Goal: Task Accomplishment & Management: Manage account settings

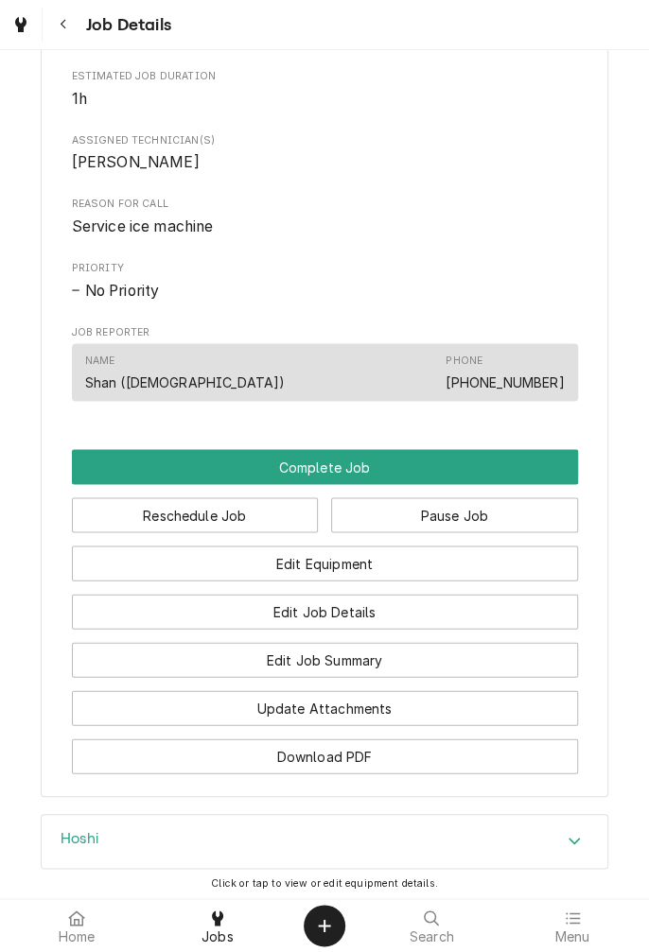
scroll to position [936, 0]
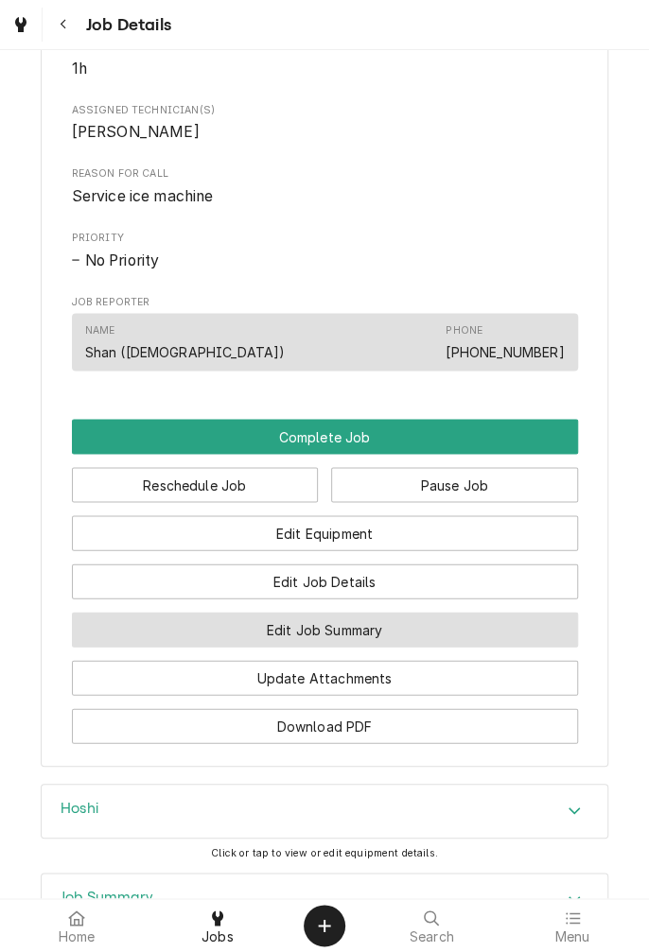
click at [424, 647] on button "Edit Job Summary" at bounding box center [325, 629] width 506 height 35
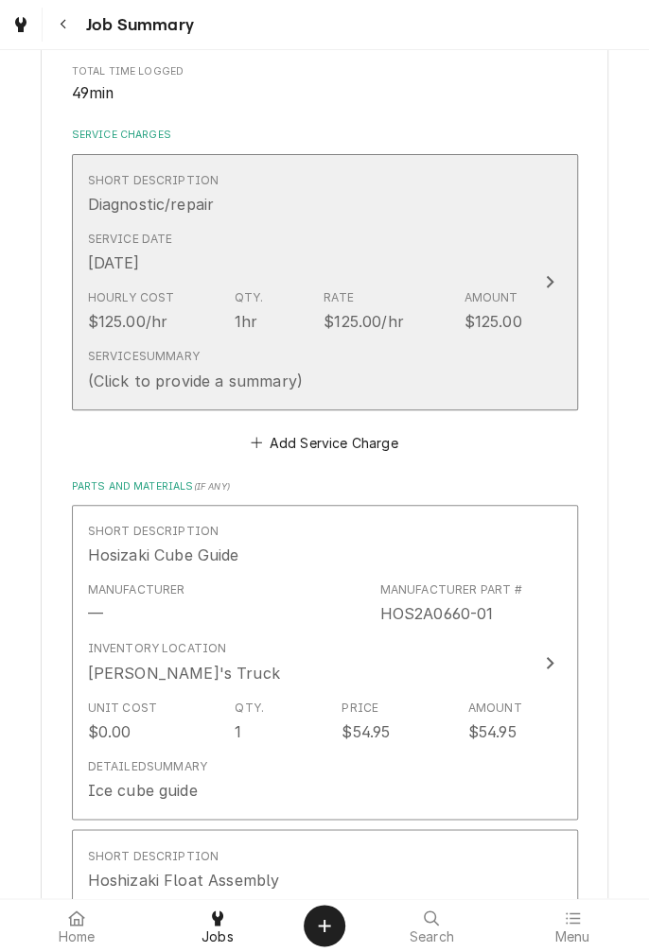
click at [471, 246] on div "Service Date Aug 12, 2025" at bounding box center [305, 252] width 434 height 59
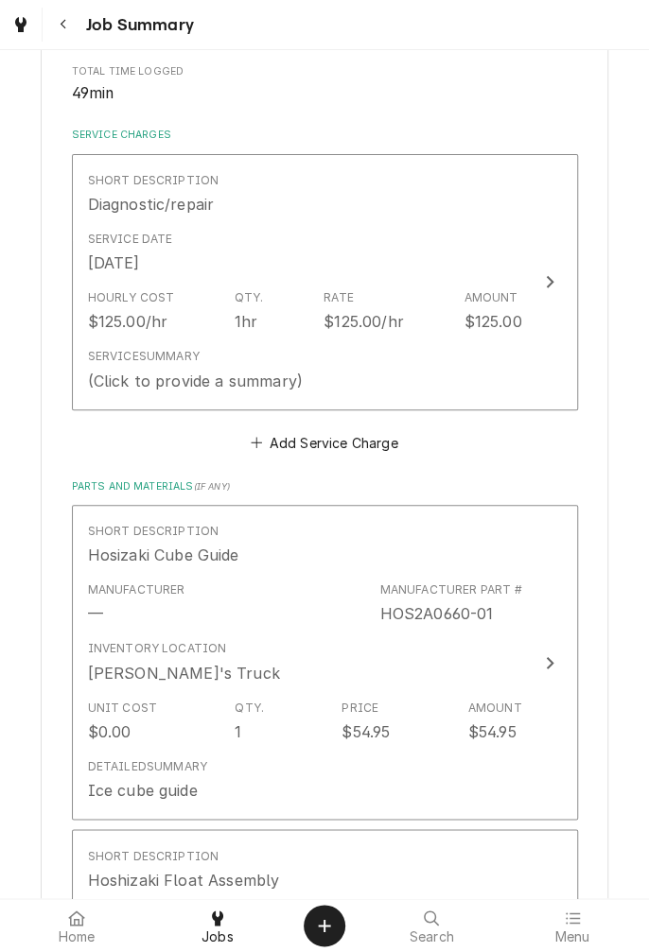
scroll to position [56, 0]
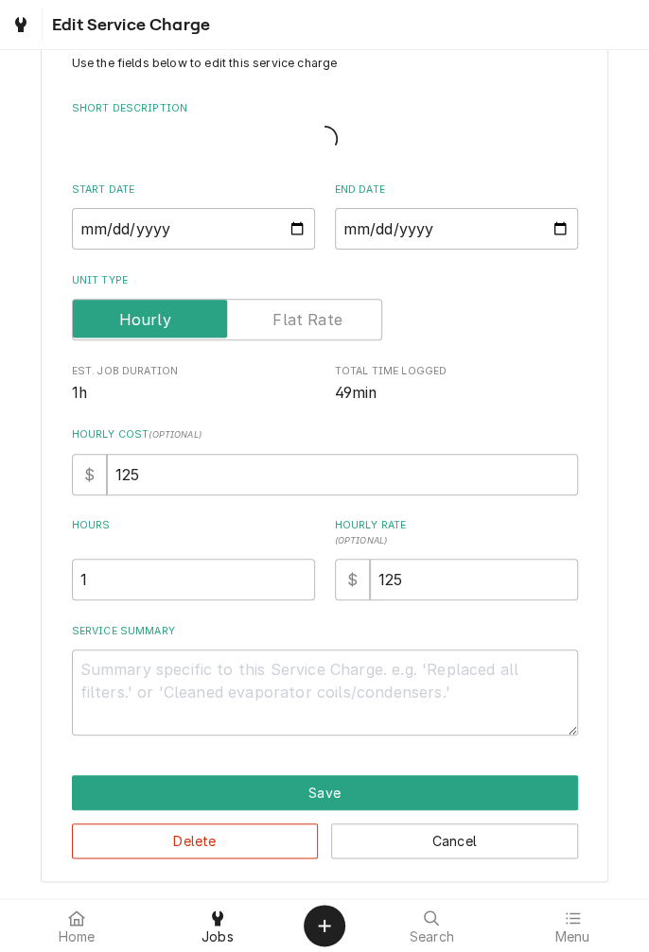
type textarea "x"
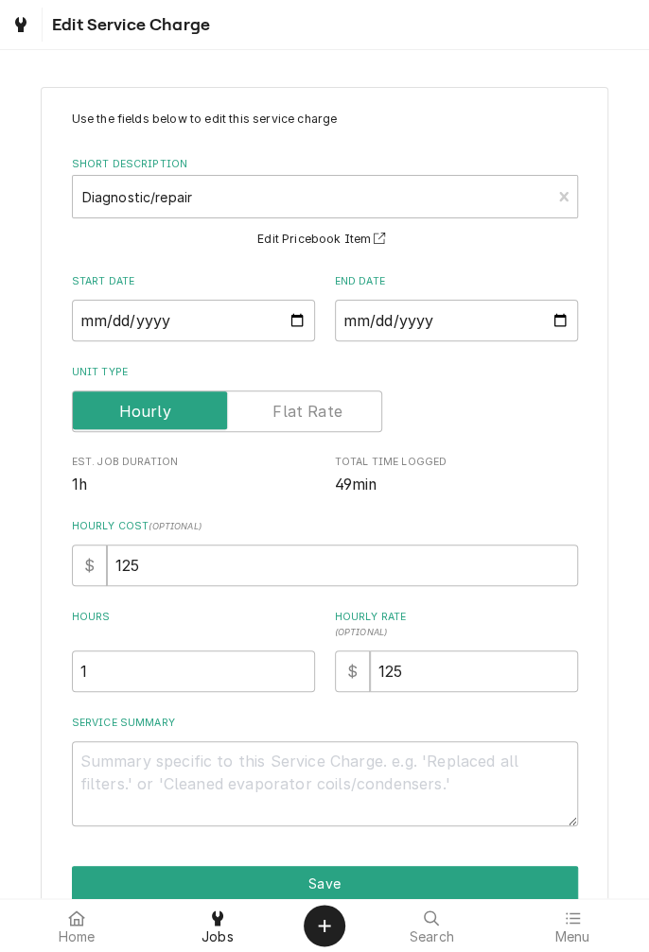
scroll to position [57, 0]
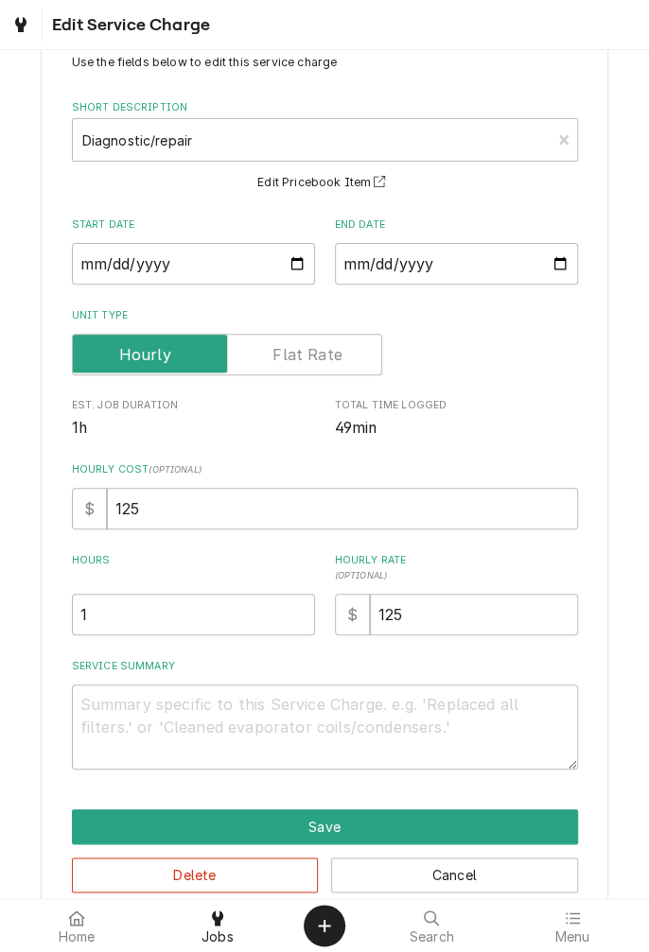
click at [24, 32] on div "Dynamic Content Wrapper" at bounding box center [20, 24] width 19 height 23
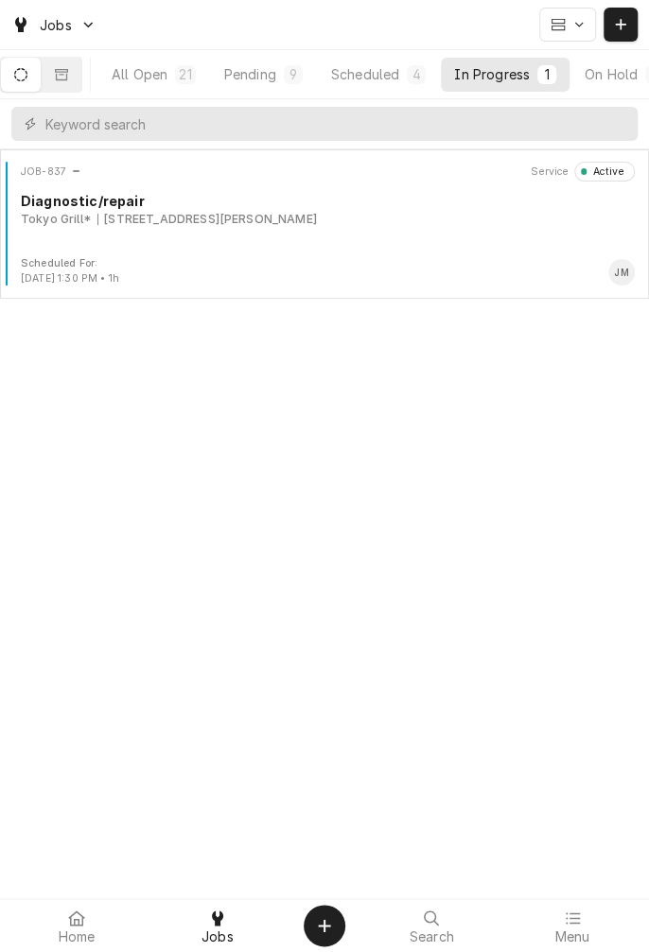
click at [189, 227] on div "JOB-837 Service Active Diagnostic/repair Tokyo Grill* 5006 N Navarro St, Victor…" at bounding box center [324, 209] width 633 height 95
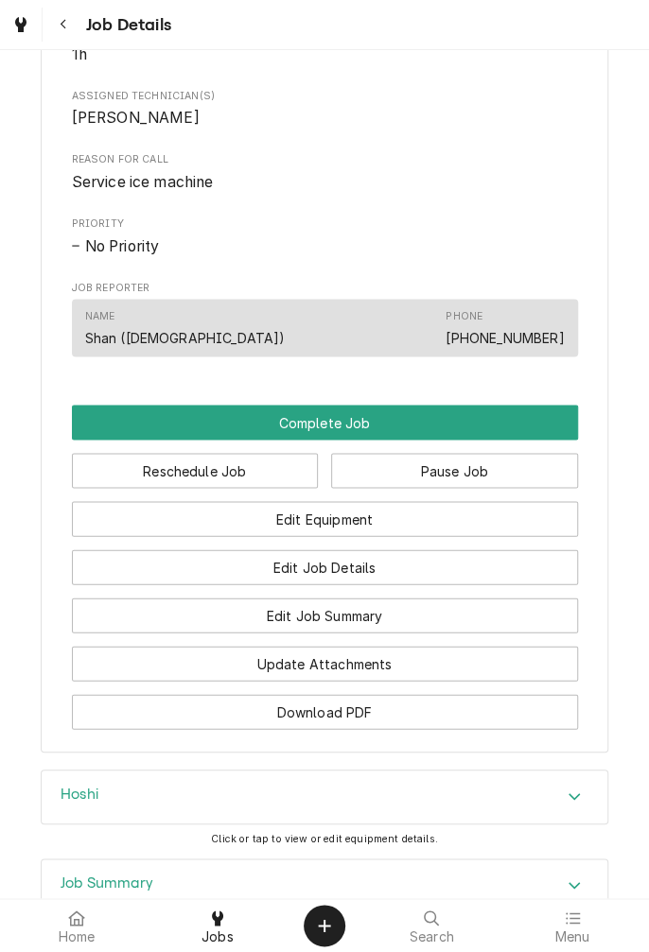
scroll to position [953, 0]
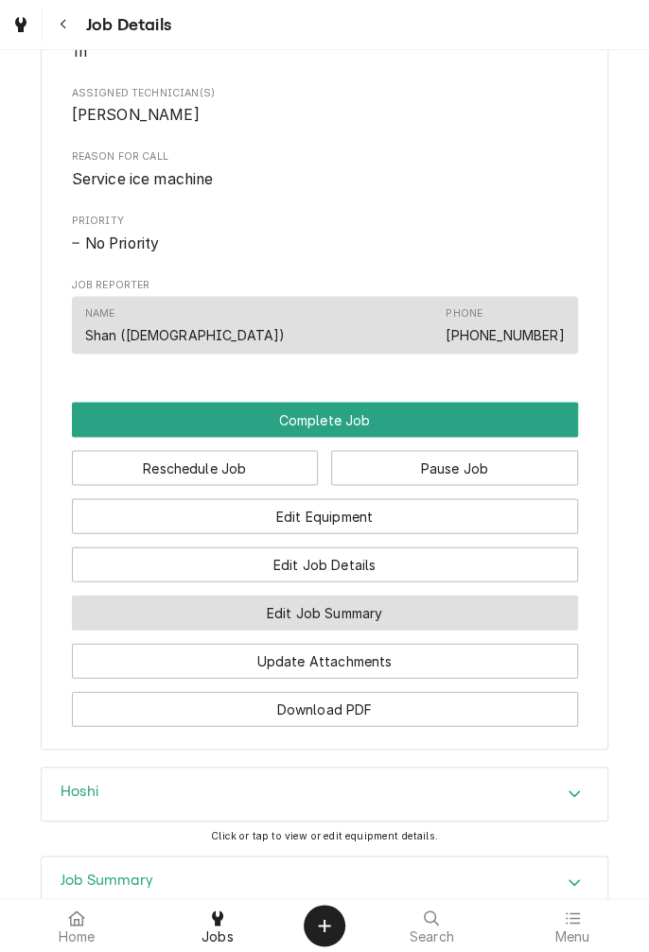
click at [318, 630] on button "Edit Job Summary" at bounding box center [325, 612] width 506 height 35
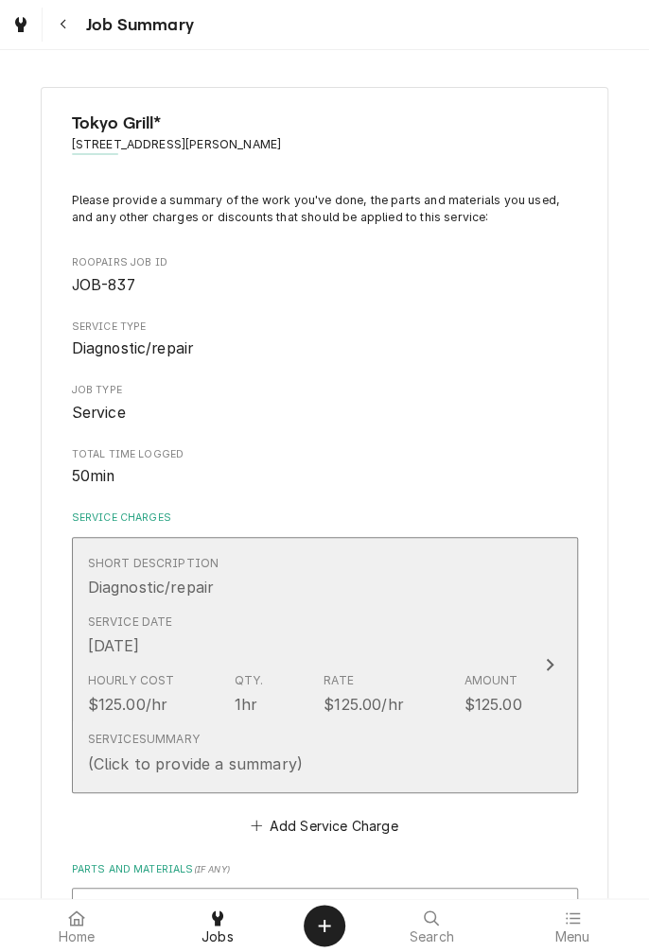
click at [404, 603] on div "Short Description Diagnostic/repair" at bounding box center [305, 576] width 434 height 59
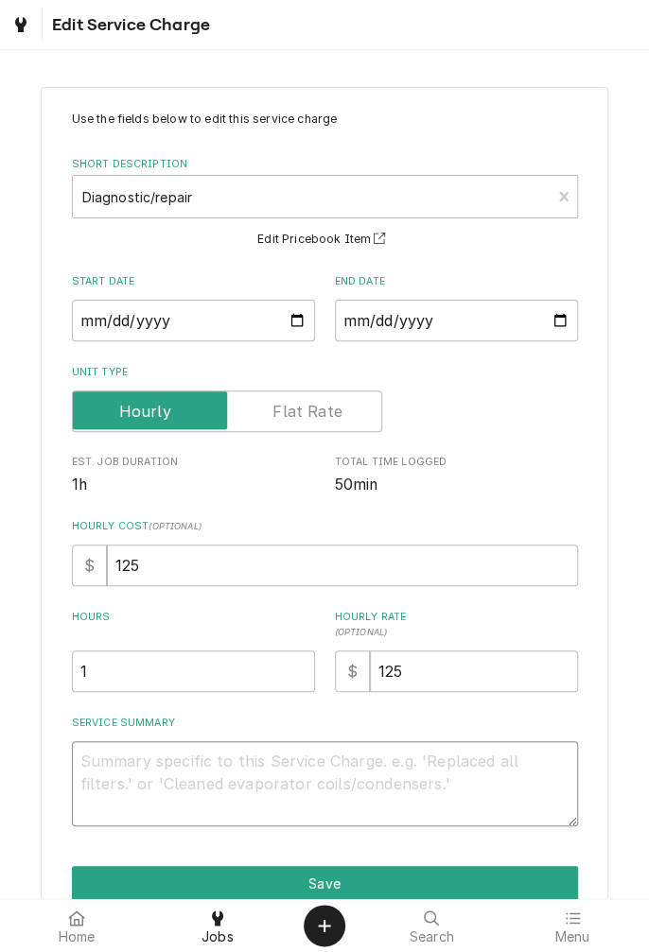
click at [370, 770] on textarea "Service Summary" at bounding box center [325, 783] width 506 height 85
type textarea "x"
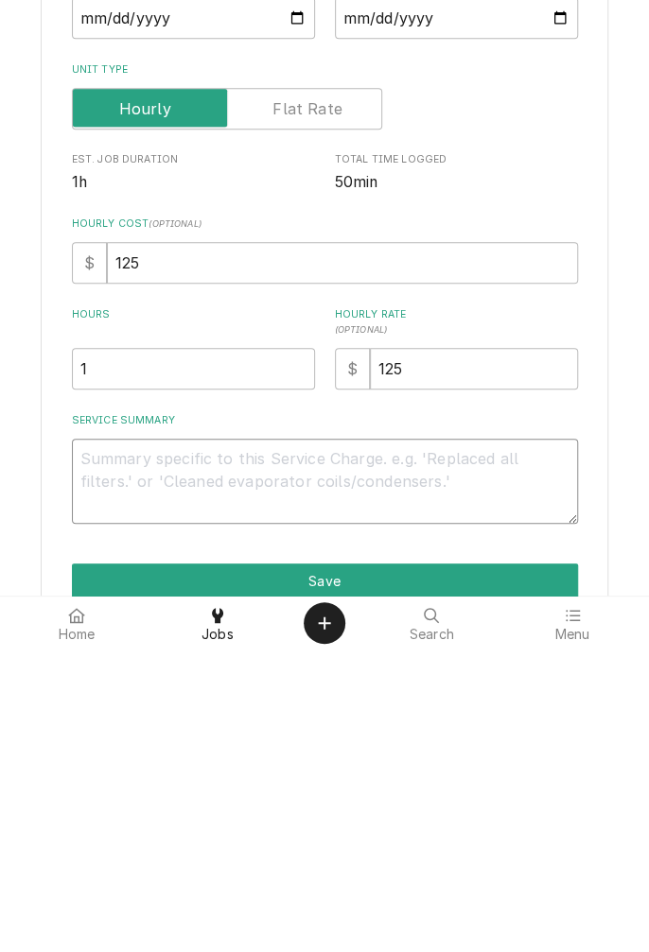
type textarea "I"
type textarea "x"
type textarea "In"
type textarea "x"
type textarea "I"
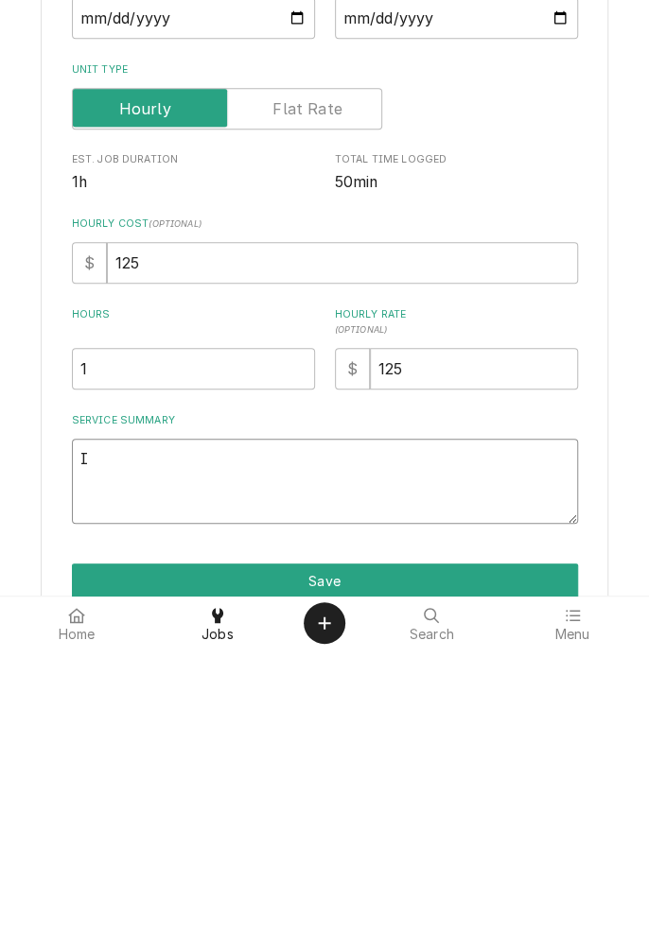
type textarea "x"
type textarea "S"
type textarea "x"
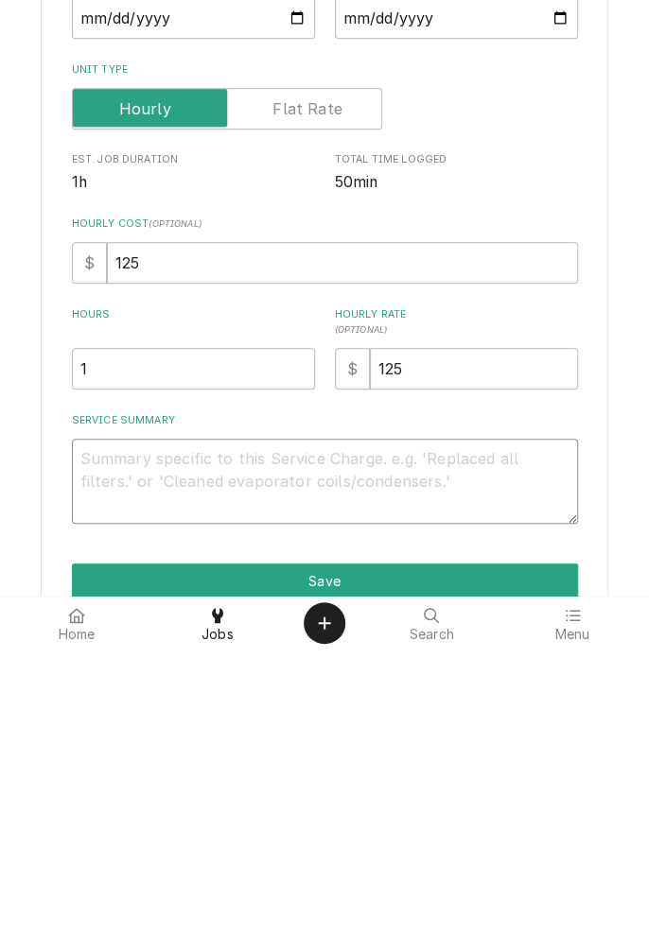
type textarea "R"
type textarea "x"
type textarea "Re"
type textarea "x"
type textarea "Rem"
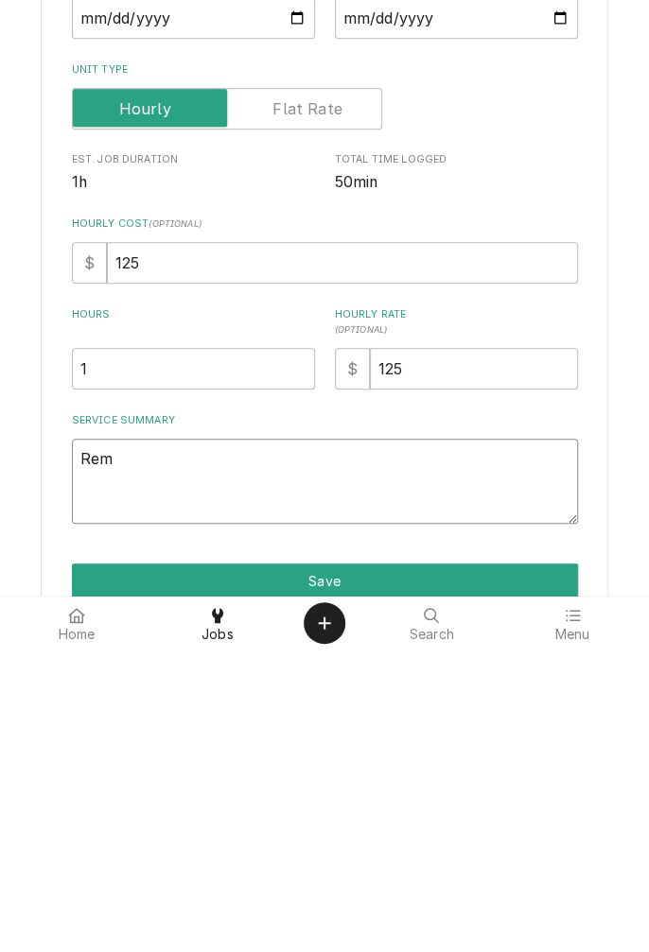
type textarea "x"
type textarea "Remo"
type textarea "x"
type textarea "Removed"
type textarea "x"
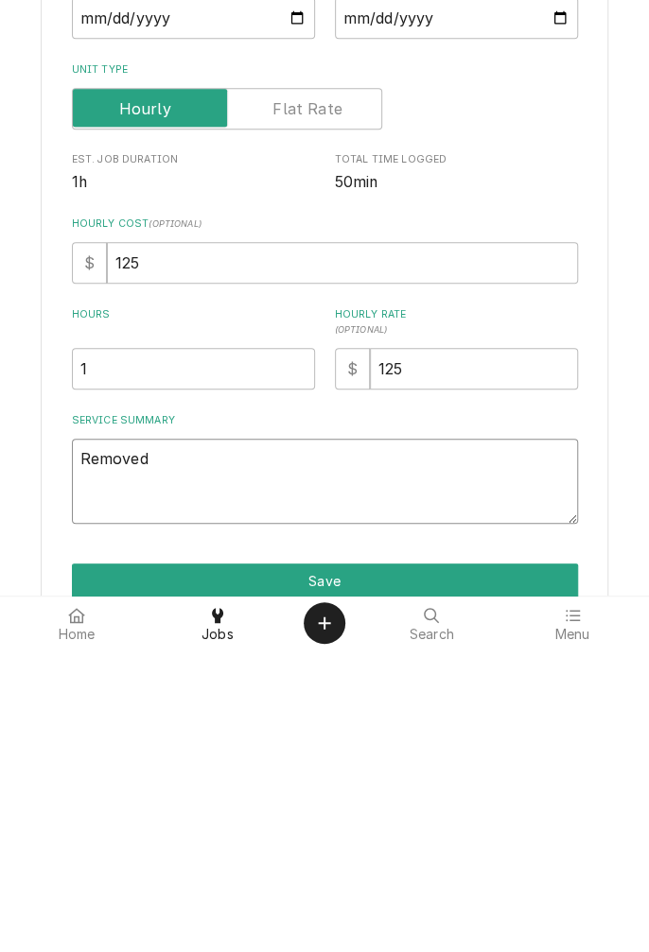
type textarea "Removed o"
type textarea "x"
type textarea "Removed ol"
type textarea "x"
type textarea "Removed old"
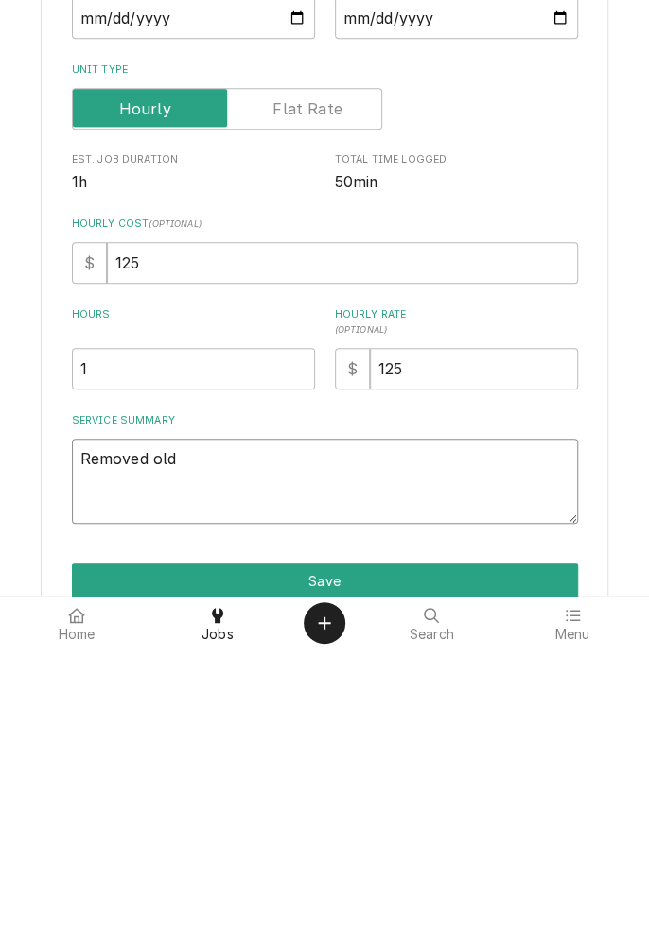
type textarea "x"
type textarea "Removed old"
type textarea "x"
type textarea "Removed old c"
type textarea "x"
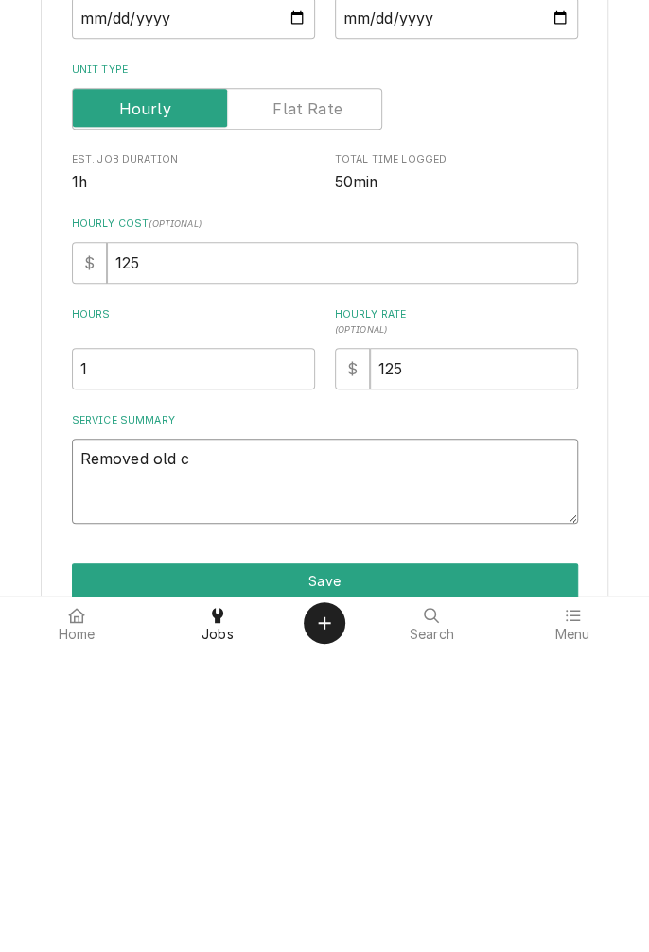
type textarea "Removed old cu"
type textarea "x"
type textarea "Removed old cub"
type textarea "x"
type textarea "Removed old cube"
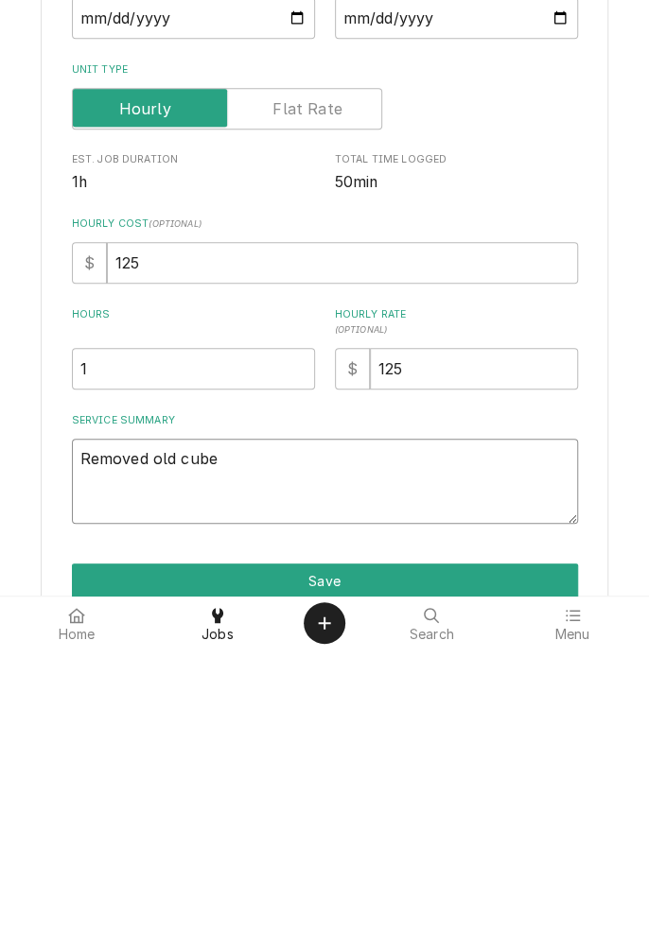
type textarea "x"
type textarea "Removed old cube"
type textarea "x"
type textarea "Removed old cube g"
type textarea "x"
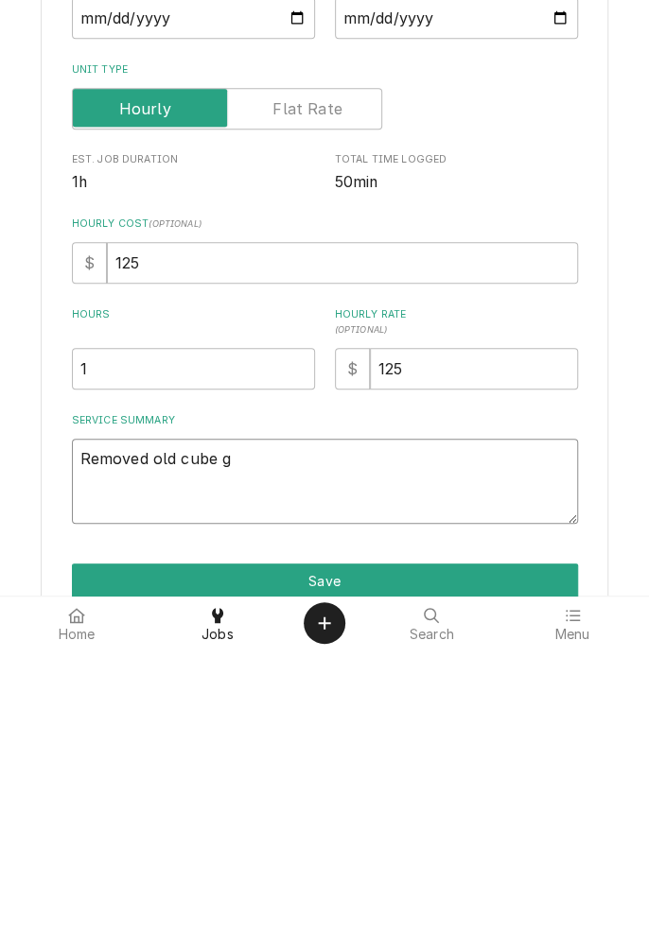
type textarea "Removed old cube gu"
type textarea "x"
type textarea "Removed old cube gui"
type textarea "x"
type textarea "Removed old cube guide"
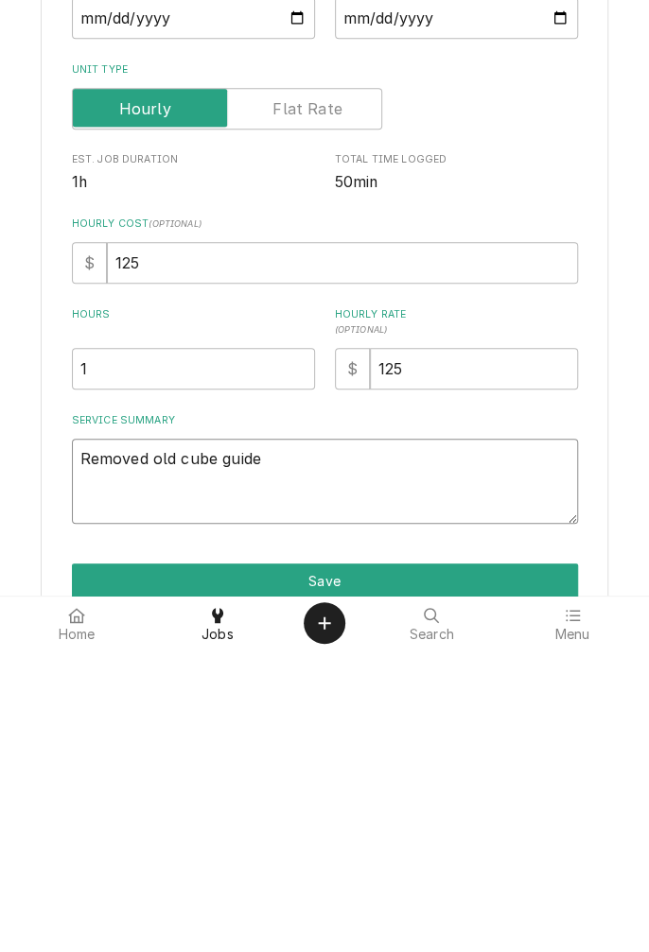
type textarea "x"
type textarea "Removed old cube guide a"
type textarea "x"
type textarea "Removed old cube guide an"
type textarea "x"
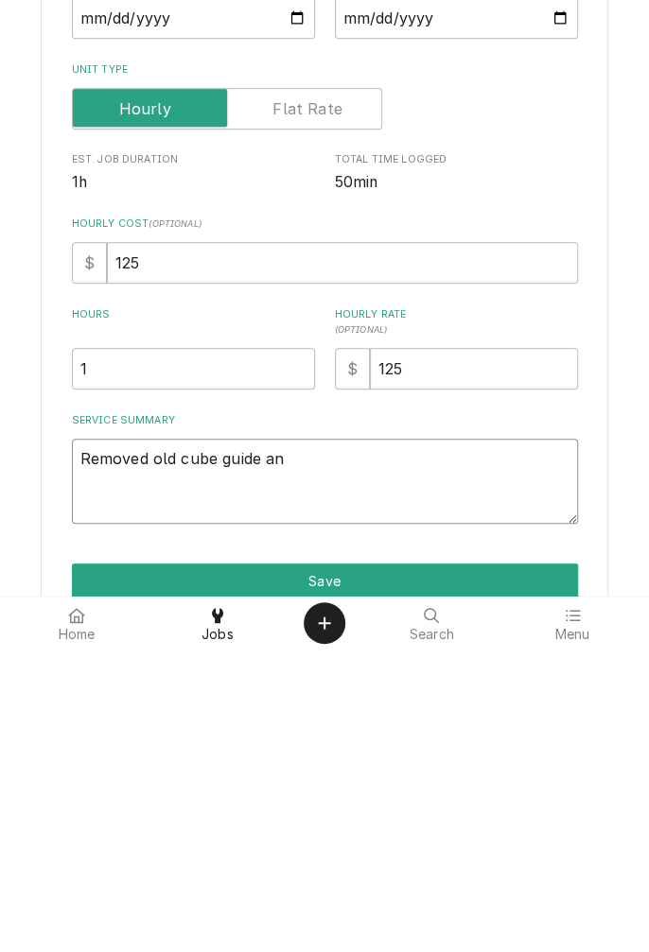
type textarea "Removed old cube guide and"
type textarea "x"
type textarea "Removed old cube guide and"
type textarea "x"
type textarea "Removed old cube guide and f"
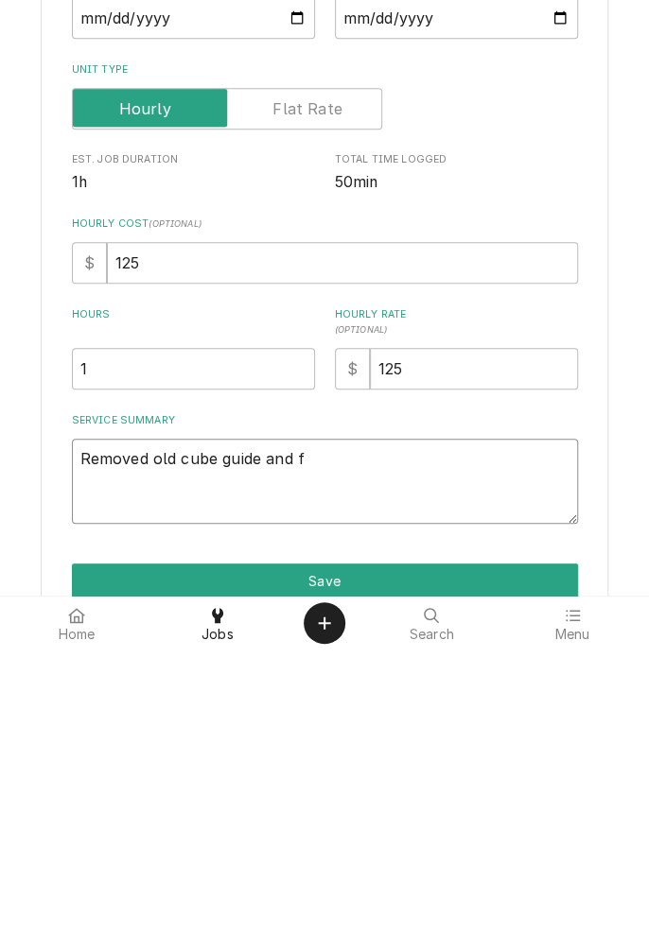
type textarea "x"
type textarea "Removed old cube guide and fl"
type textarea "x"
type textarea "Removed old cube guide and flo"
type textarea "x"
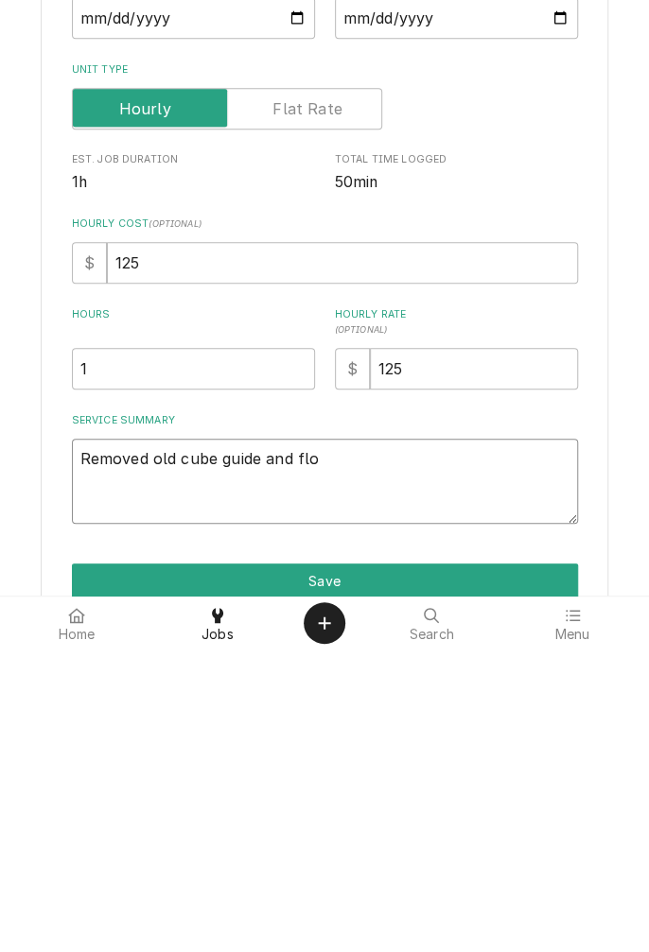
type textarea "Removed old cube guide and floa"
type textarea "x"
type textarea "Removed old cube guide and float"
type textarea "x"
type textarea "Removed old cube guide and float"
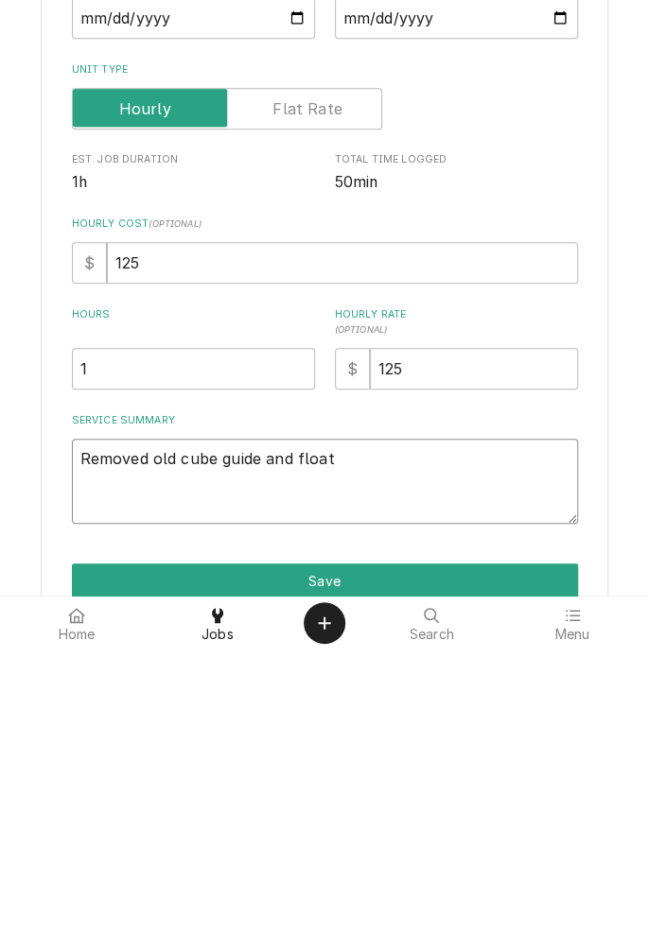
type textarea "x"
type textarea "Removed old cube guide and float switch"
type textarea "x"
type textarea "Removed old cube guide and float switch i"
type textarea "x"
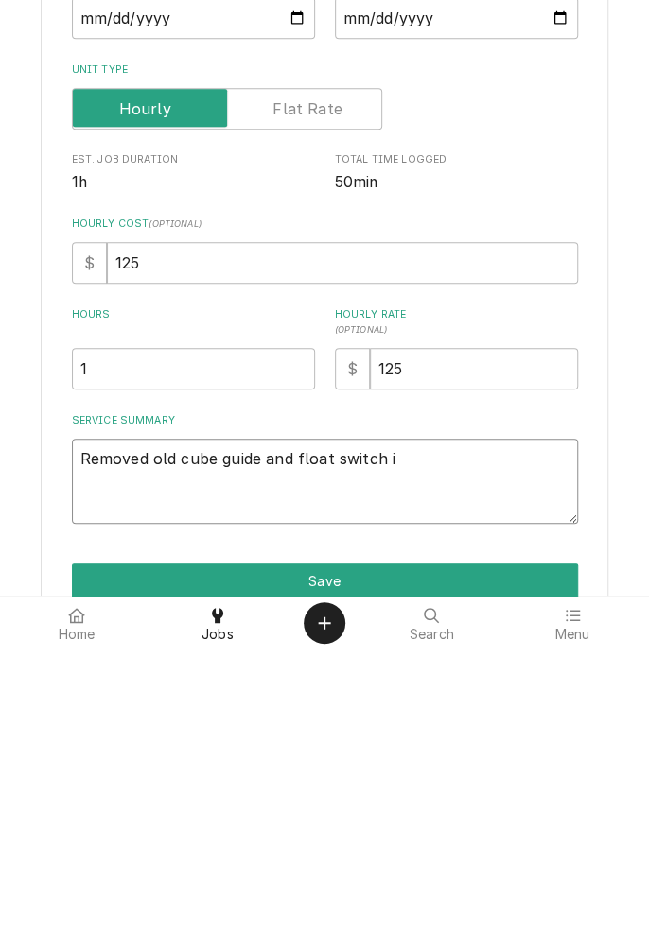
type textarea "Removed old cube guide and float switch in"
type textarea "x"
type textarea "Removed old cube guide and float switch i"
type textarea "x"
type textarea "Removed old cube guide and float switch"
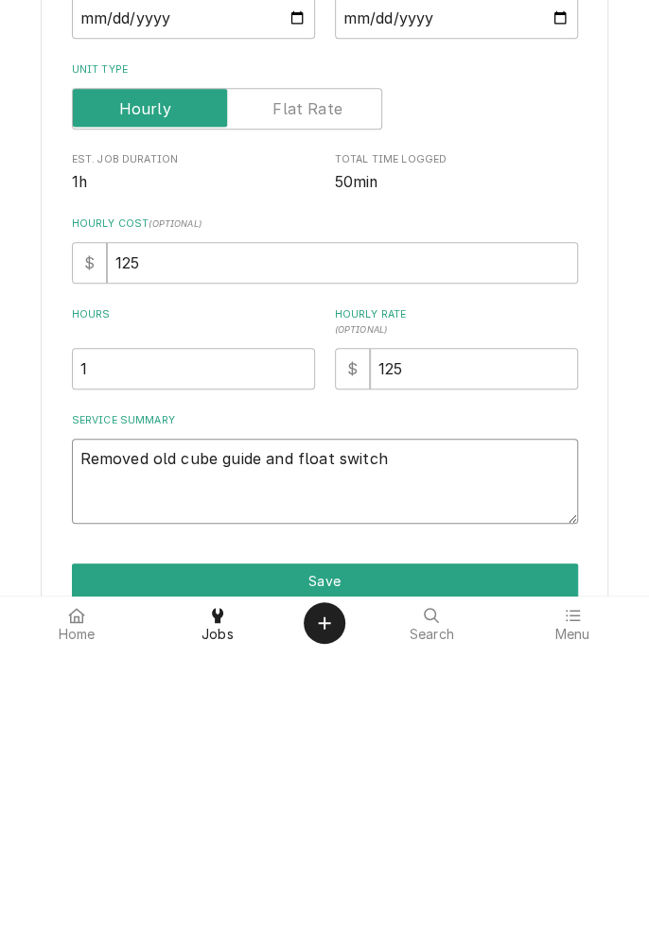
type textarea "x"
type textarea "Removed old cube guide and float switch a"
type textarea "x"
type textarea "Removed old cube guide and float switch an"
type textarea "x"
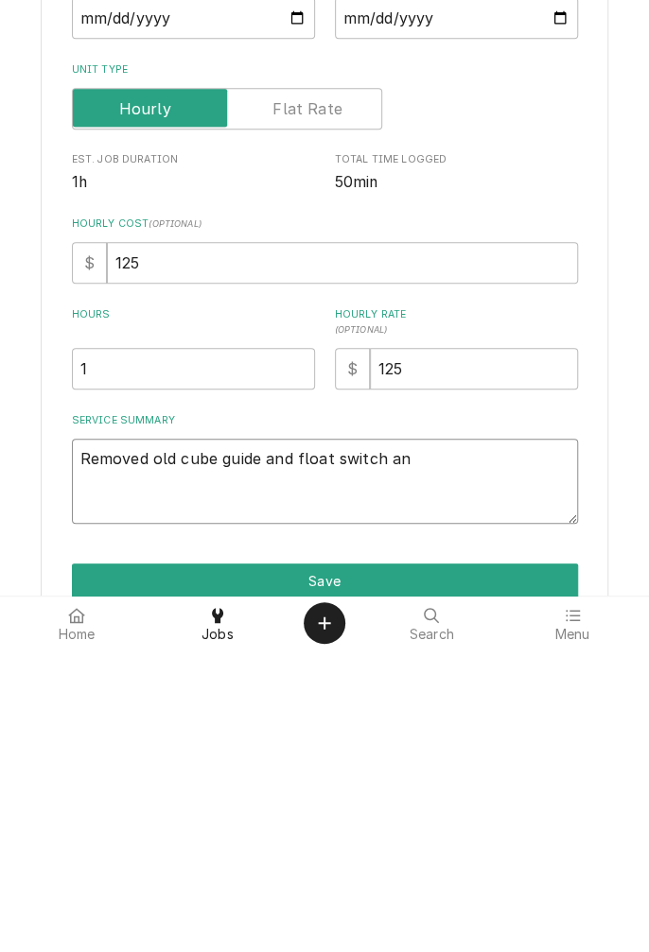
type textarea "Removed old cube guide and float switch and"
type textarea "x"
type textarea "Removed old cube guide and float switch and"
type textarea "x"
type textarea "Removed old cube guide and float switch and r"
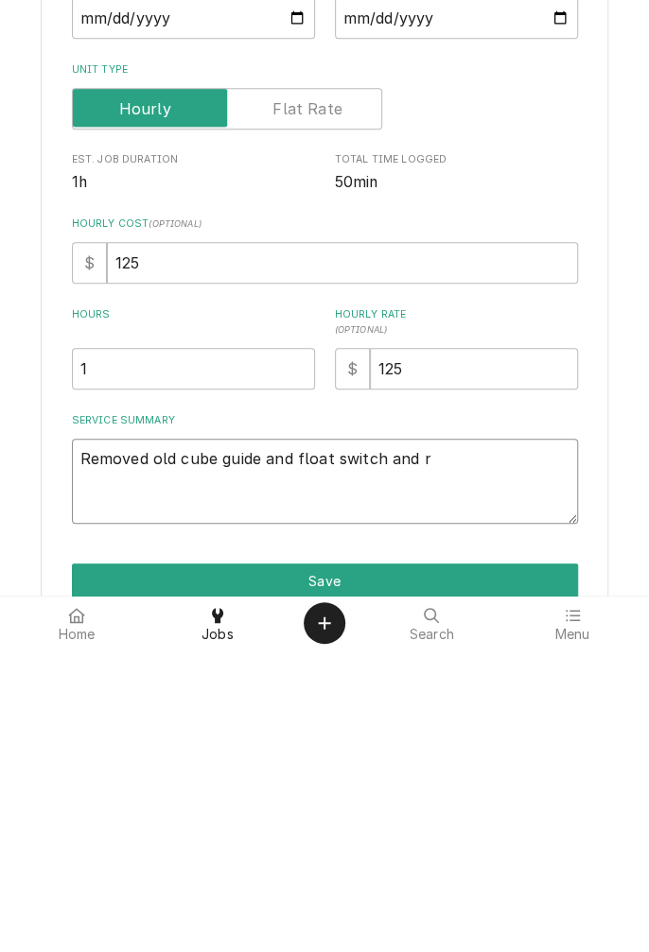
type textarea "x"
type textarea "Removed old cube guide and float switch and re"
type textarea "x"
type textarea "Removed old cube guide and float switch and rei"
type textarea "x"
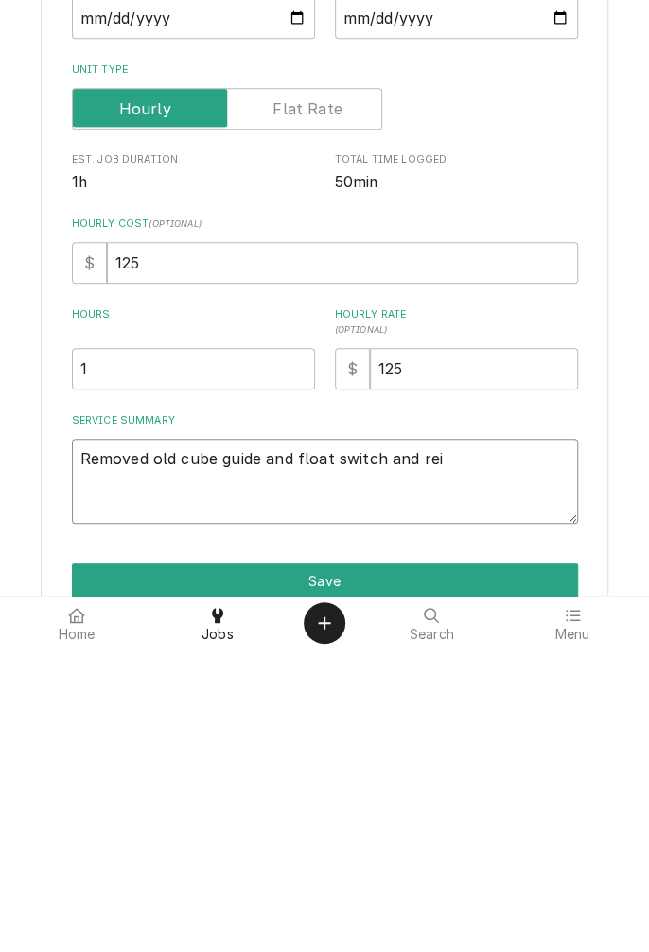
type textarea "Removed old cube guide and float switch and reinstalled"
type textarea "x"
type textarea "Removed old cube guide and float switch and reinstalled n"
type textarea "x"
type textarea "Removed old cube guide and float switch and reinstalled ne"
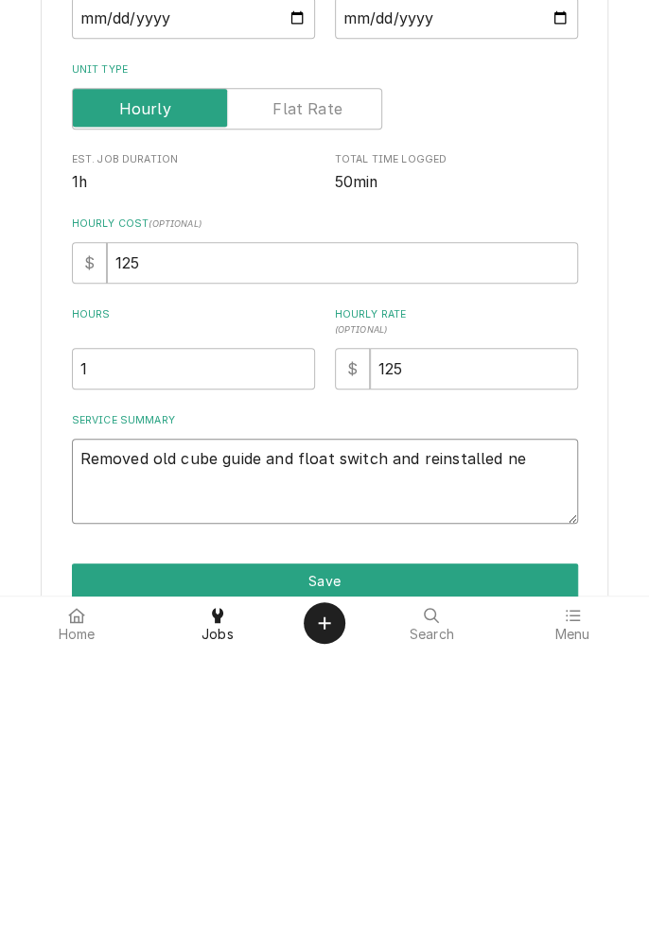
type textarea "x"
type textarea "Removed old cube guide and float switch and reinstalled new"
type textarea "x"
type textarea "Removed old cube guide and float switch and reinstalled new"
type textarea "x"
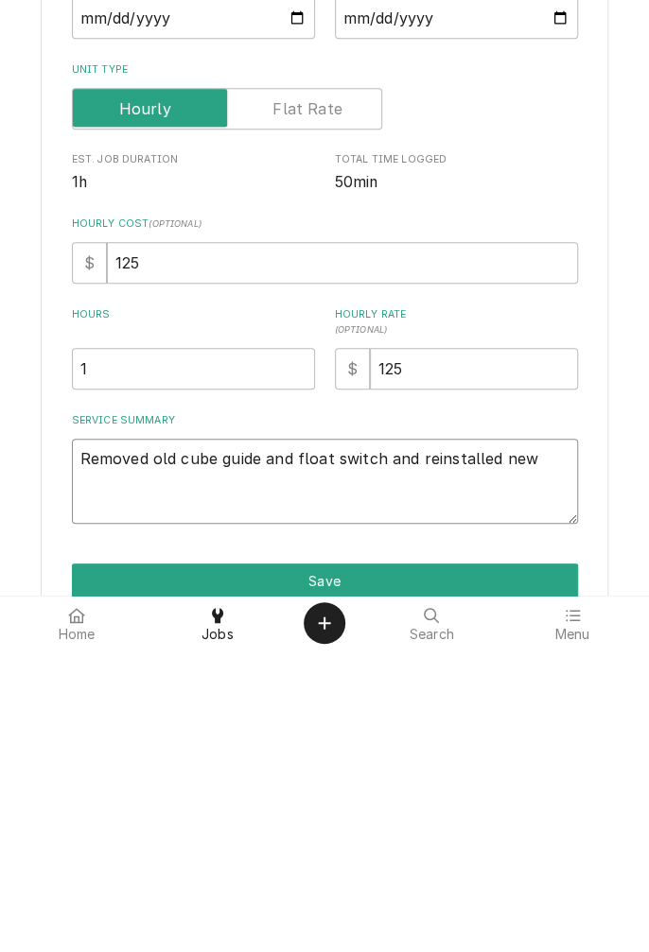
type textarea "Removed old cube guide and float switch and reinstalled new"
type textarea "x"
type textarea "Removed old cube guide and float switch and reinstalled new."
type textarea "x"
type textarea "Removed old cube guide and float switch and reinstalled new."
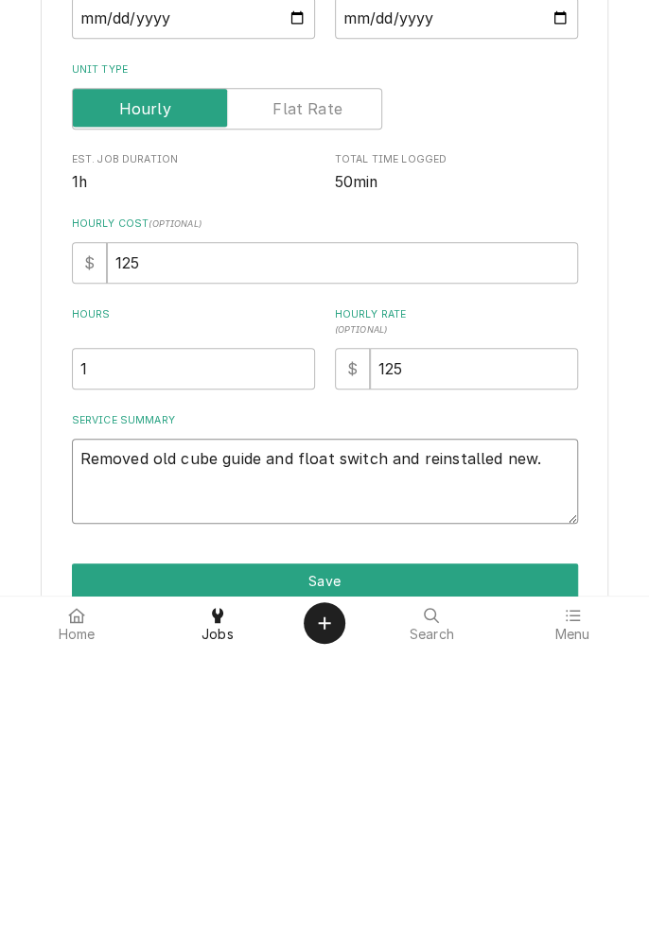
type textarea "x"
type textarea "Removed old cube guide and float switch and reinstalled new. W"
type textarea "x"
type textarea "Removed old cube guide and float switch and reinstalled new. Wa"
type textarea "x"
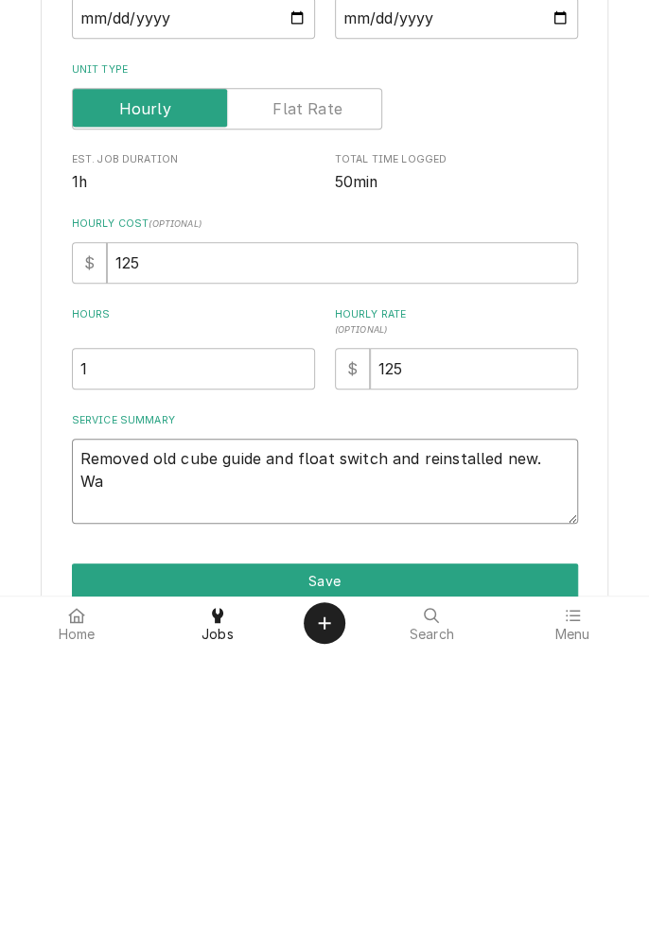
type textarea "Removed old cube guide and float switch and reinstalled new. Wat"
type textarea "x"
type textarea "Removed old cube guide and float switch and reinstalled new. Watched"
type textarea "x"
type textarea "Removed old cube guide and float switch and reinstalled new. Watched f"
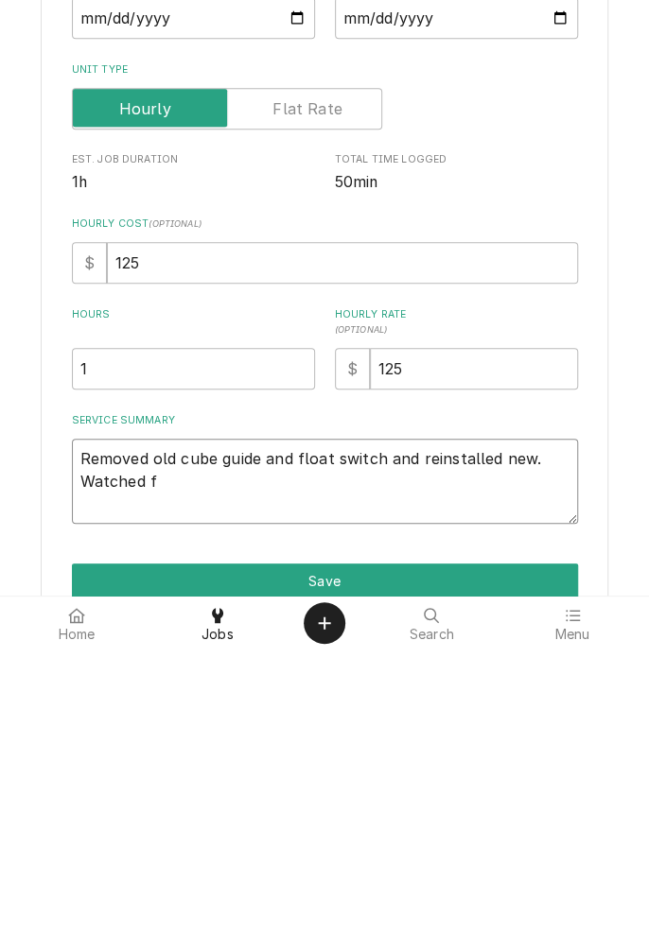
type textarea "x"
type textarea "Removed old cube guide and float switch and reinstalled new. Watched fo"
type textarea "x"
type textarea "Removed old cube guide and float switch and reinstalled new. Watched for"
type textarea "x"
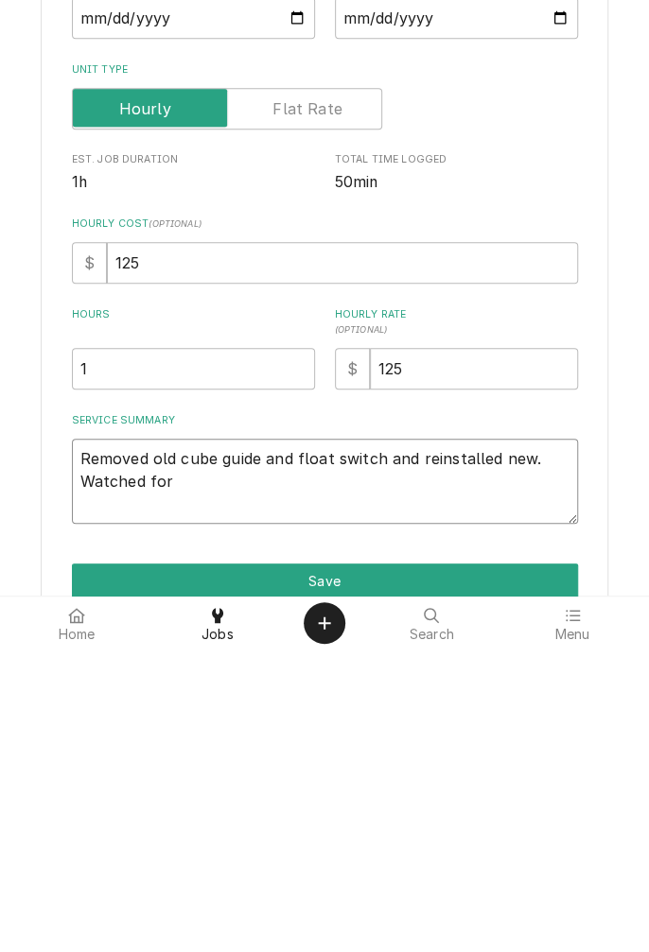
type textarea "Removed old cube guide and float switch and reinstalled new. Watched for"
type textarea "x"
type textarea "Removed old cube guide and float switch and reinstalled new. Watched for c"
type textarea "x"
type textarea "Removed old cube guide and float switch and reinstalled new. Watched for cy"
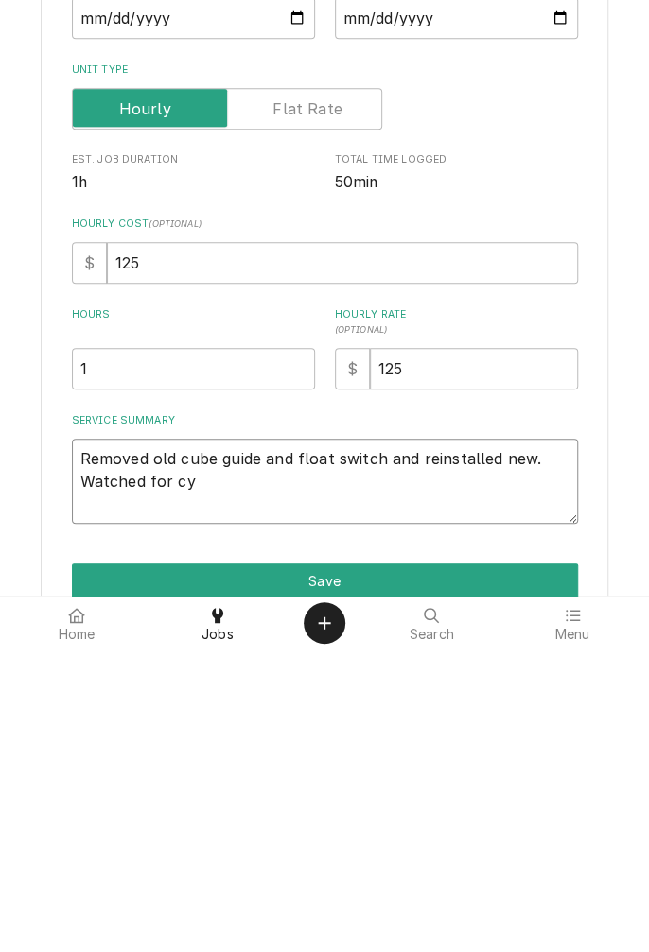
type textarea "x"
type textarea "Removed old cube guide and float switch and reinstalled new. Watched for cyr"
type textarea "x"
type textarea "Removed old cube guide and float switch and reinstalled new. Watched for cyrl"
type textarea "x"
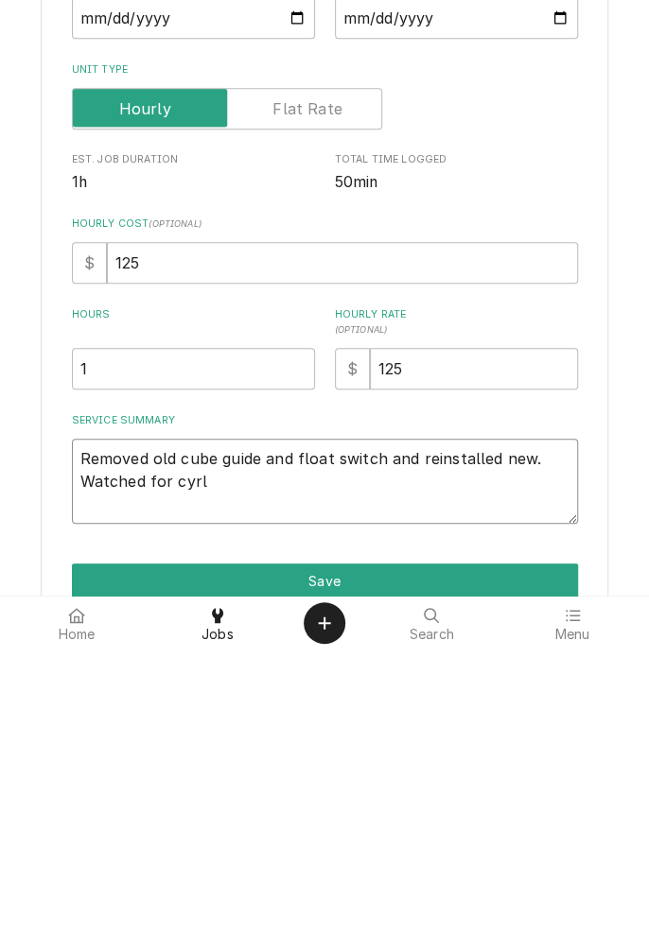
type textarea "Removed old cube guide and float switch and reinstalled new. Watched for cyrli"
type textarea "x"
type textarea "Removed old cube guide and float switch and reinstalled new. Watched for cyrl"
type textarea "x"
type textarea "Removed old cube guide and float switch and reinstalled new. Watched for cyr"
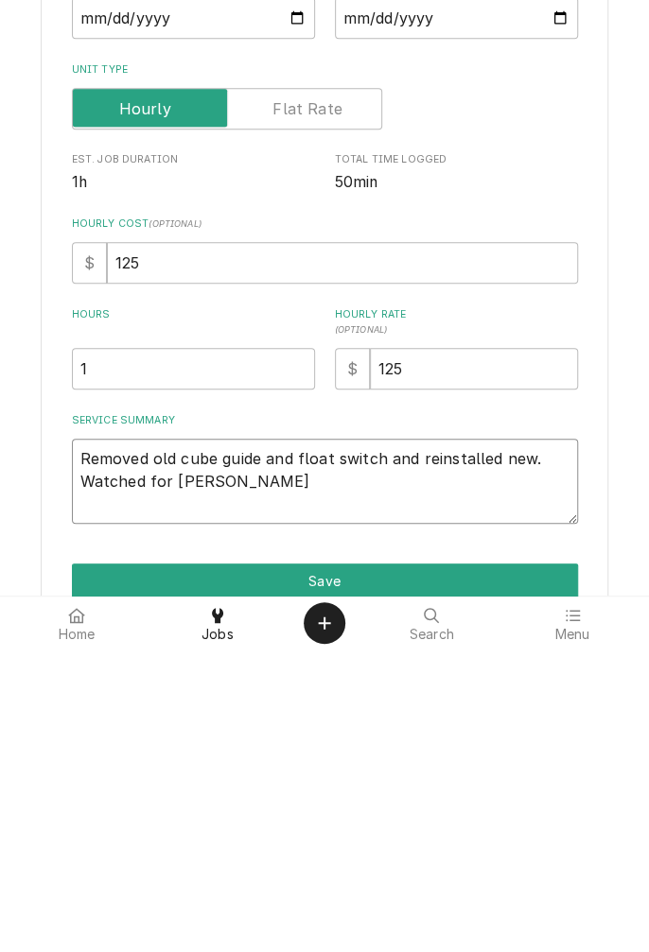
type textarea "x"
type textarea "Removed old cube guide and float switch and reinstalled new. Watched for cy"
type textarea "x"
type textarea "Removed old cube guide and float switch and reinstalled new. Watched for cyc"
type textarea "x"
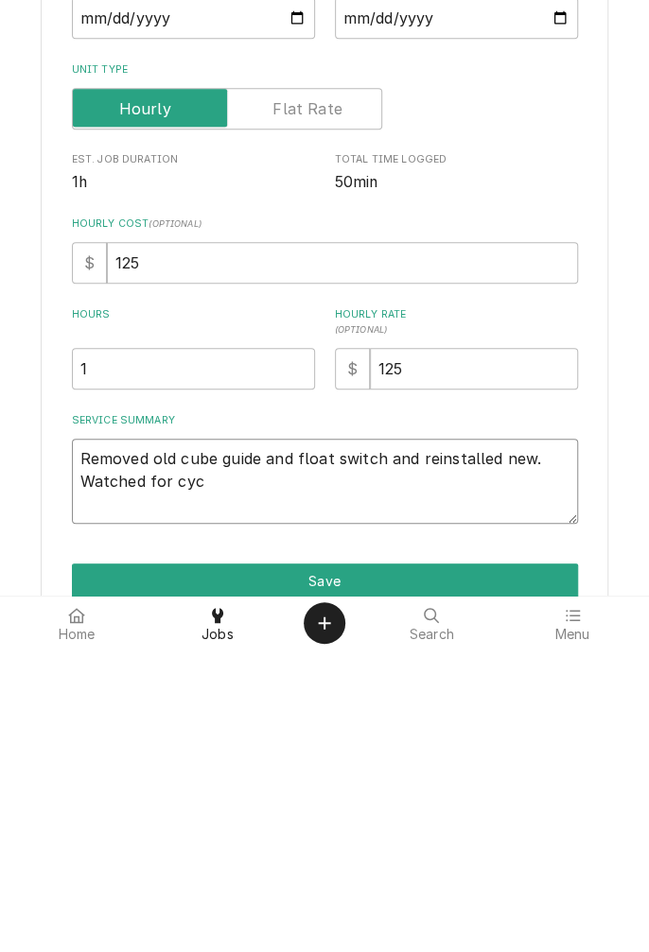
type textarea "Removed old cube guide and float switch and reinstalled new. Watched for cycl"
type textarea "x"
type textarea "Removed old cube guide and float switch and reinstalled new. Watched for cycling"
type textarea "x"
type textarea "Removed old cube guide and float switch and reinstalled new. Watched for cyclin…"
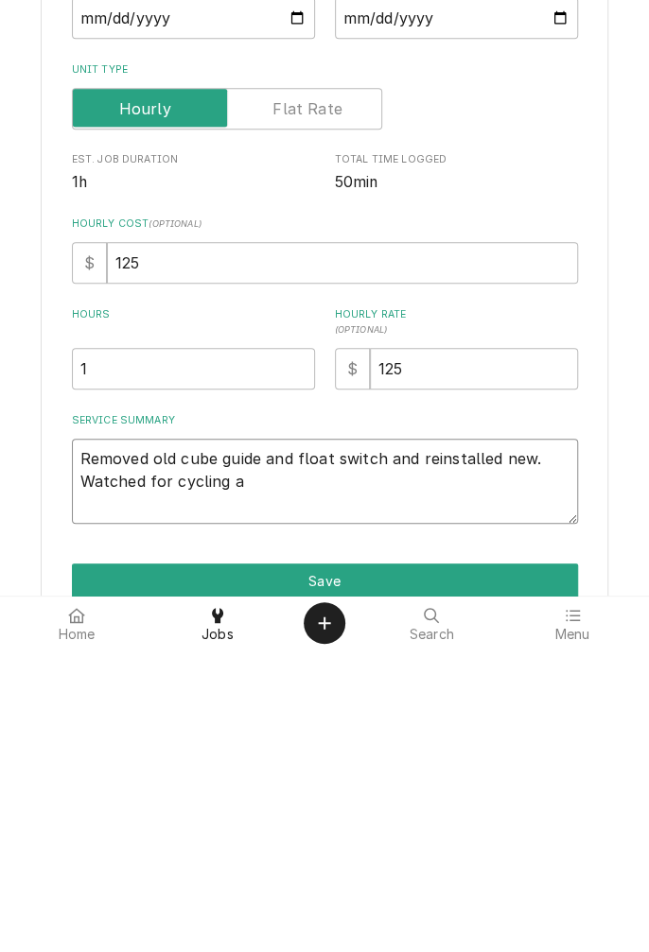
type textarea "x"
type textarea "Removed old cube guide and float switch and reinstalled new. Watched for cyclin…"
type textarea "x"
type textarea "Removed old cube guide and float switch and reinstalled new. Watched for cyclin…"
type textarea "x"
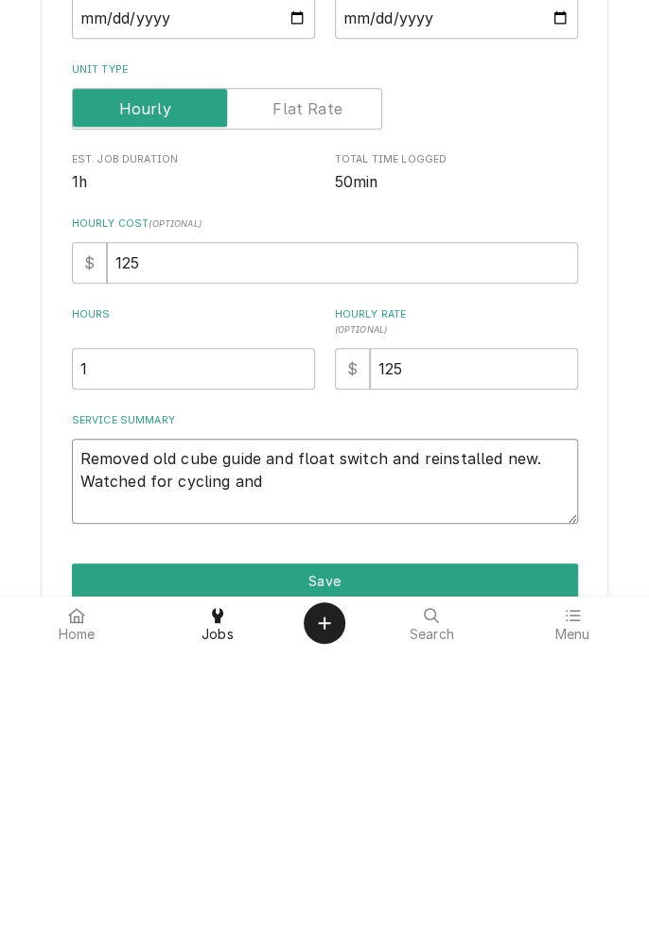
type textarea "Removed old cube guide and float switch and reinstalled new. Watched for cyclin…"
type textarea "x"
type textarea "Removed old cube guide and float switch and reinstalled new. Watched for cyclin…"
type textarea "x"
type textarea "Removed old cube guide and float switch and reinstalled new. Watched for cyclin…"
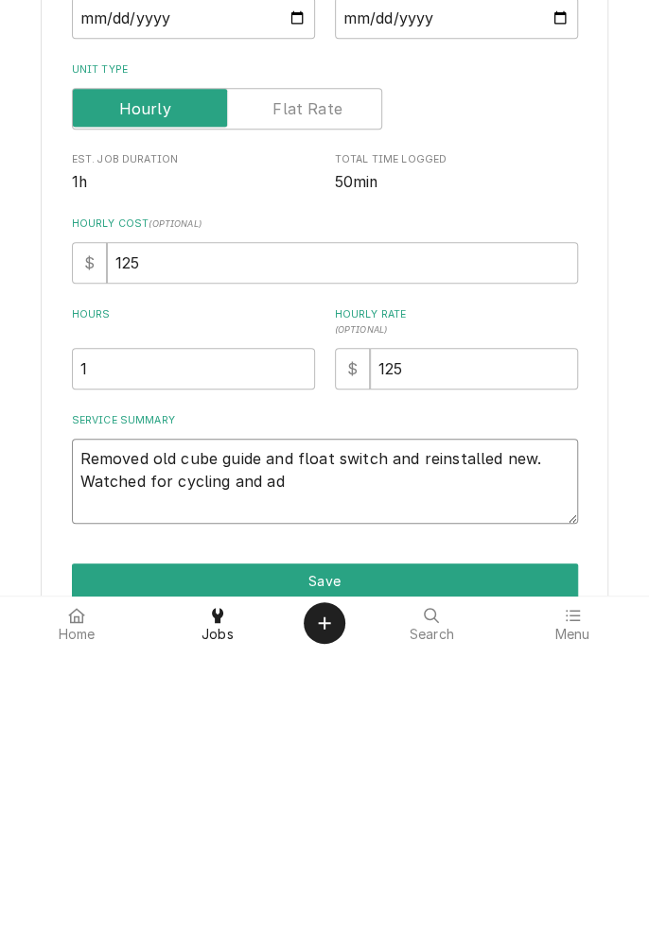
type textarea "x"
type textarea "Removed old cube guide and float switch and reinstalled new. Watched for cyclin…"
type textarea "x"
type textarea "Removed old cube guide and float switch and reinstalled new. Watched for cyclin…"
type textarea "x"
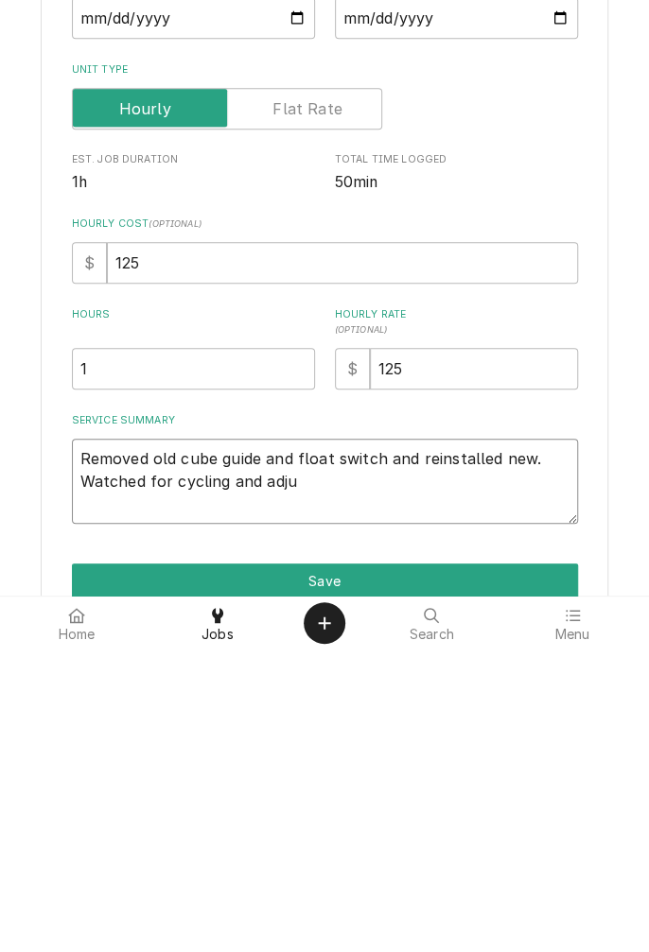
type textarea "Removed old cube guide and float switch and reinstalled new. Watched for cyclin…"
type textarea "x"
type textarea "Removed old cube guide and float switch and reinstalled new. Watched for cyclin…"
type textarea "x"
type textarea "Removed old cube guide and float switch and reinstalled new. Watched for cyclin…"
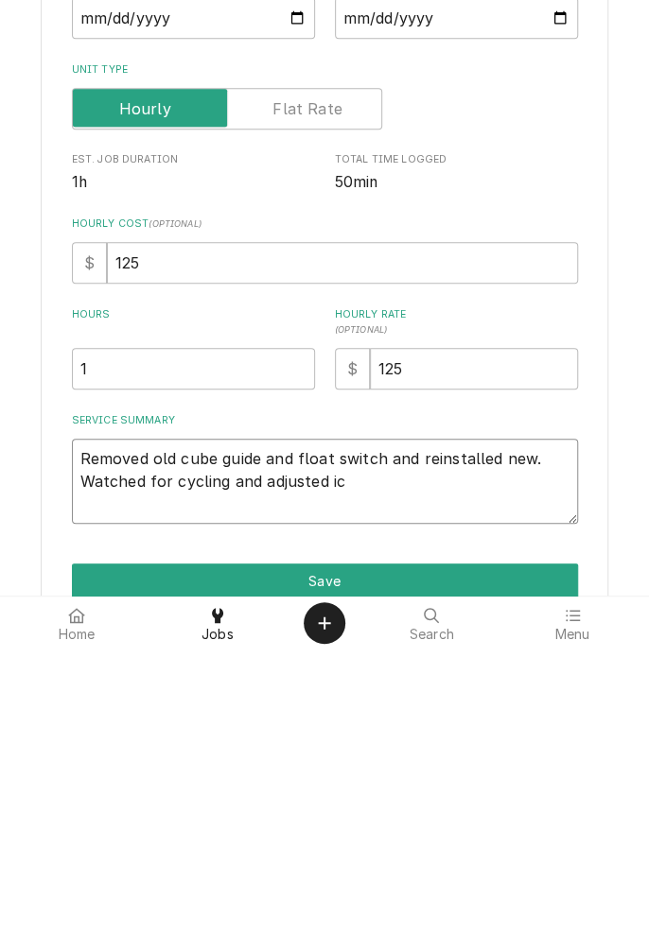
type textarea "x"
type textarea "Removed old cube guide and float switch and reinstalled new. Watched for cyclin…"
type textarea "x"
type textarea "Removed old cube guide and float switch and reinstalled new. Watched for cyclin…"
type textarea "x"
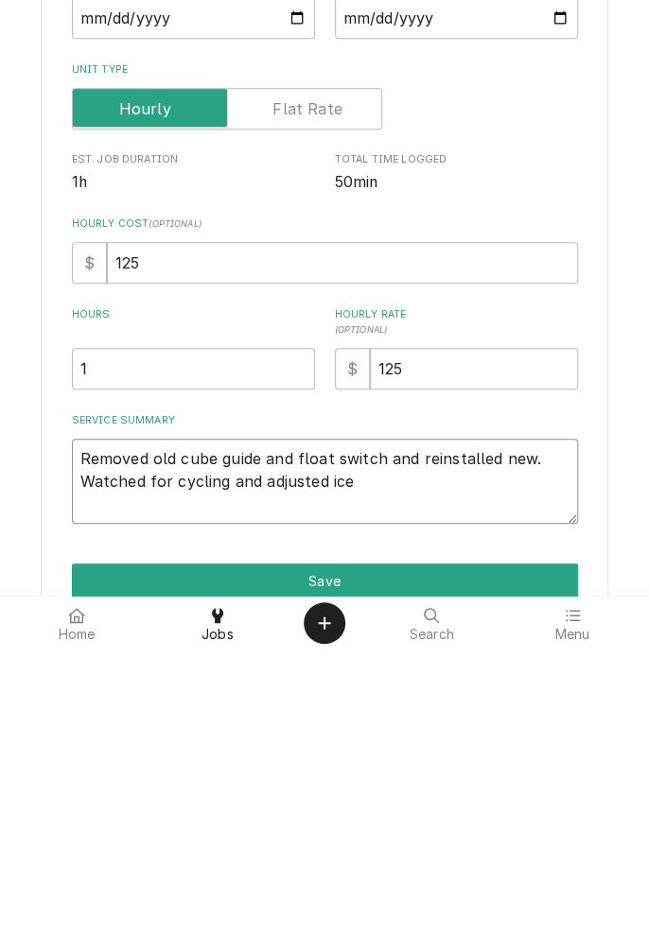
type textarea "Removed old cube guide and float switch and reinstalled new. Watched for cyclin…"
type textarea "x"
type textarea "Removed old cube guide and float switch and reinstalled new. Watched for cyclin…"
type textarea "x"
type textarea "Removed old cube guide and float switch and reinstalled new. Watched for cyclin…"
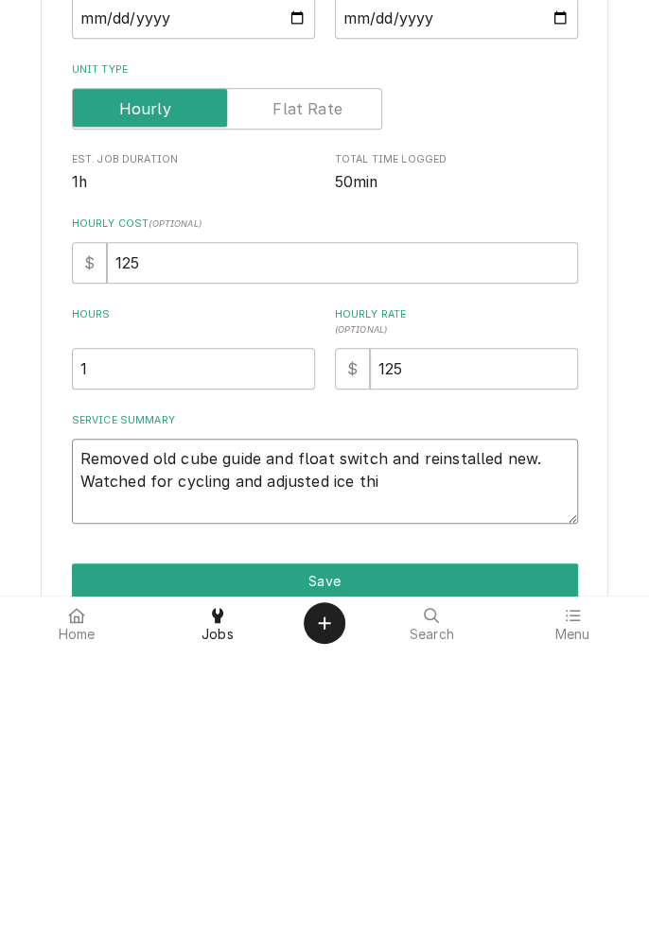
type textarea "x"
type textarea "Removed old cube guide and float switch and reinstalled new. Watched for cyclin…"
type textarea "x"
type textarea "Removed old cube guide and float switch and reinstalled new. Watched for cyclin…"
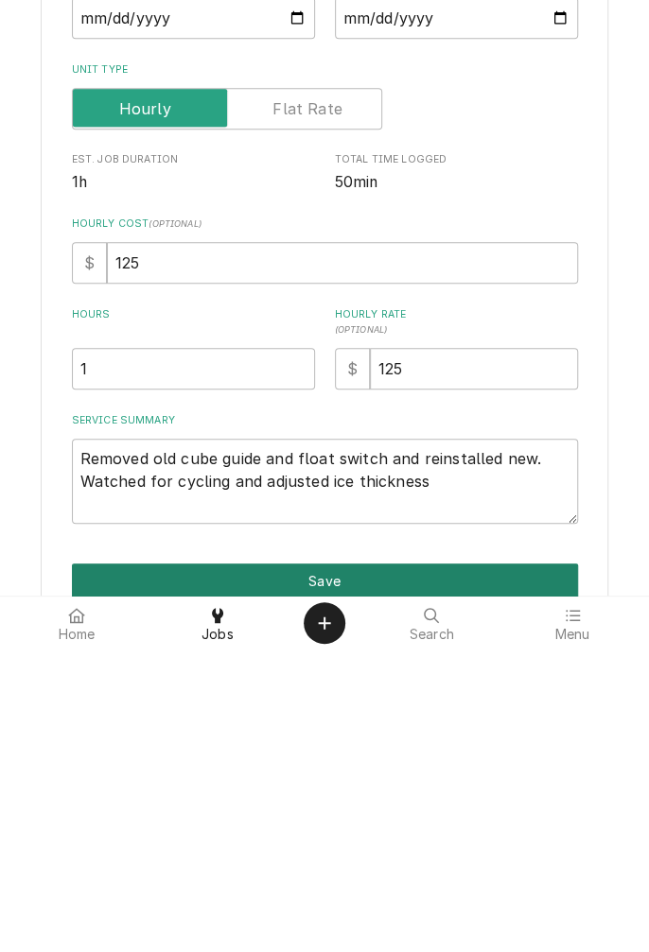
click at [518, 880] on button "Save" at bounding box center [325, 883] width 506 height 35
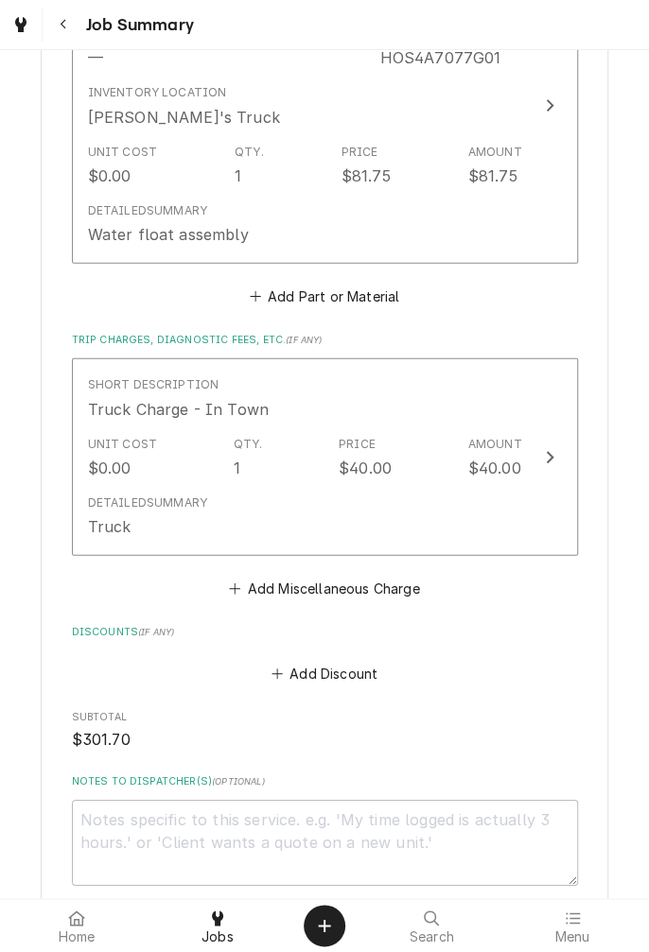
scroll to position [1290, 0]
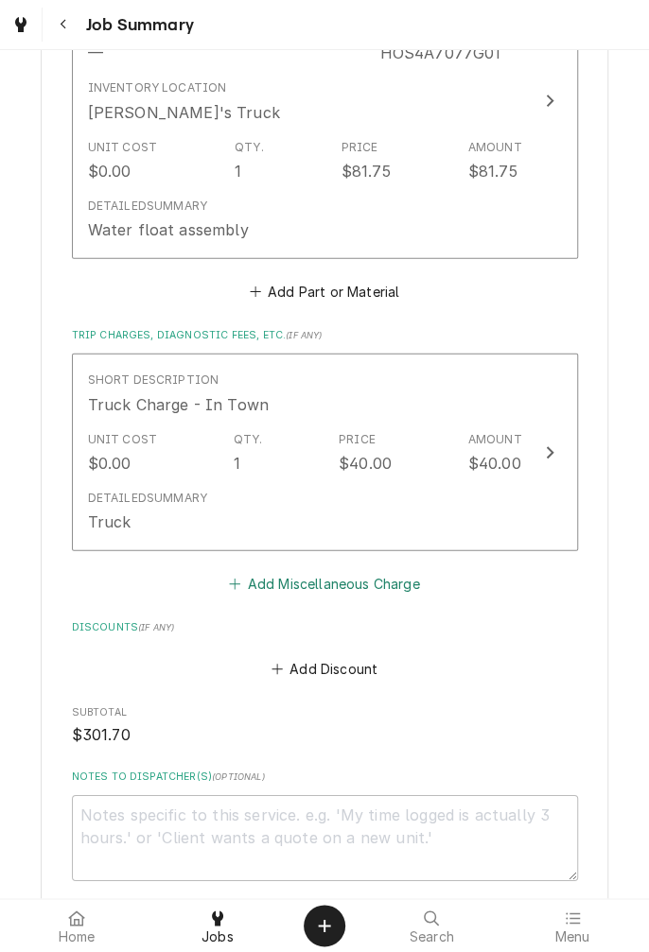
click at [380, 575] on button "Add Miscellaneous Charge" at bounding box center [324, 583] width 197 height 26
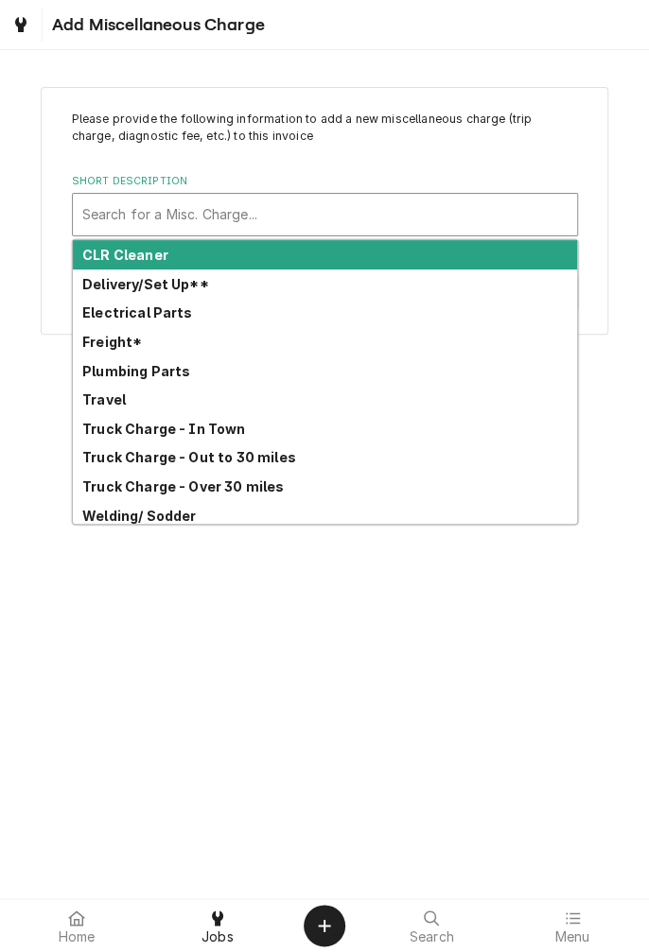
click at [127, 347] on strong "Freight*" at bounding box center [112, 342] width 60 height 16
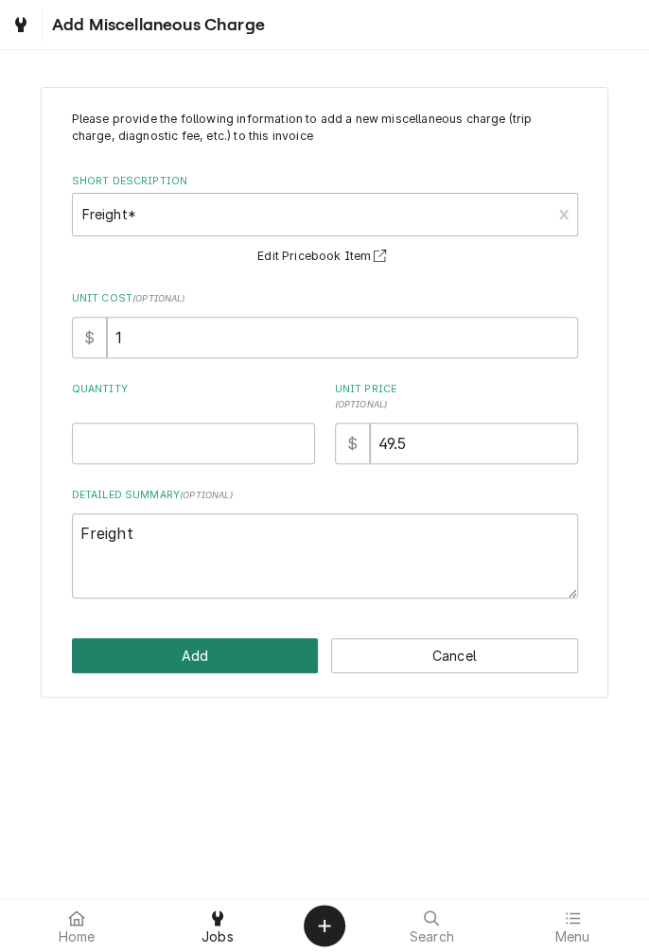
click at [265, 656] on button "Add" at bounding box center [195, 655] width 247 height 35
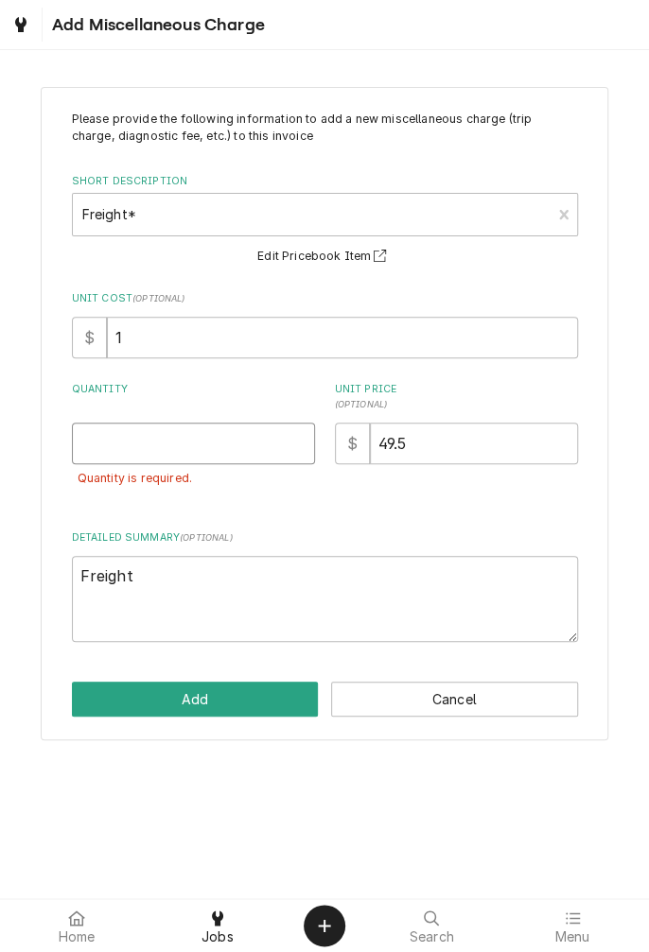
click at [226, 436] on input "Quantity" at bounding box center [193, 444] width 243 height 42
type textarea "x"
type input "1"
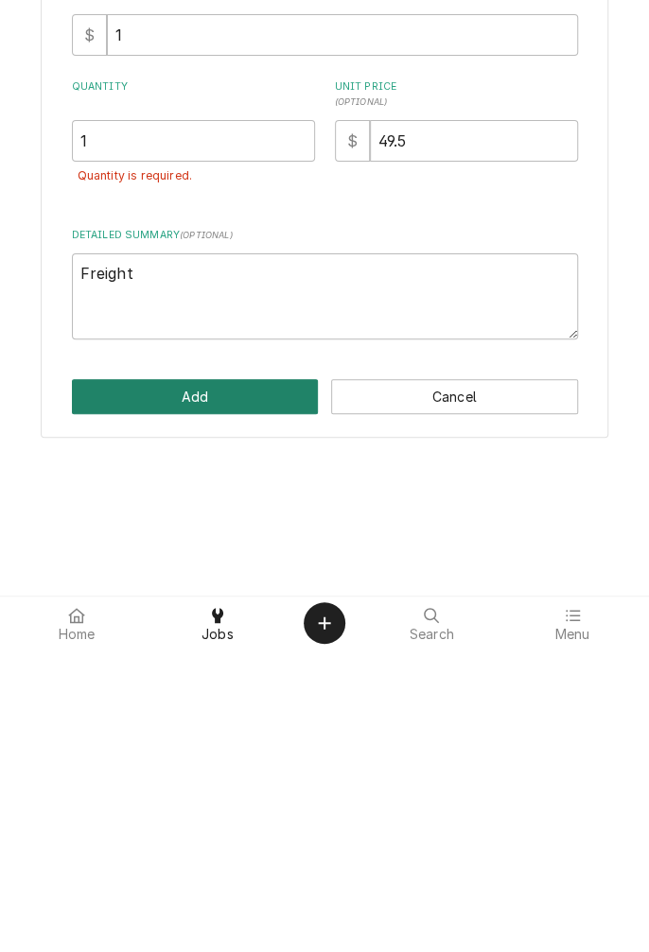
click at [242, 696] on button "Add" at bounding box center [195, 699] width 247 height 35
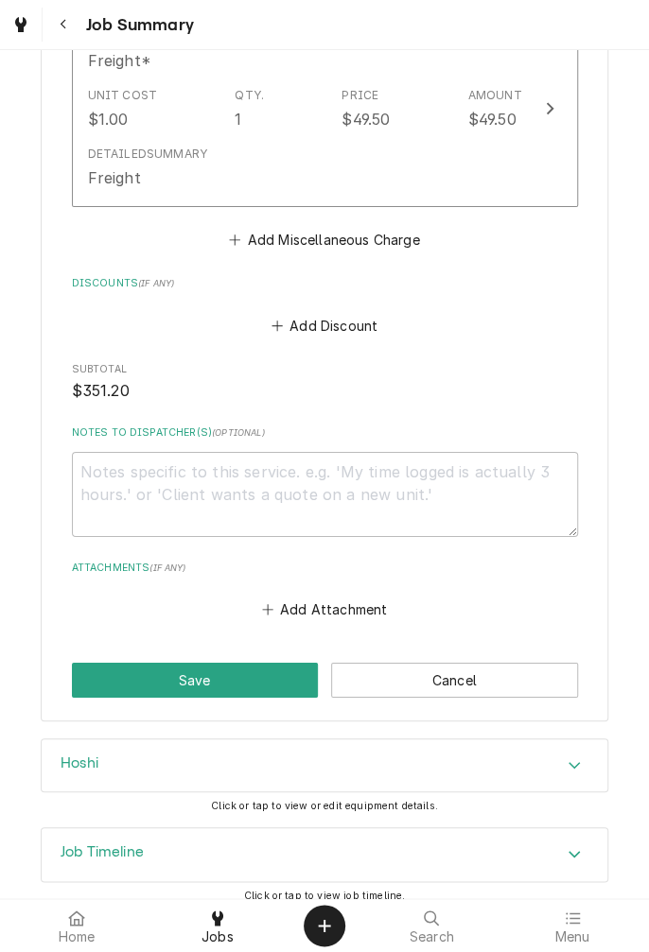
scroll to position [1858, 0]
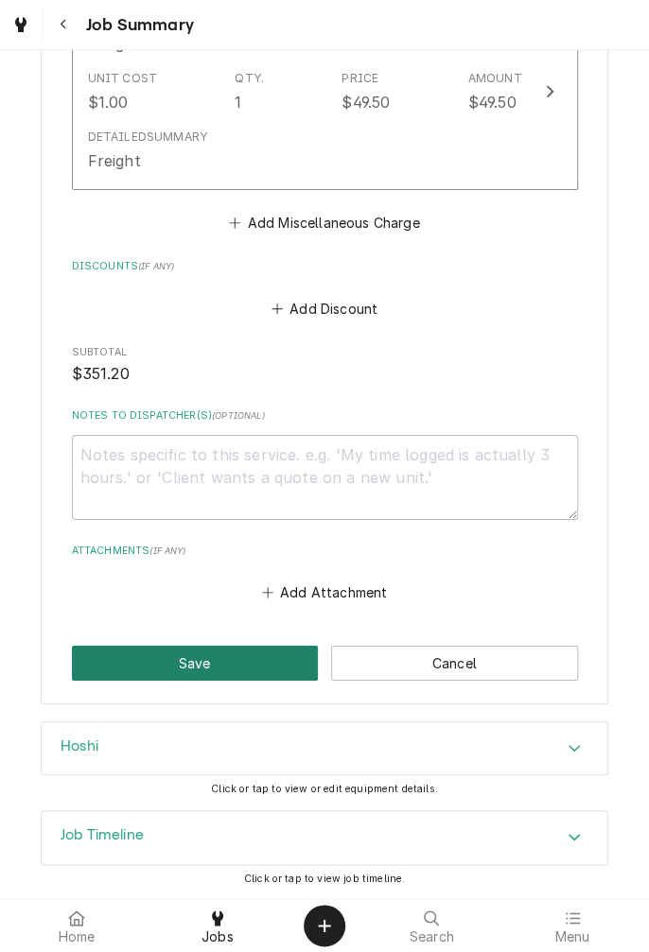
click at [257, 662] on button "Save" at bounding box center [195, 663] width 247 height 35
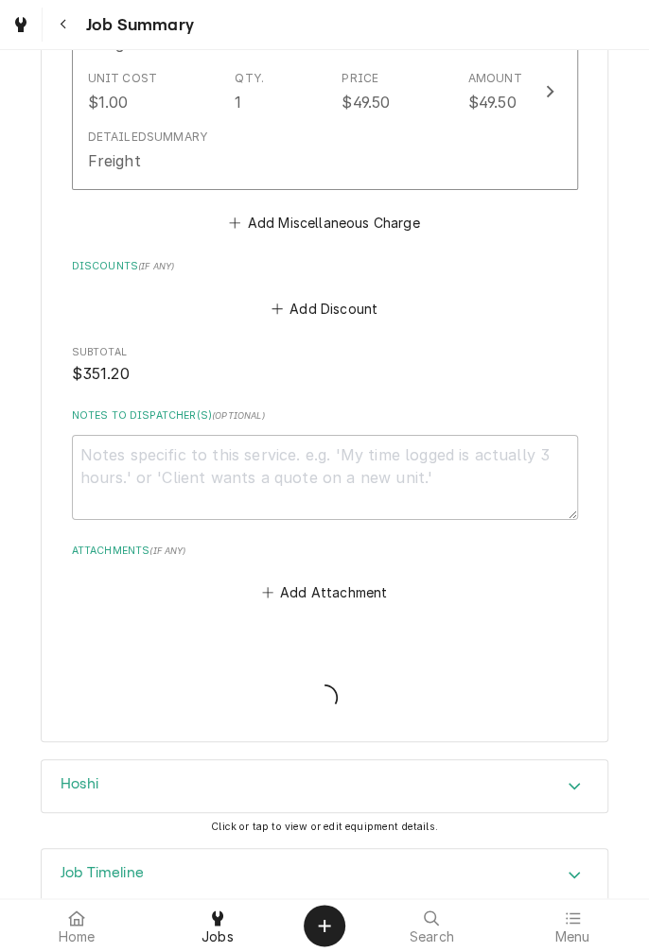
type textarea "x"
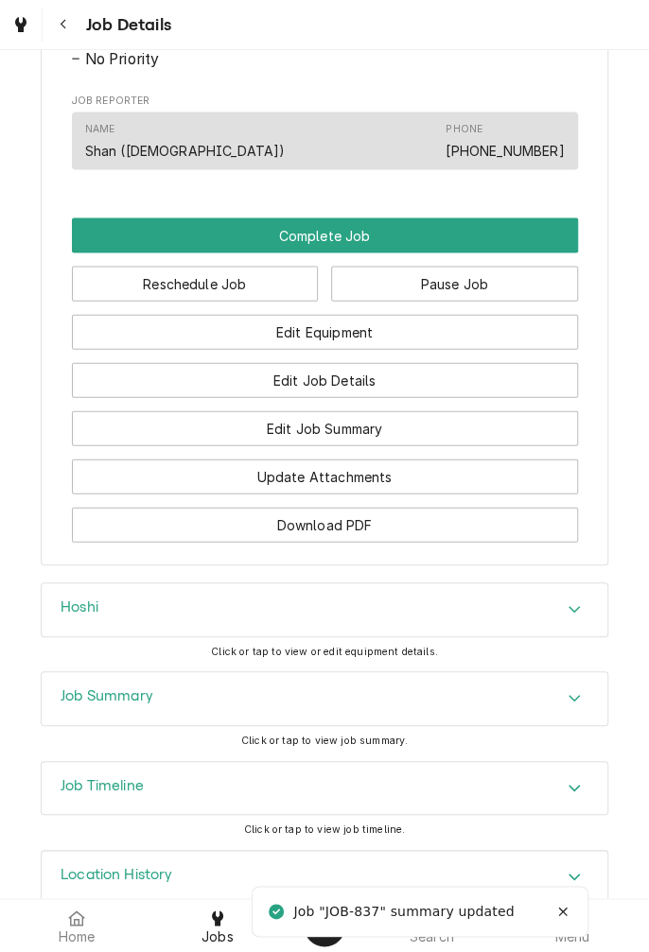
scroll to position [1190, 0]
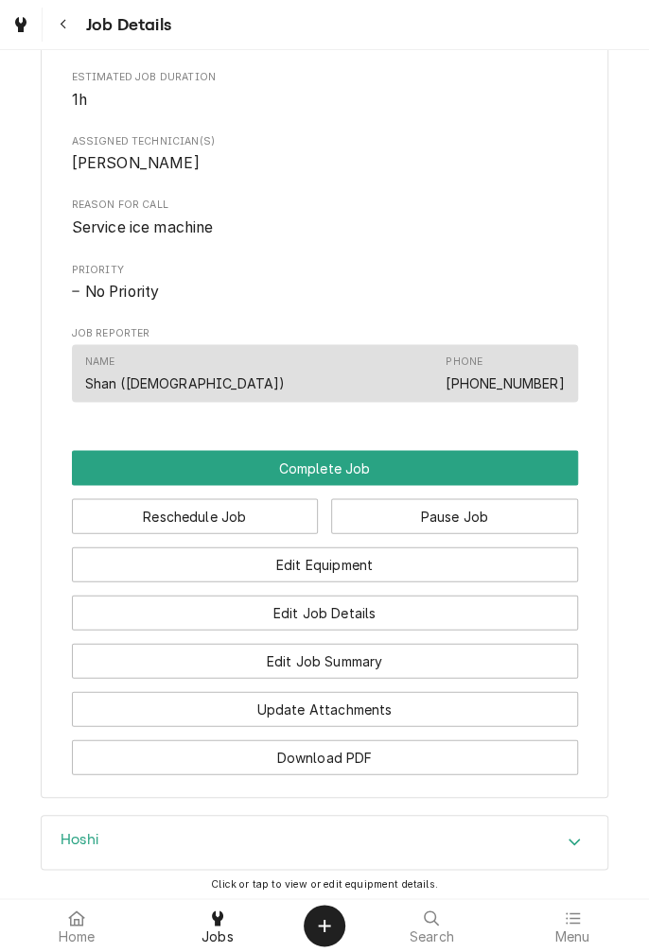
scroll to position [943, 0]
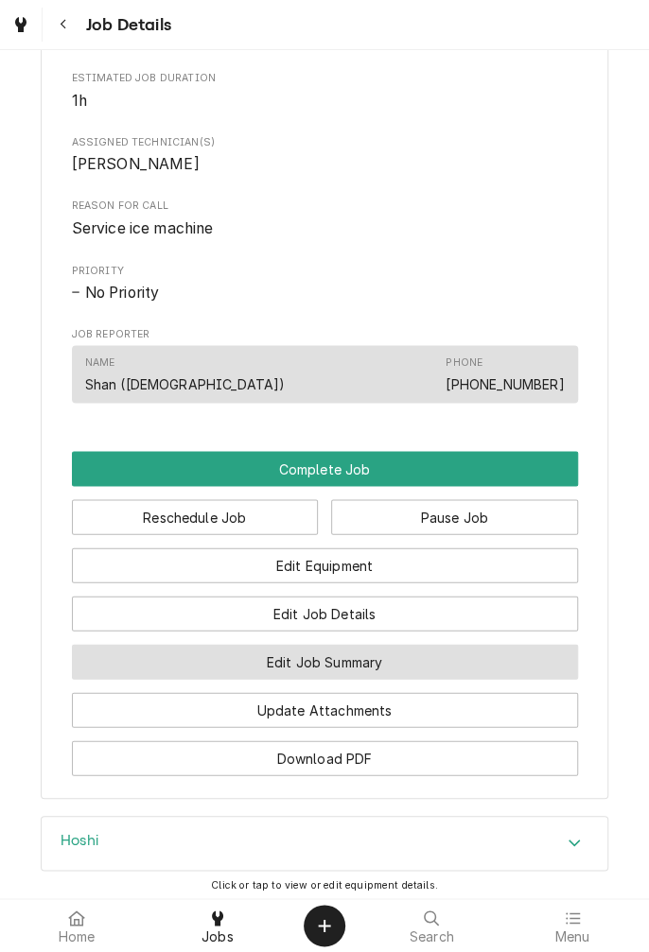
click at [406, 677] on button "Edit Job Summary" at bounding box center [325, 661] width 506 height 35
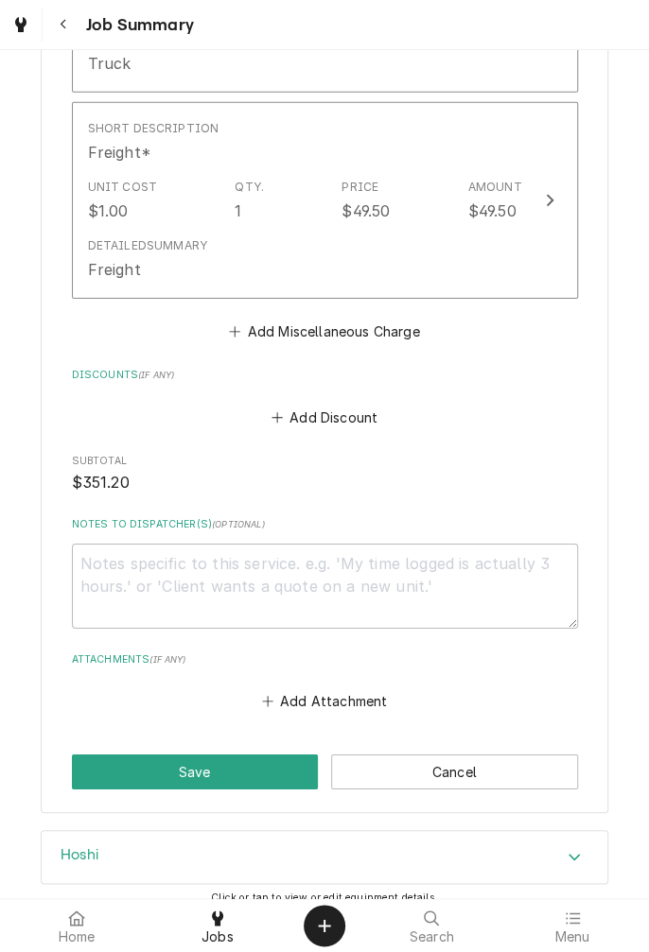
scroll to position [1858, 0]
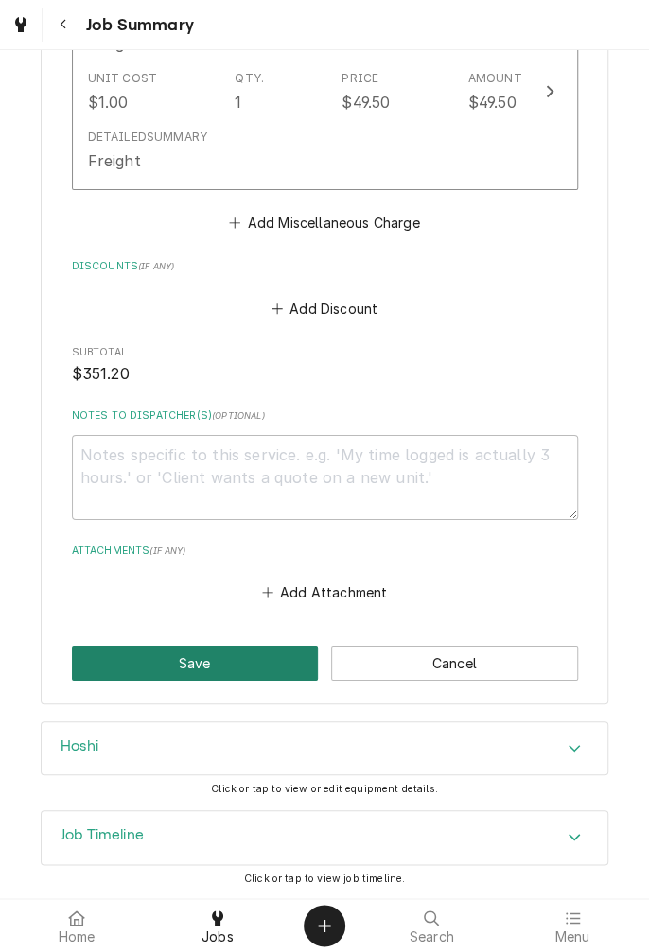
click at [255, 649] on button "Save" at bounding box center [195, 663] width 247 height 35
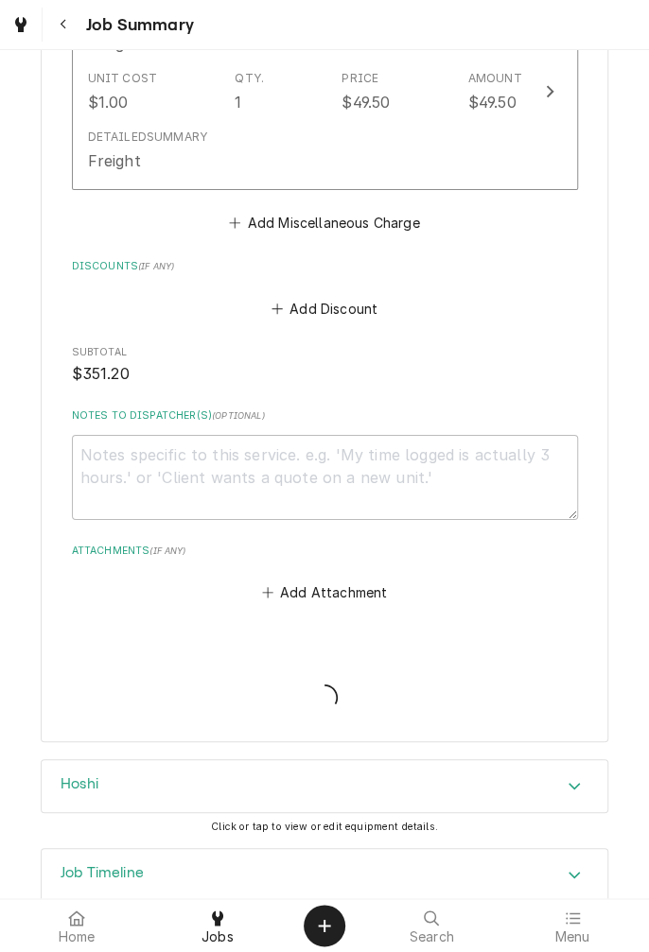
type textarea "x"
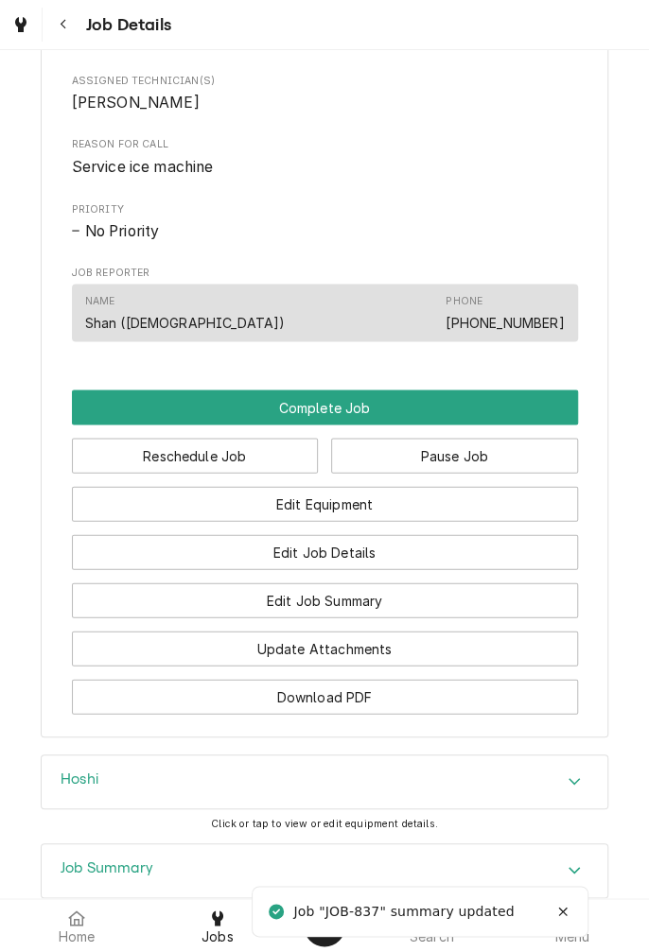
scroll to position [1237, 0]
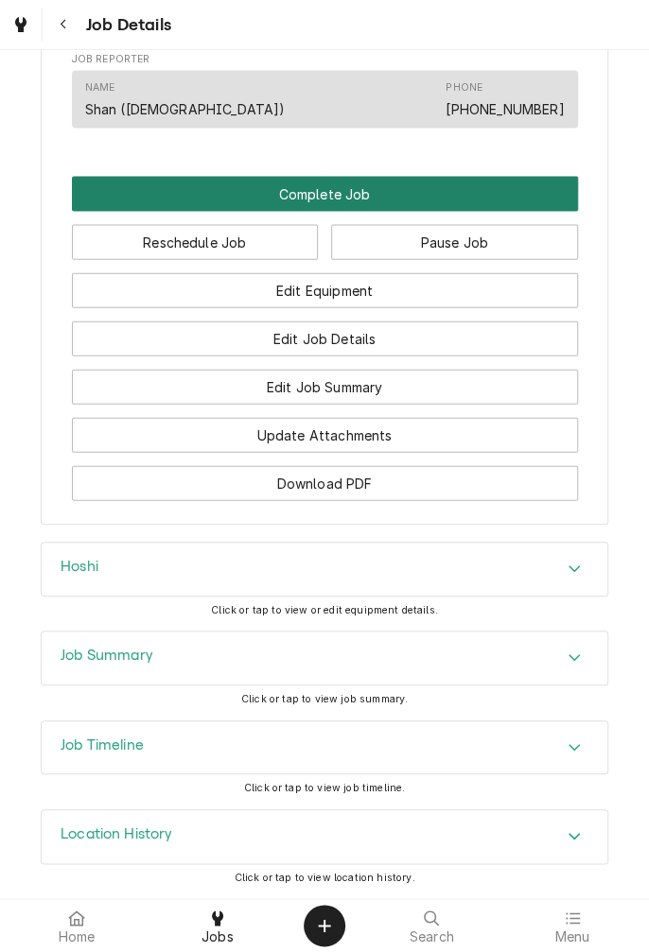
click at [453, 204] on button "Complete Job" at bounding box center [325, 194] width 506 height 35
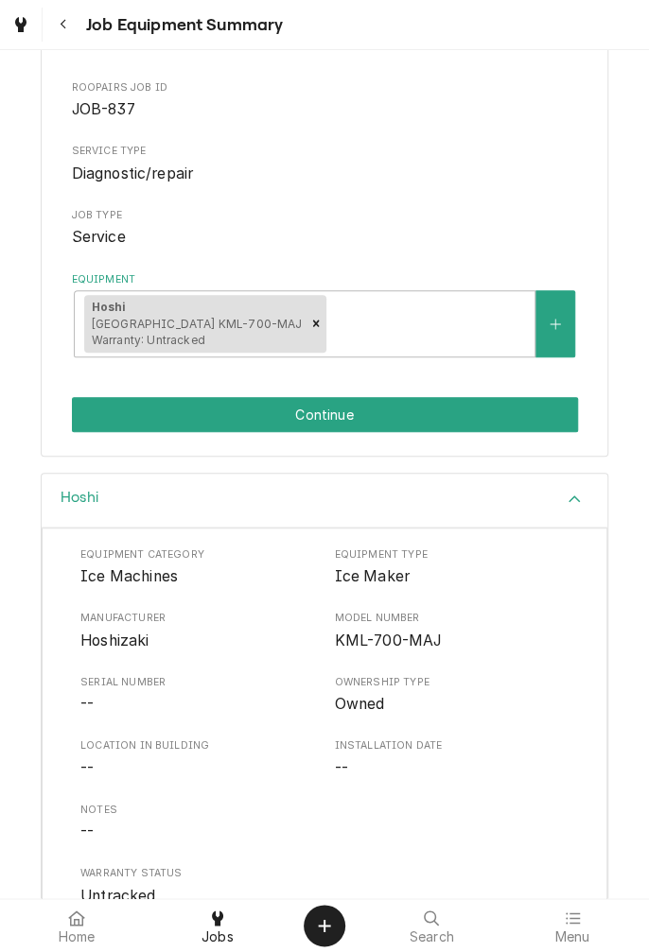
scroll to position [287, 0]
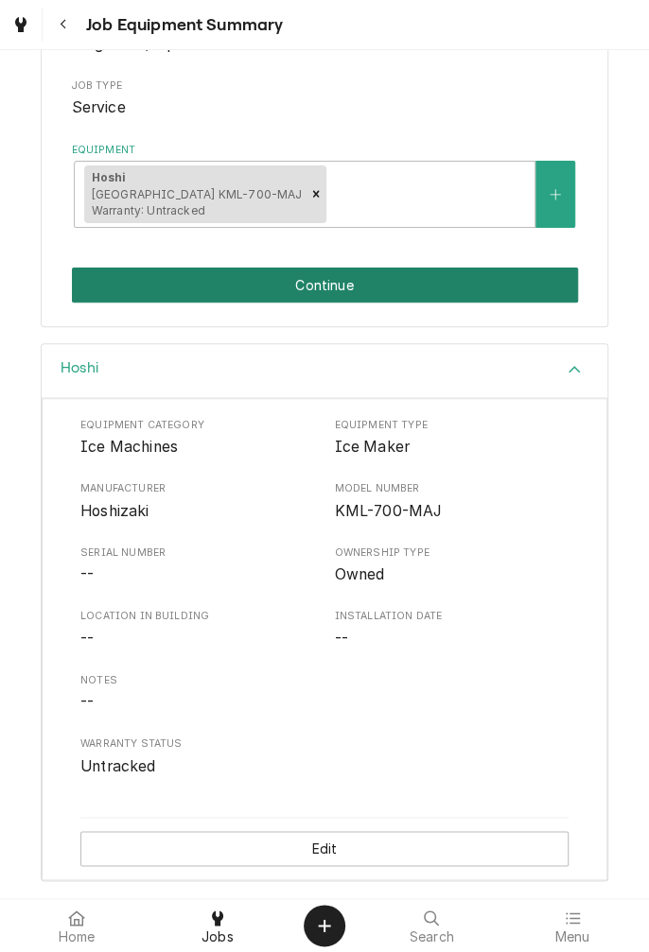
click at [364, 278] on button "Continue" at bounding box center [325, 285] width 506 height 35
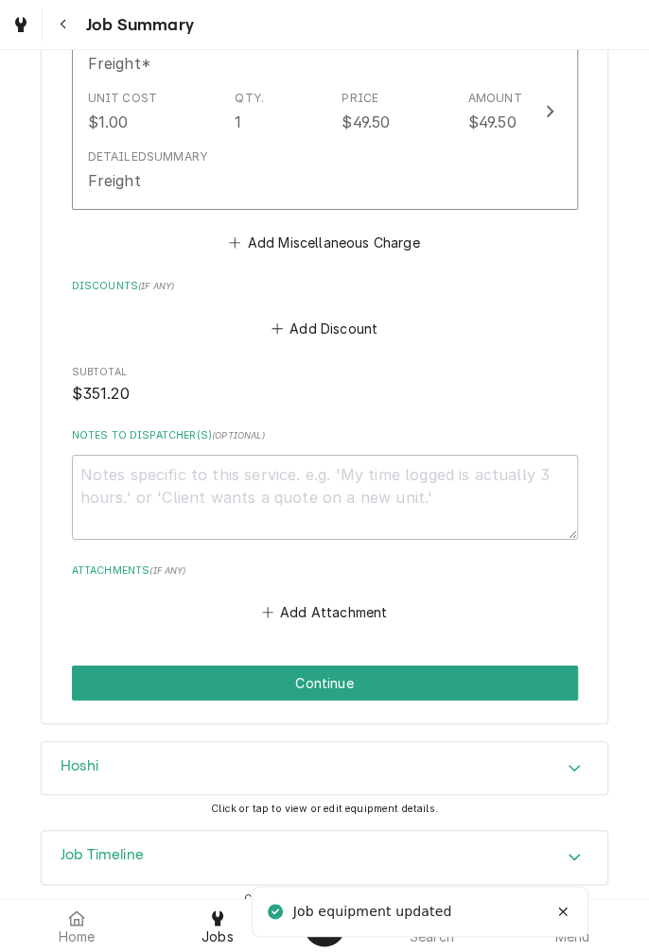
scroll to position [1858, 0]
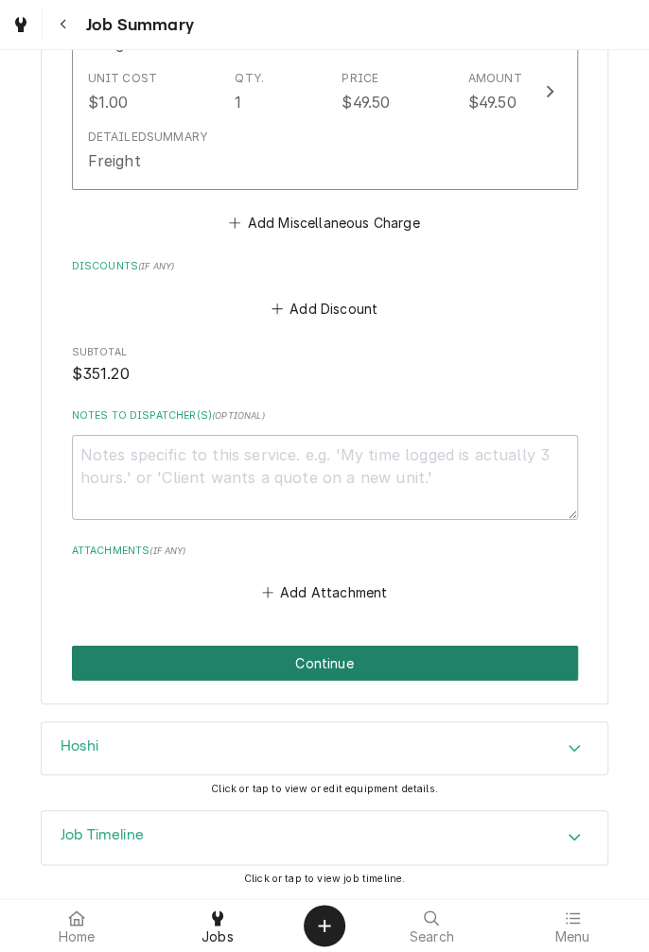
click at [412, 653] on button "Continue" at bounding box center [325, 663] width 506 height 35
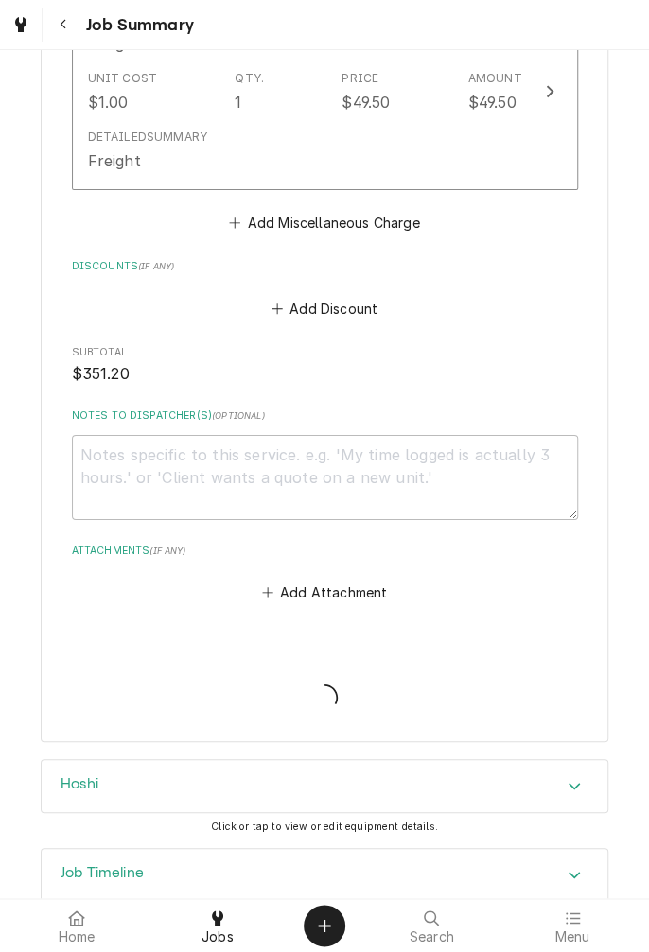
type textarea "x"
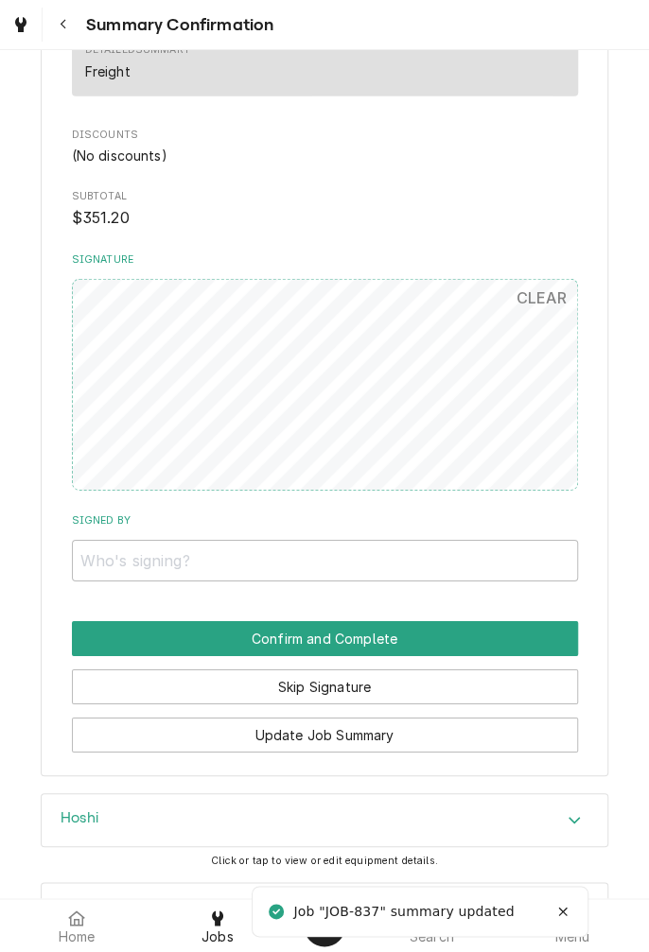
scroll to position [1688, 0]
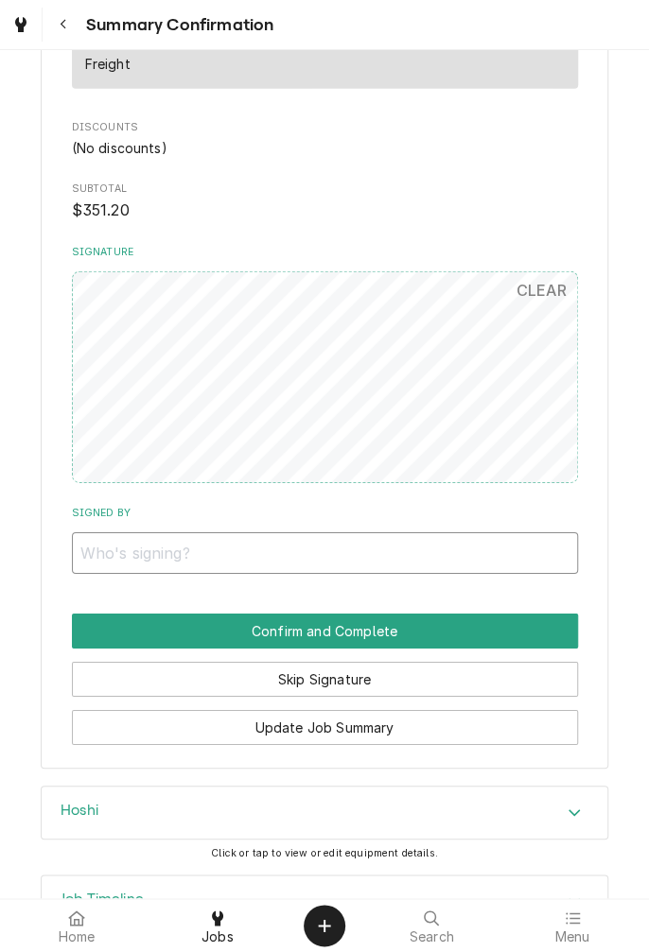
click at [195, 545] on input "Signed By" at bounding box center [325, 553] width 506 height 42
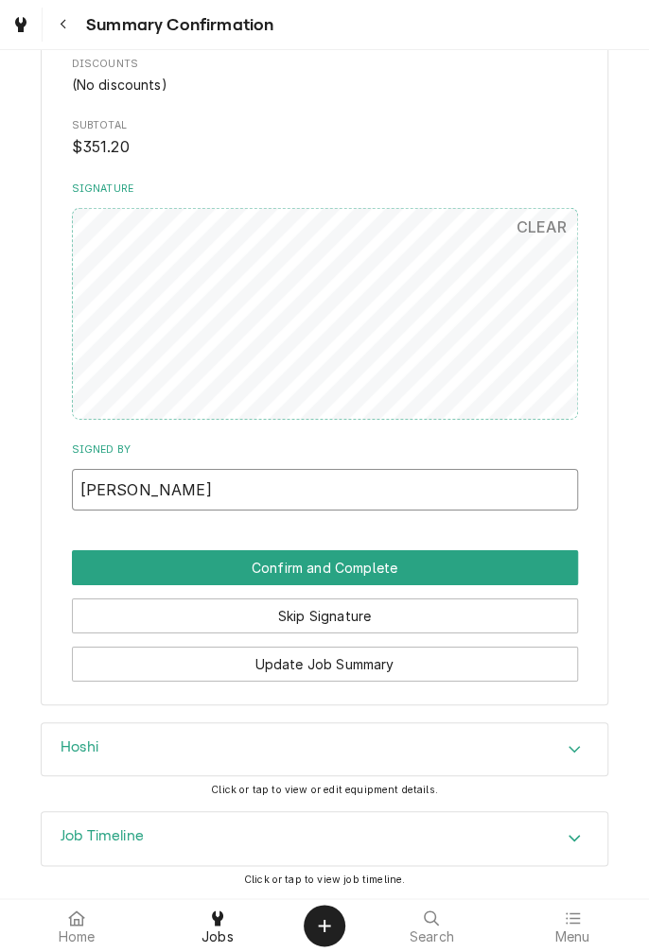
type input "[PERSON_NAME]"
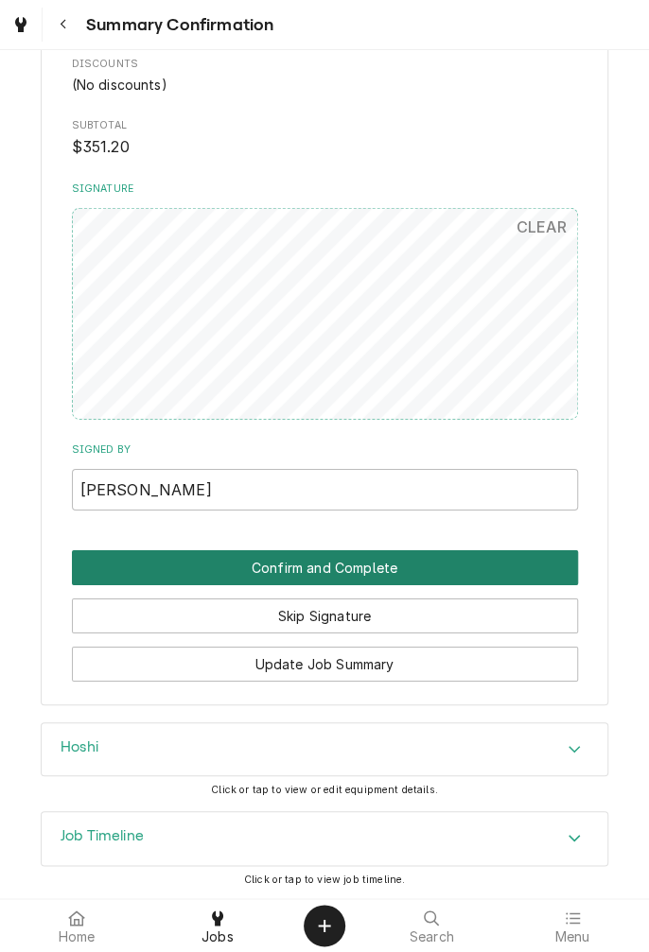
click at [450, 576] on button "Confirm and Complete" at bounding box center [325, 567] width 506 height 35
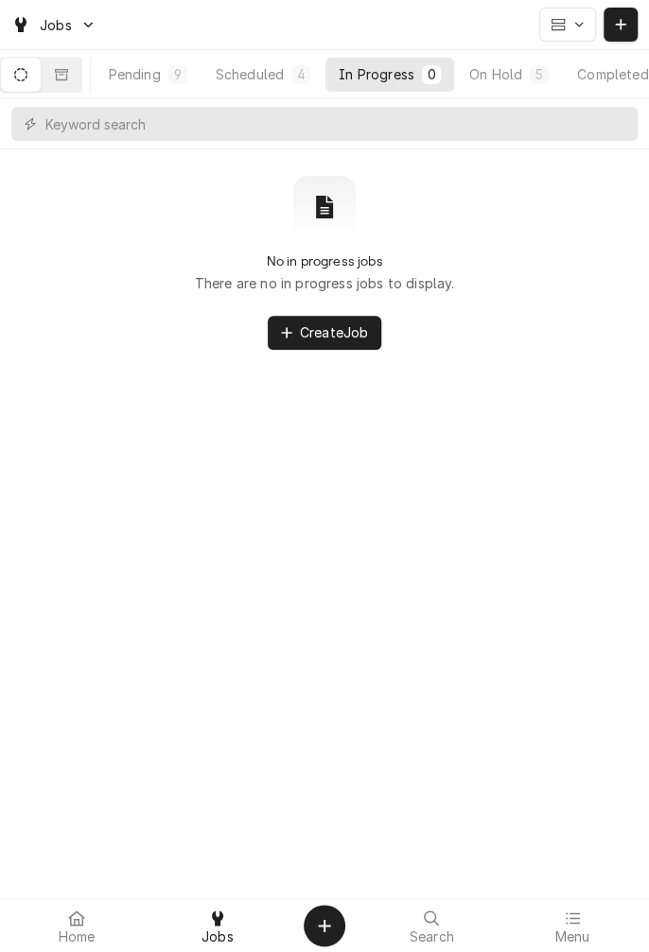
scroll to position [0, 176]
click at [567, 73] on div "Completed" at bounding box center [561, 74] width 71 height 20
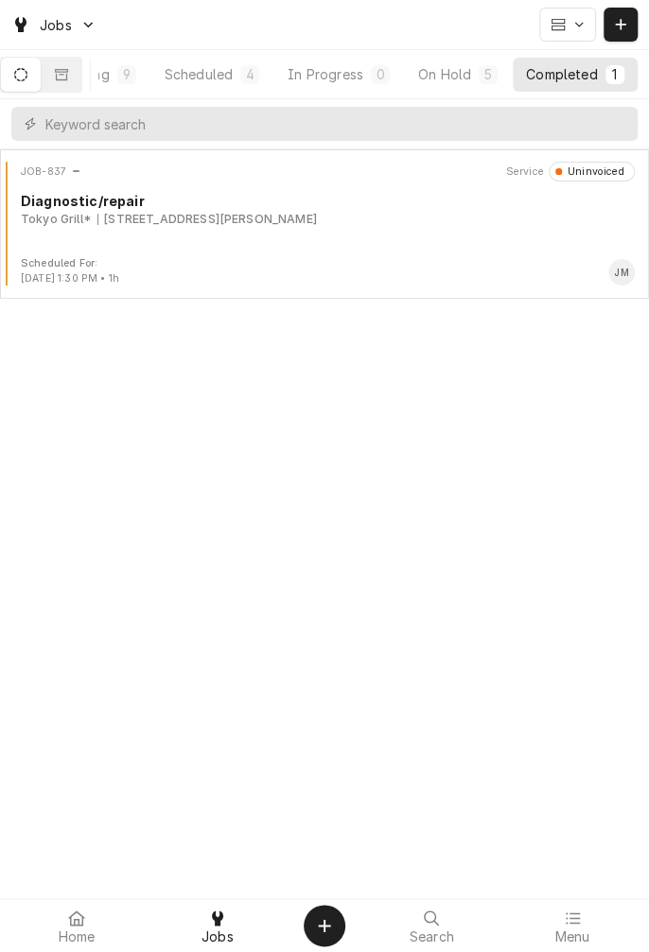
click at [299, 227] on div "JOB-837 Service Uninvoiced Diagnostic/repair Tokyo Grill* 5006 N Navarro St, Vi…" at bounding box center [324, 209] width 633 height 95
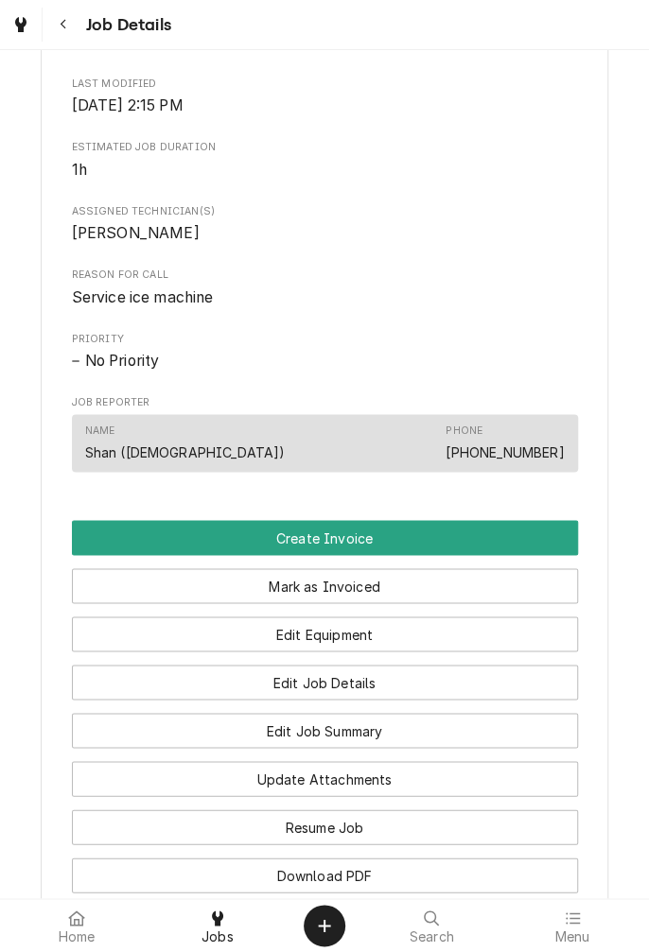
scroll to position [690, 0]
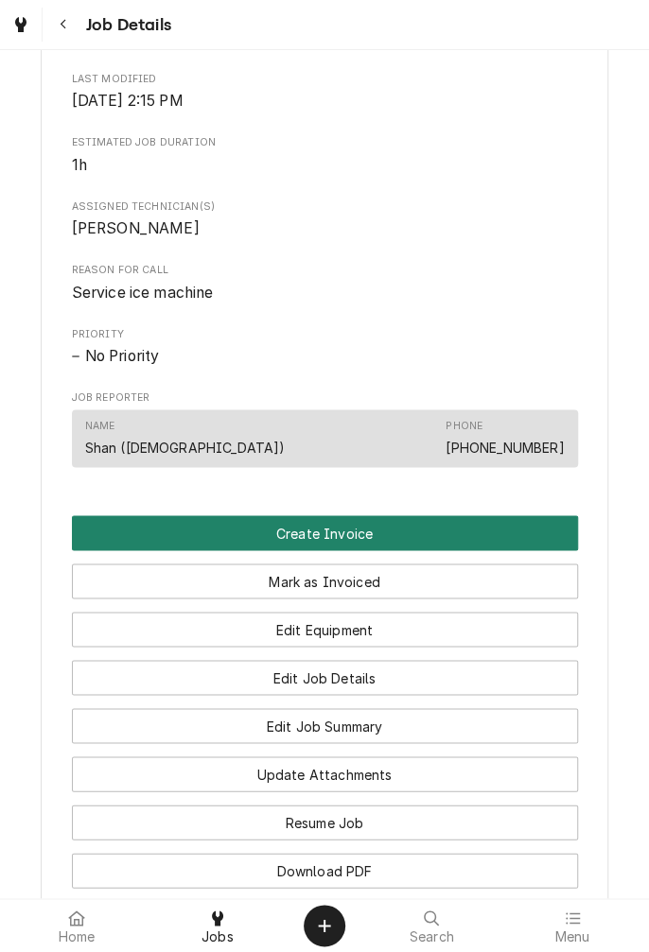
click at [455, 550] on button "Create Invoice" at bounding box center [325, 532] width 506 height 35
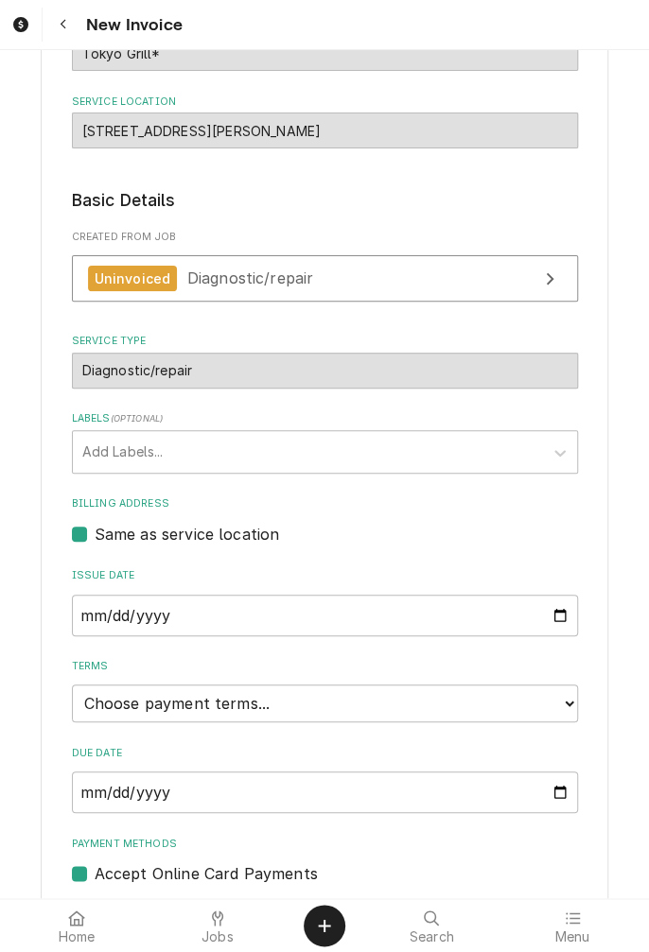
scroll to position [248, 0]
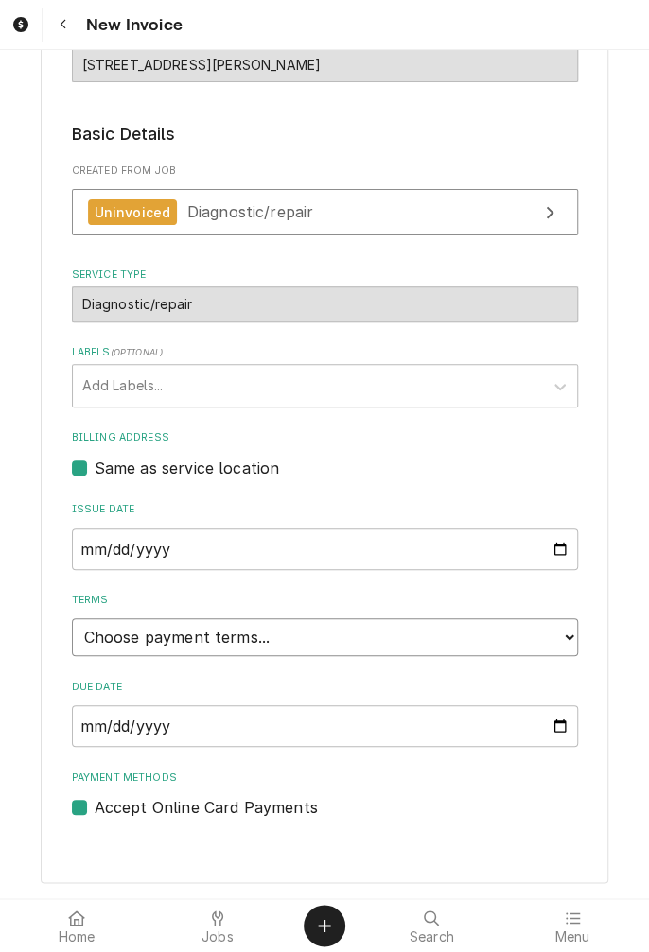
click at [557, 646] on select "Choose payment terms... Same Day Net 7 Net 14 Net 21 Net 30 Net 45 Net 60 Net 90" at bounding box center [325, 637] width 506 height 38
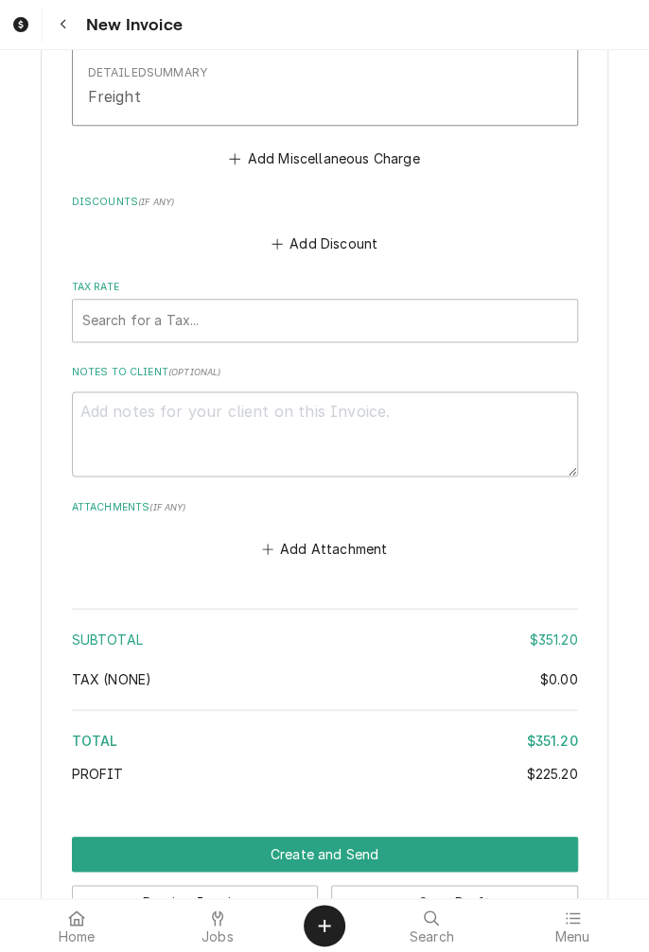
scroll to position [2867, 0]
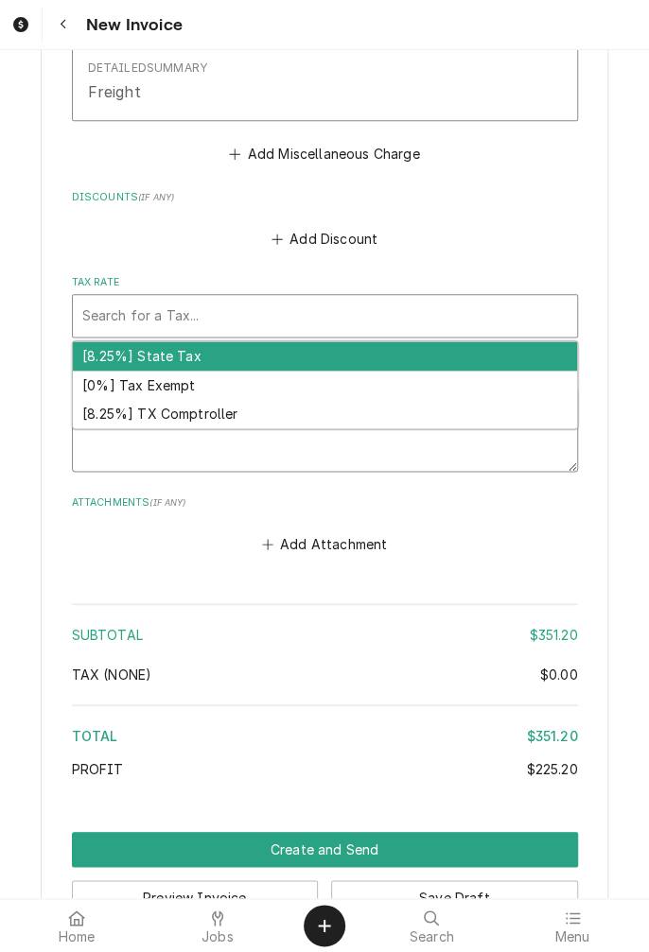
click at [220, 432] on textarea "Notes to Client ( optional )" at bounding box center [325, 429] width 506 height 85
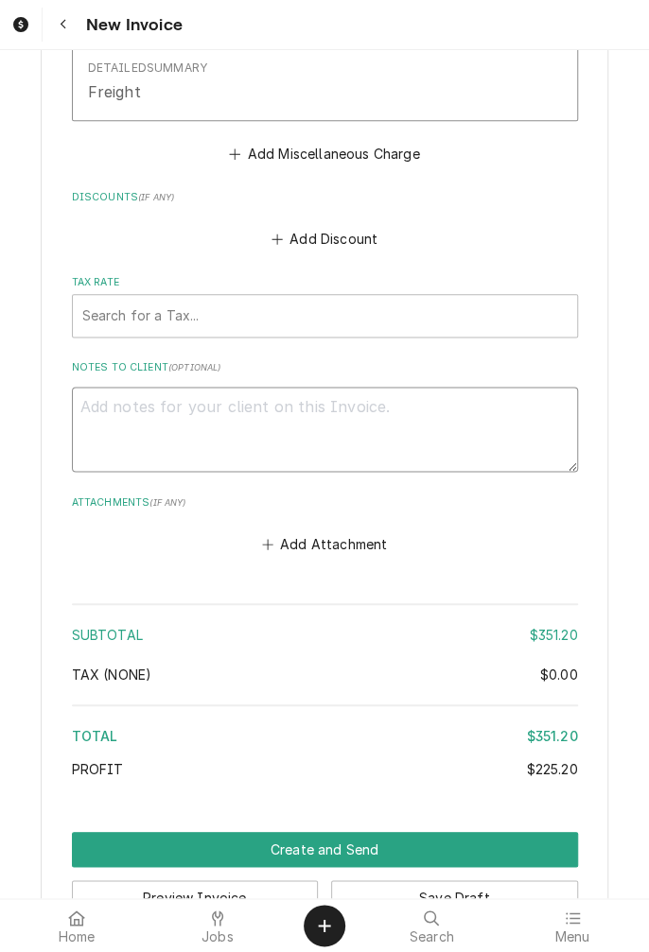
scroll to position [2928, 0]
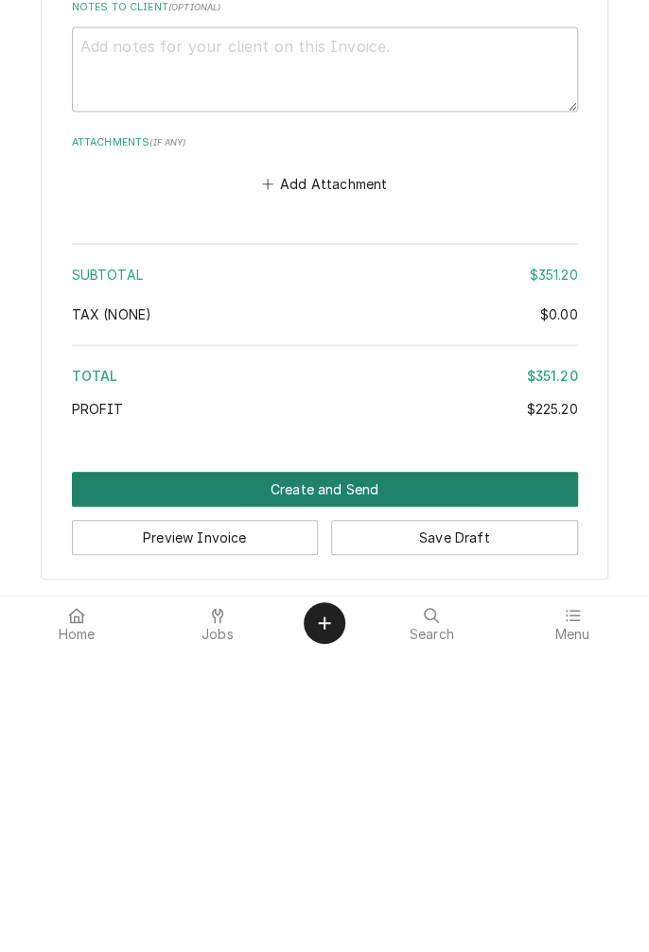
click at [331, 788] on button "Create and Send" at bounding box center [325, 791] width 506 height 35
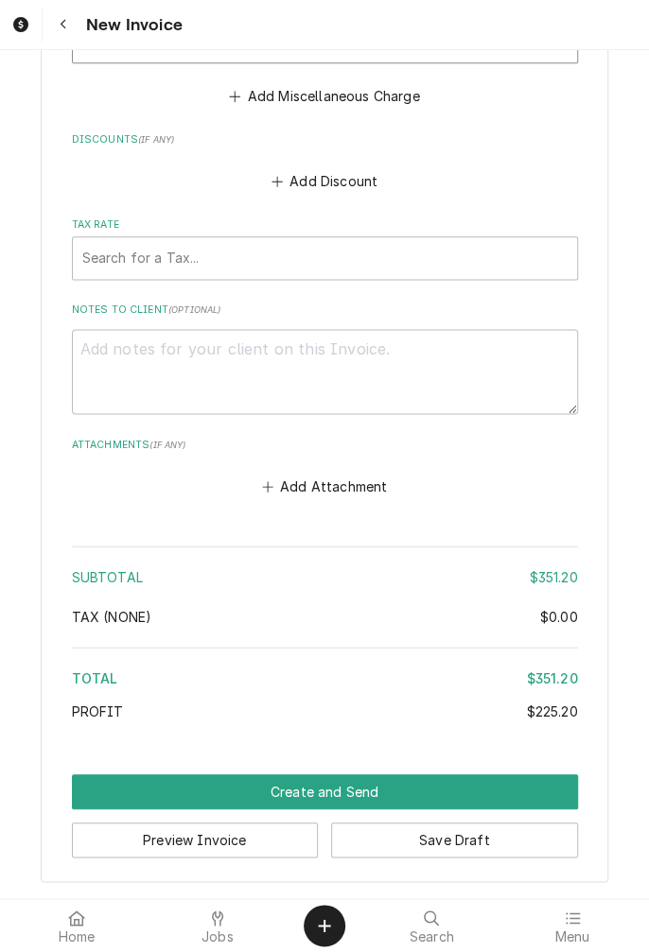
scroll to position [2916, 0]
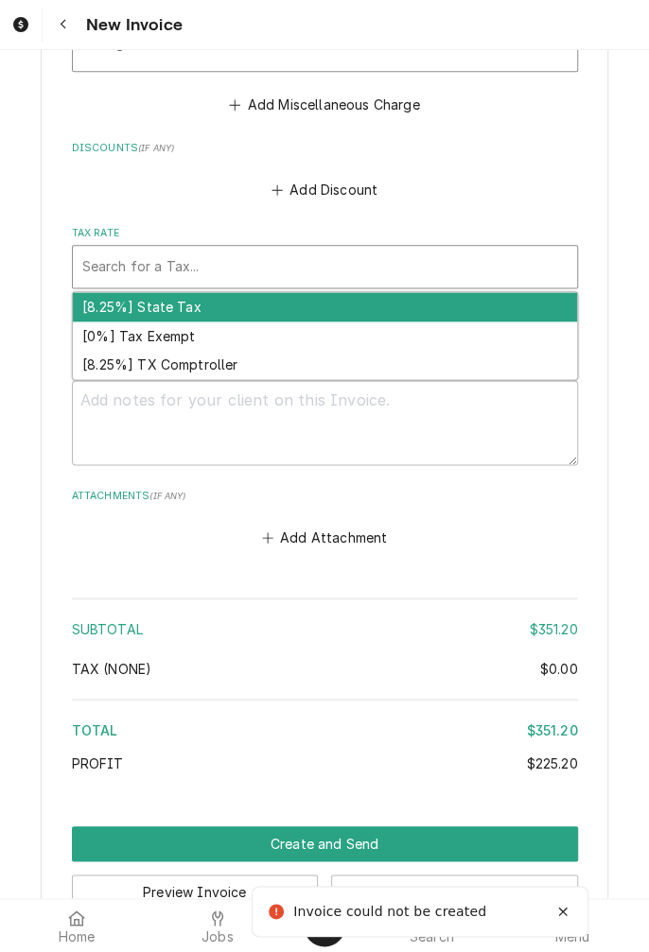
click at [212, 369] on div "[8.25%] TX Comptroller" at bounding box center [325, 365] width 504 height 29
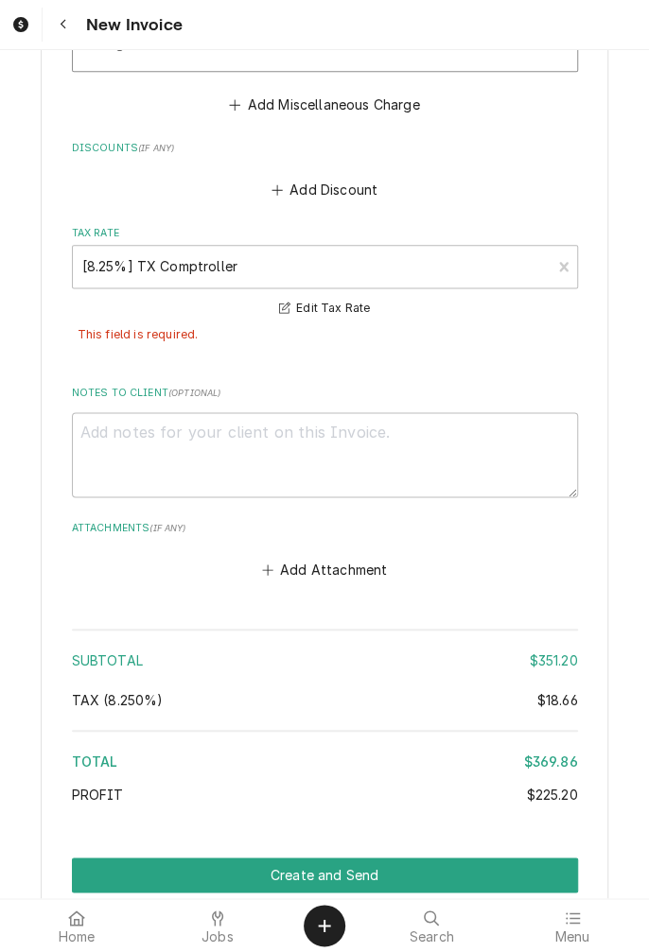
scroll to position [3002, 0]
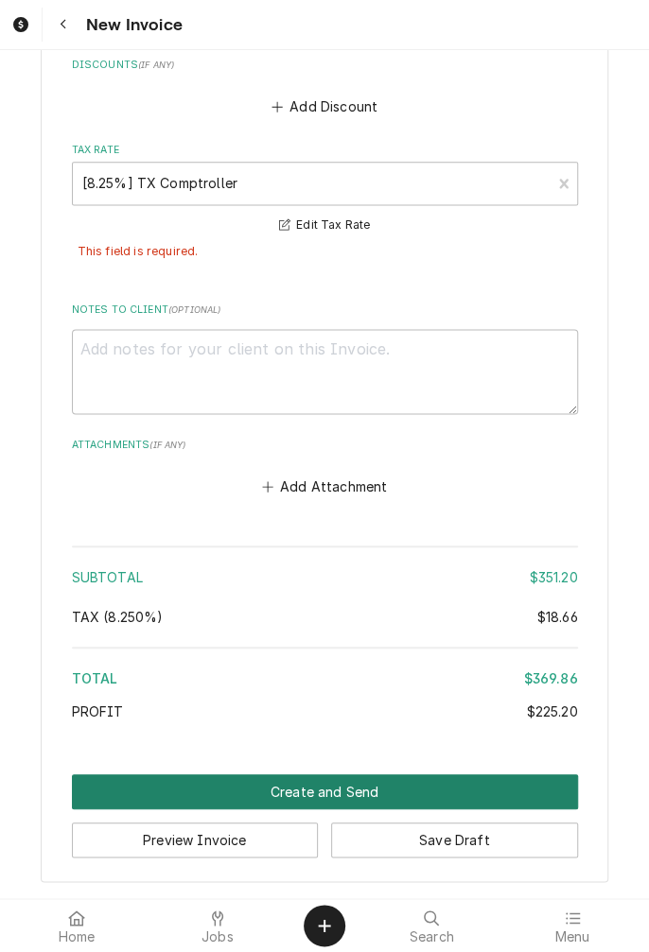
click at [333, 787] on button "Create and Send" at bounding box center [325, 791] width 506 height 35
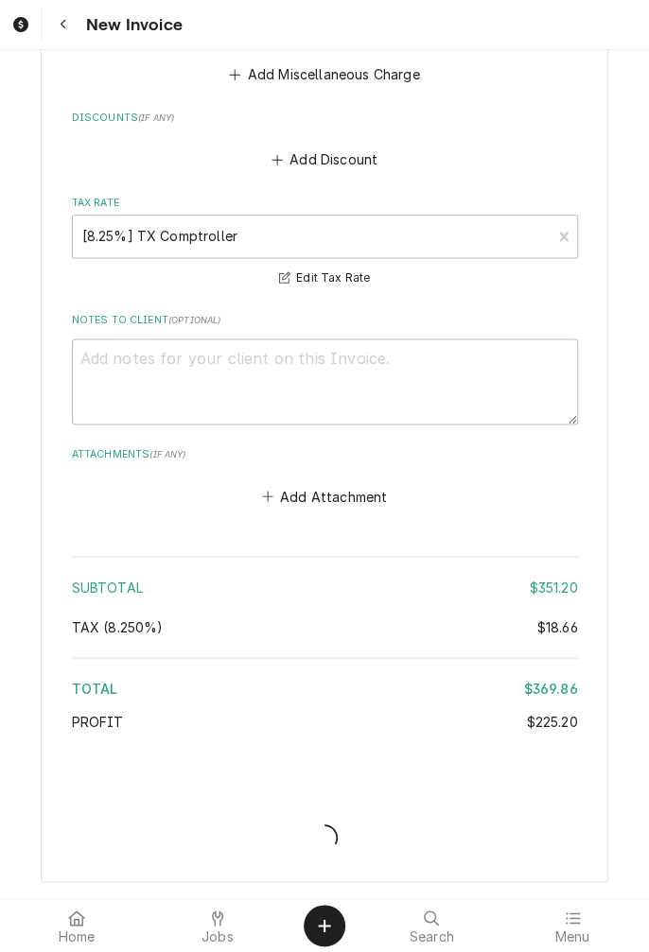
scroll to position [2948, 0]
type textarea "x"
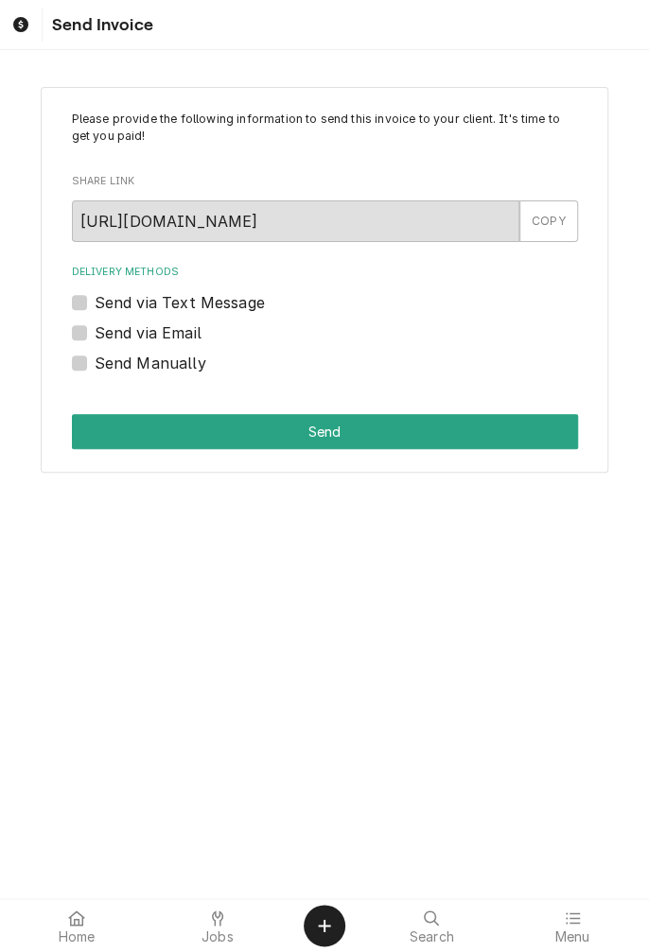
click at [95, 307] on label "Send via Text Message" at bounding box center [180, 302] width 170 height 23
click at [95, 307] on input "Send via Text Message" at bounding box center [348, 312] width 506 height 42
checkbox input "true"
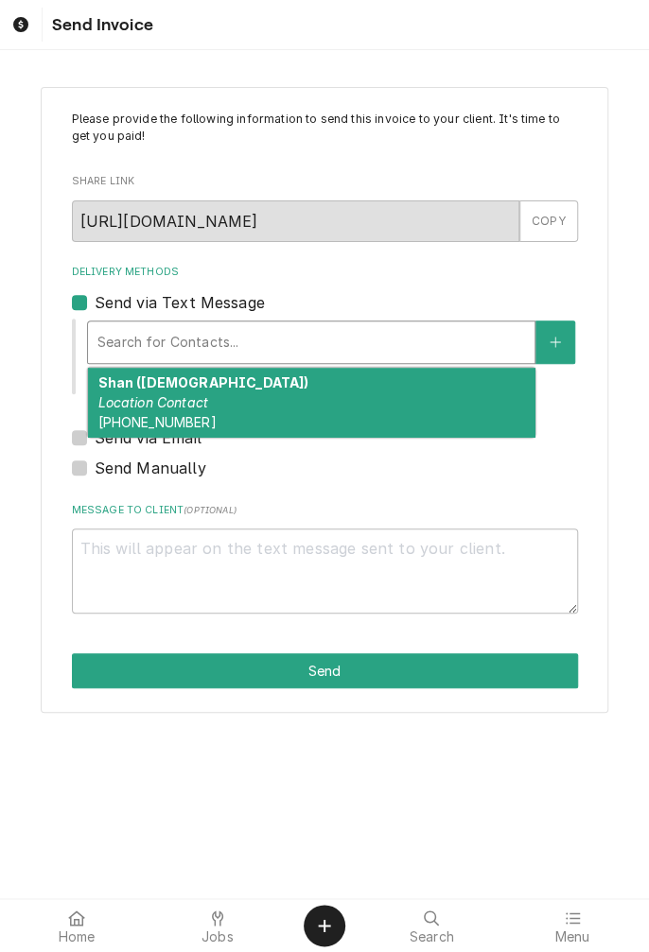
click at [232, 417] on div "Shan (female) Location Contact (760) 533-7163" at bounding box center [311, 402] width 446 height 69
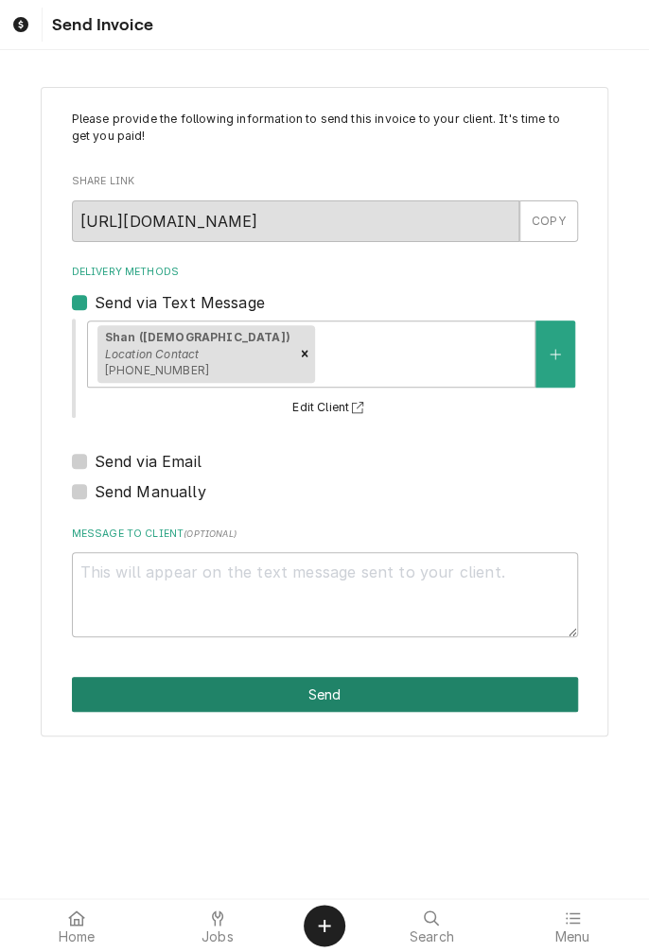
click at [371, 701] on button "Send" at bounding box center [325, 694] width 506 height 35
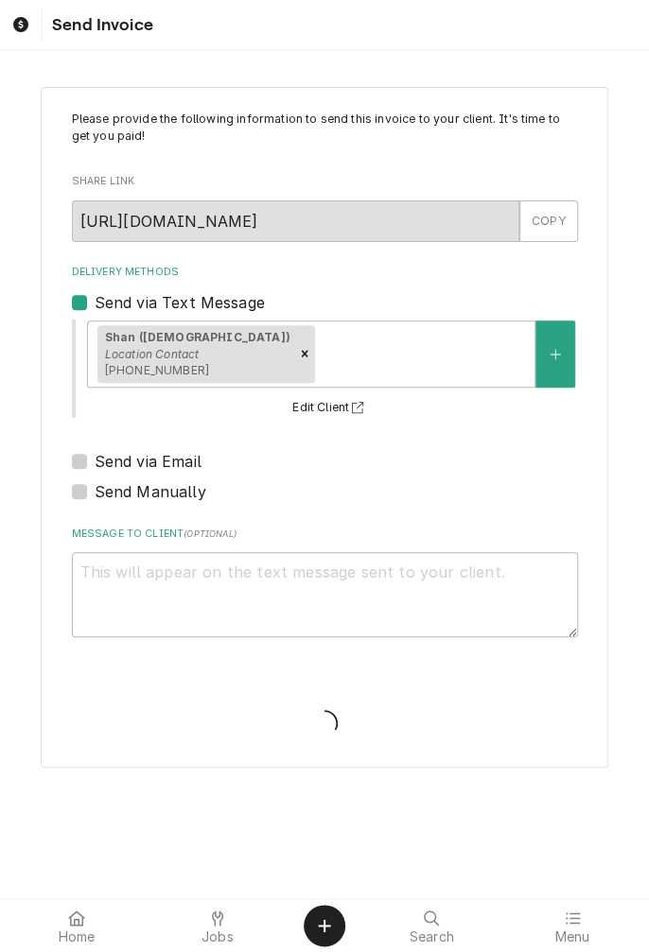
type textarea "x"
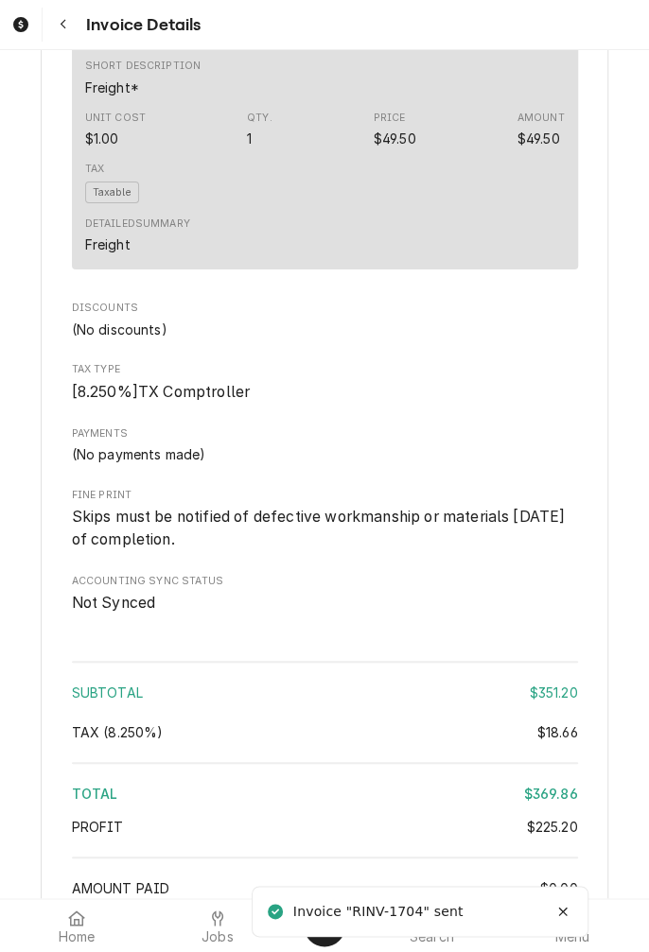
scroll to position [2711, 0]
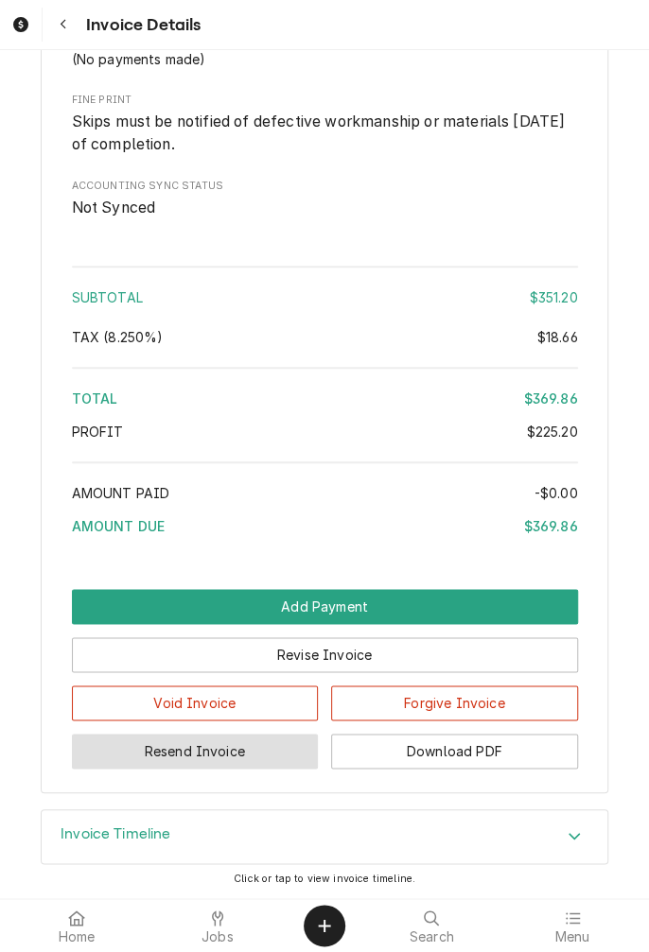
click at [182, 754] on button "Resend Invoice" at bounding box center [195, 751] width 247 height 35
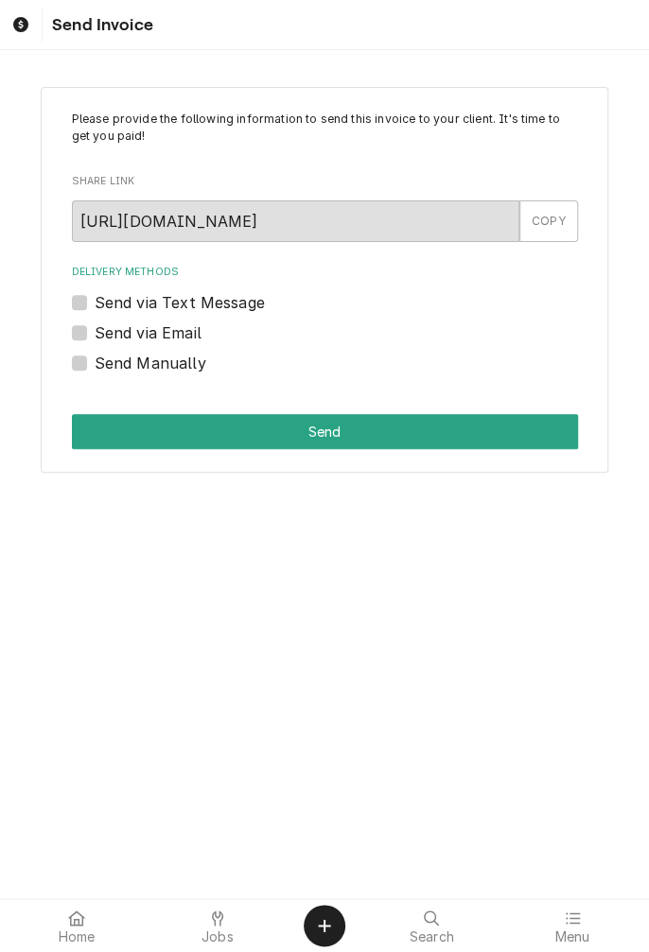
click at [159, 334] on label "Send via Email" at bounding box center [148, 332] width 107 height 23
click at [159, 334] on input "Send via Email" at bounding box center [348, 342] width 506 height 42
checkbox input "true"
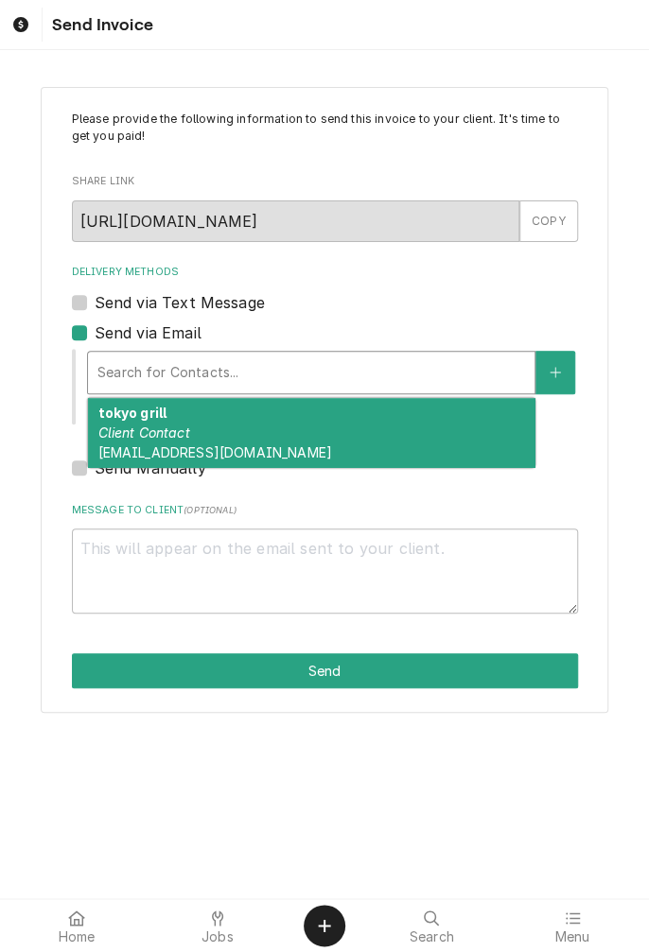
click at [214, 445] on span "[EMAIL_ADDRESS][DOMAIN_NAME]" at bounding box center [214, 452] width 234 height 16
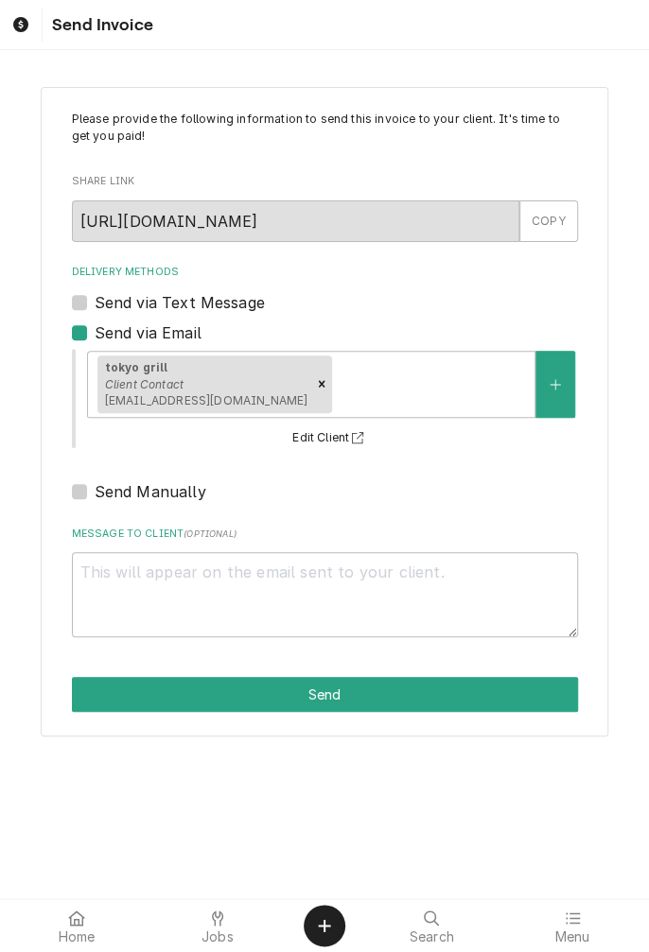
click at [338, 695] on button "Send" at bounding box center [325, 694] width 506 height 35
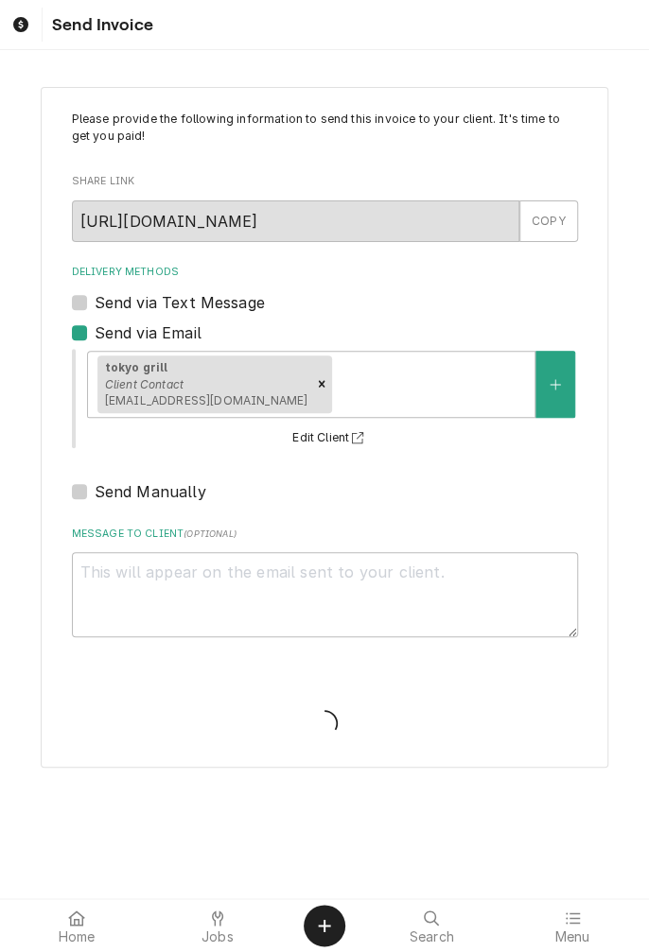
type textarea "x"
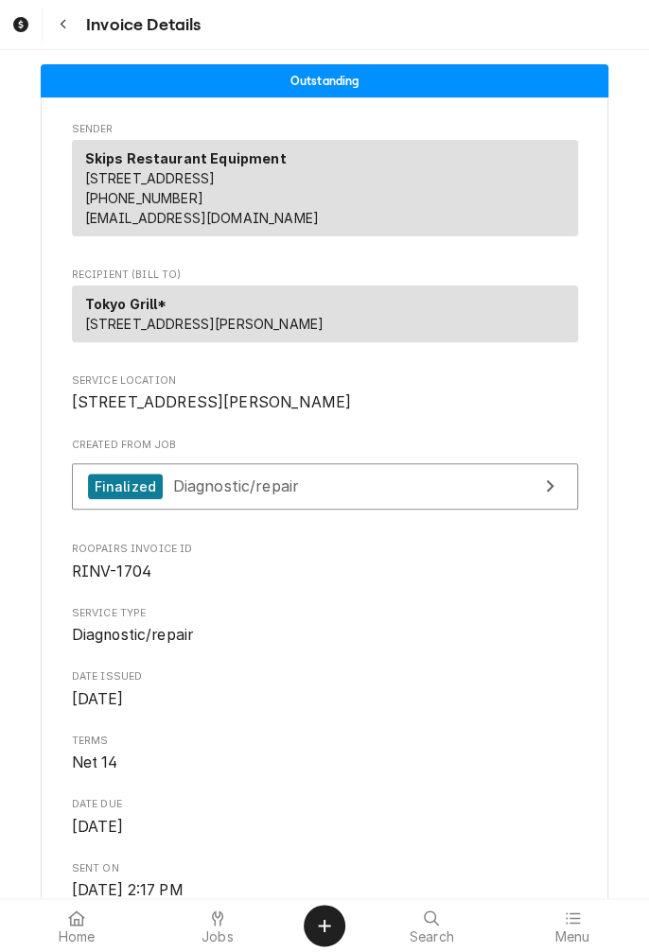
click at [66, 18] on icon "Navigate back" at bounding box center [64, 24] width 9 height 13
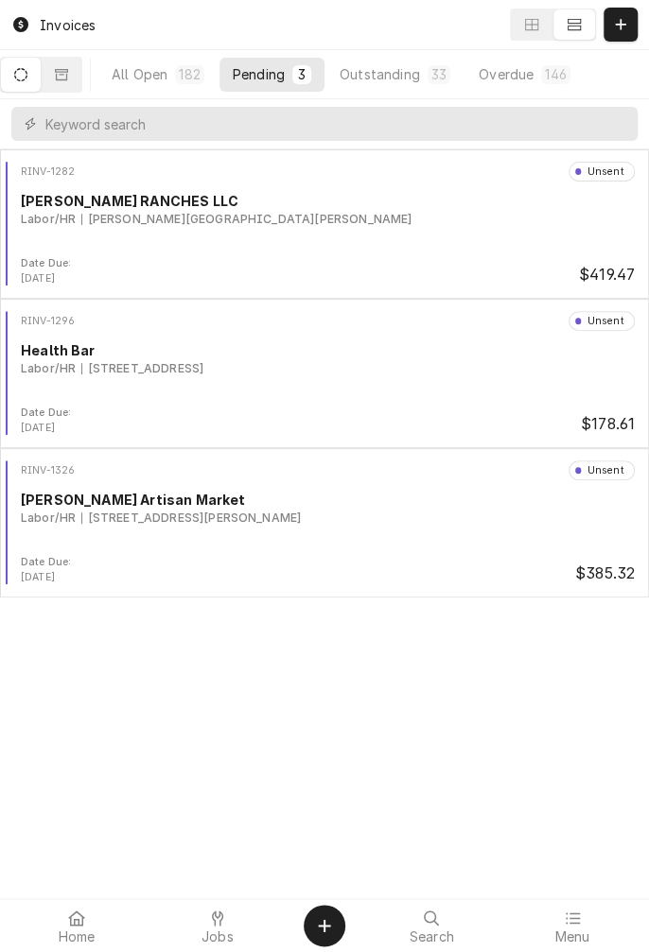
click at [166, 85] on button "All Open 182" at bounding box center [157, 75] width 119 height 34
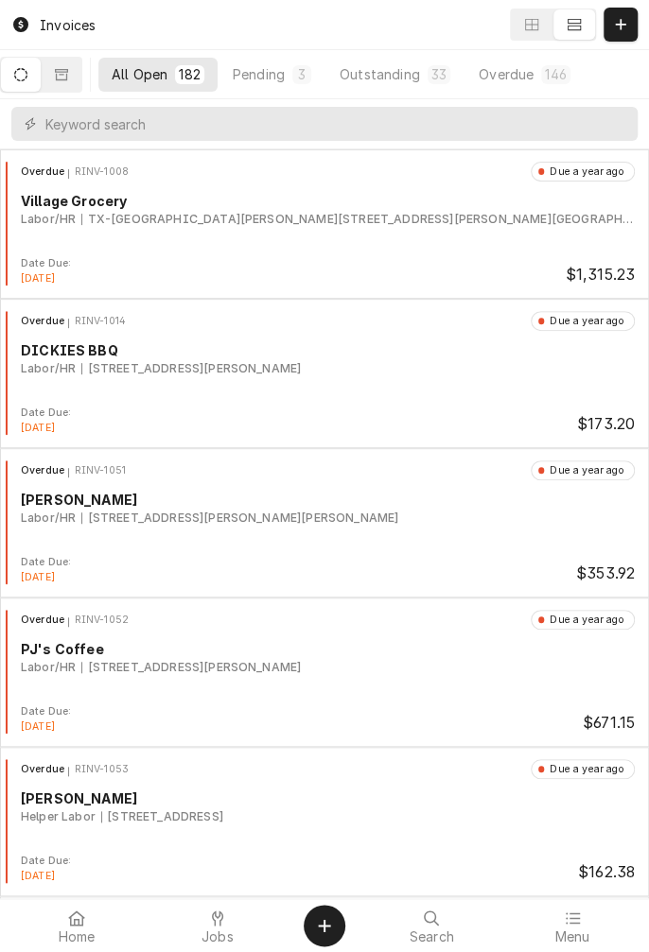
click at [177, 149] on div "Overdue RINV-1008 Due a year ago Village Grocery Labor/HR TX-35 & Lamar St, 35 …" at bounding box center [324, 223] width 649 height 149
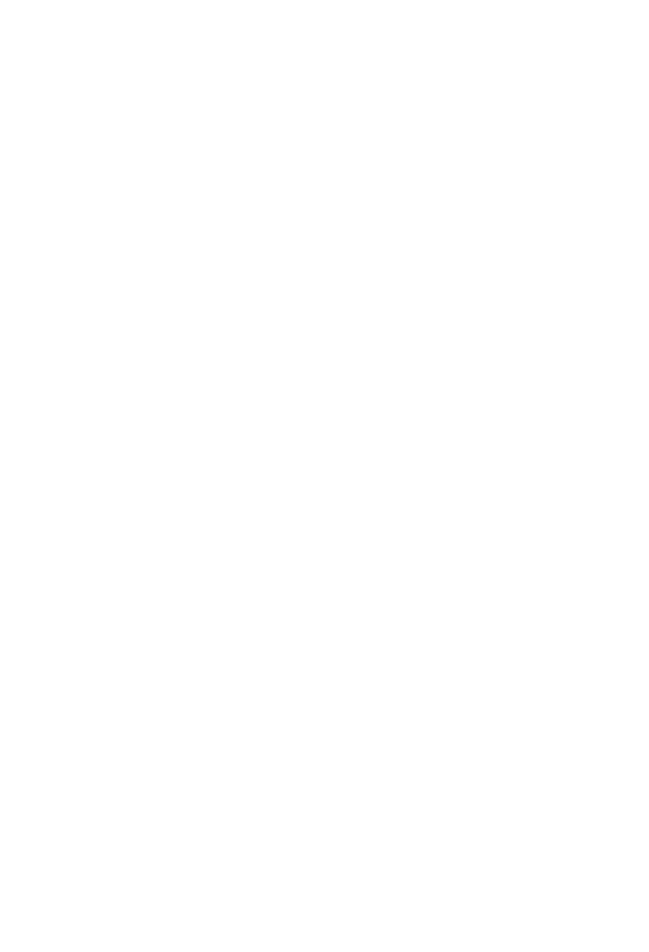
click at [182, 130] on div "Dynamic Content Wrapper" at bounding box center [324, 476] width 649 height 952
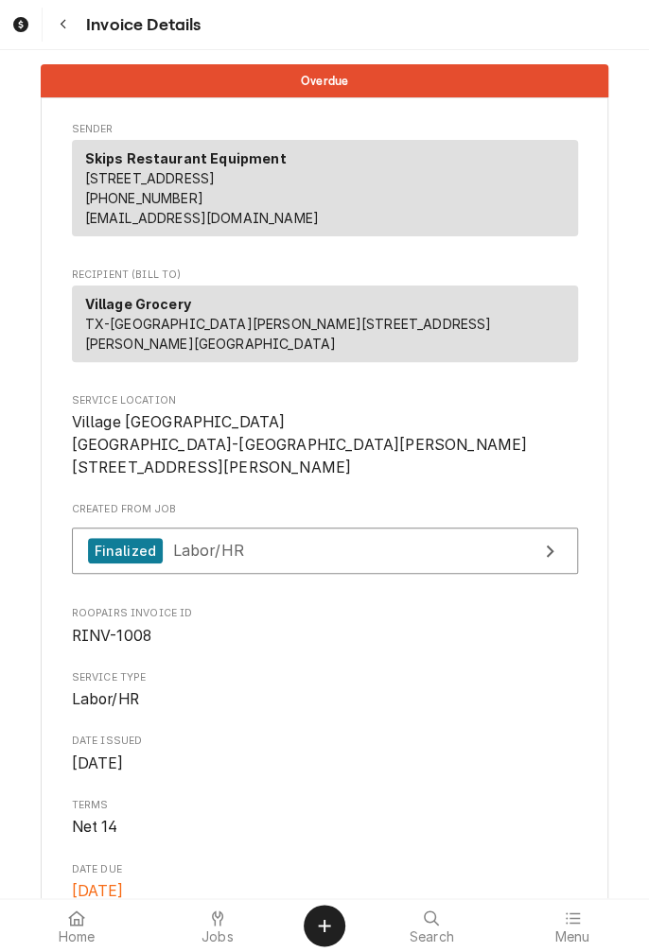
click at [68, 39] on button "Navigate back" at bounding box center [63, 25] width 34 height 34
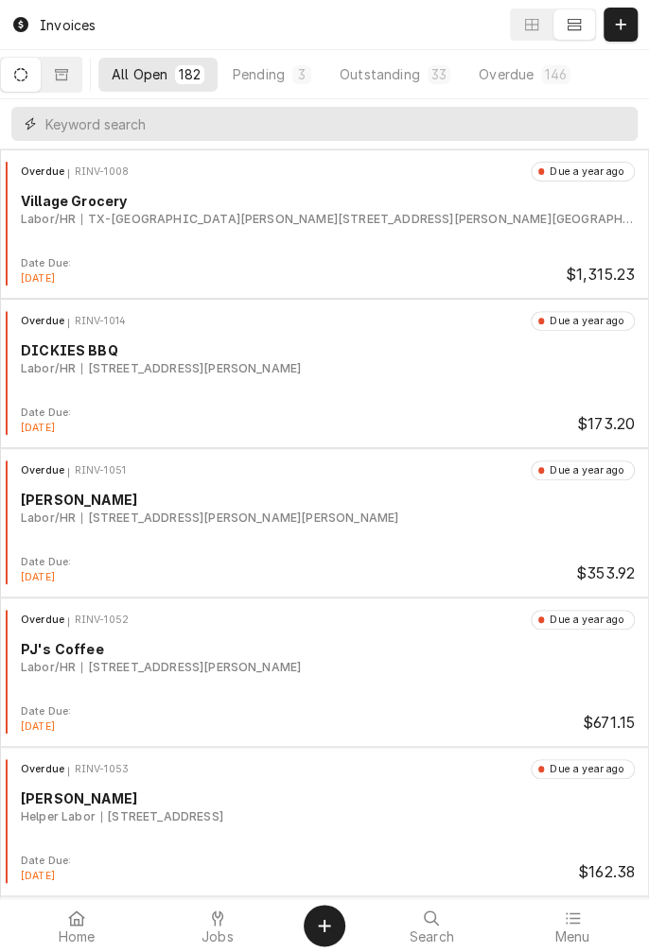
click at [195, 124] on input "Dynamic Content Wrapper" at bounding box center [336, 124] width 582 height 34
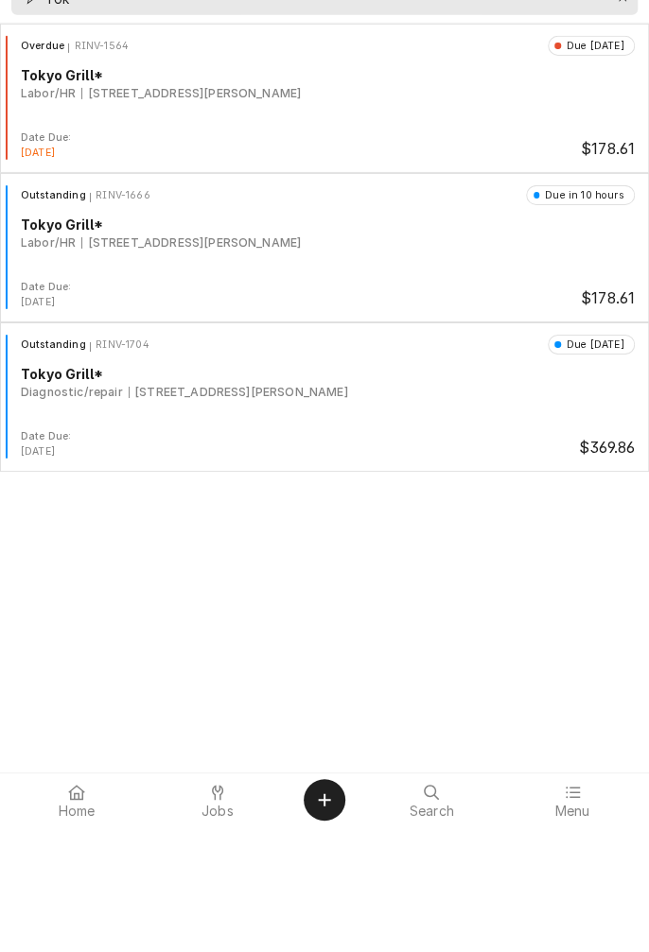
type input "Tok"
click at [164, 229] on div "Overdue RINV-1564 Due [DATE] Tokyo Grill* Labor/HR [STREET_ADDRESS][PERSON_NAME]" at bounding box center [324, 209] width 633 height 95
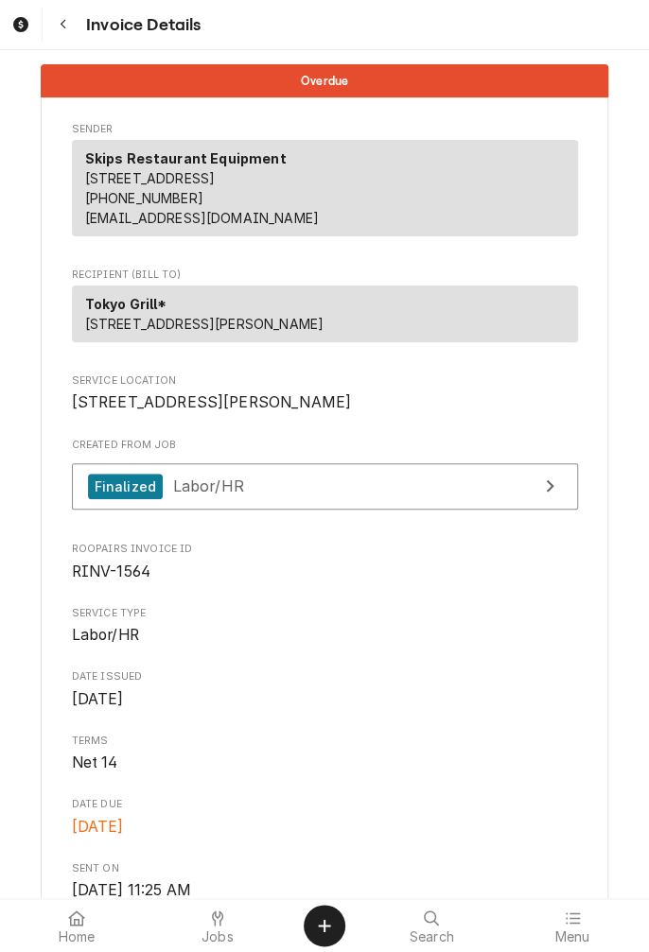
click at [61, 25] on icon "Navigate back" at bounding box center [63, 25] width 6 height 10
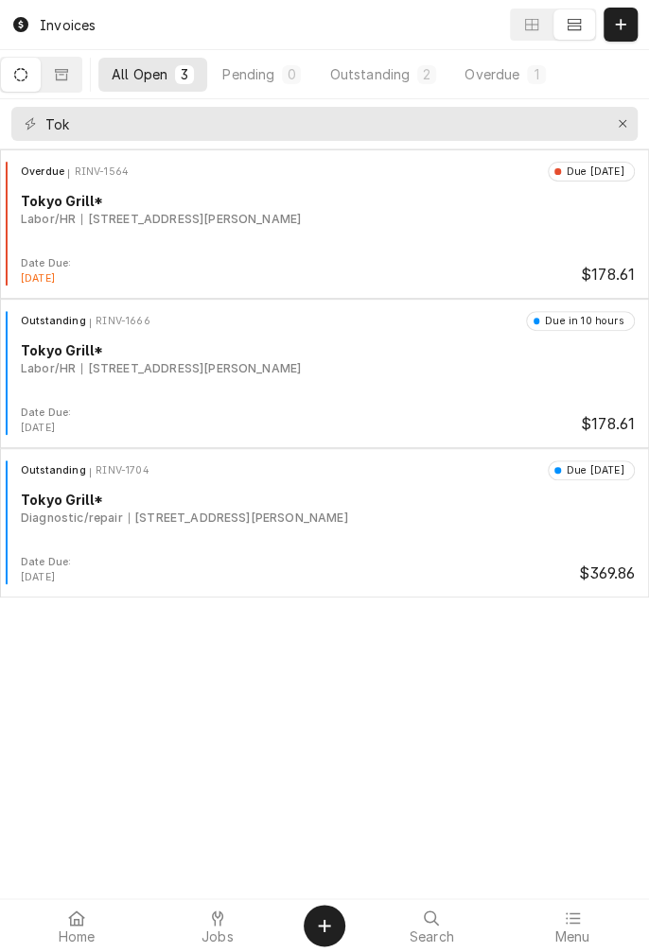
click at [229, 234] on div "Overdue RINV-1564 Due [DATE] Tokyo Grill* Labor/HR [STREET_ADDRESS][PERSON_NAME]" at bounding box center [324, 209] width 633 height 95
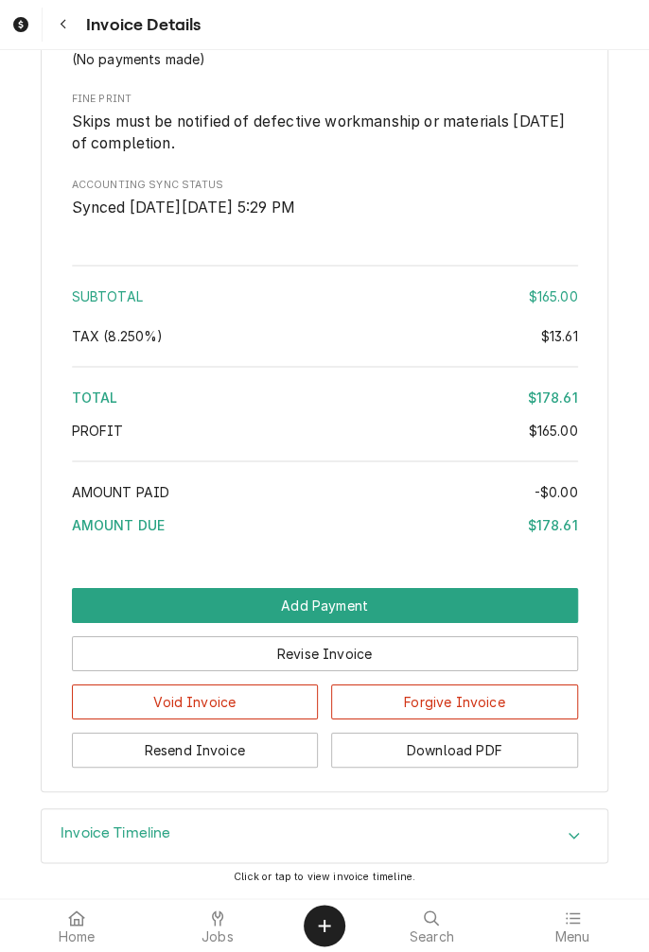
scroll to position [1906, 0]
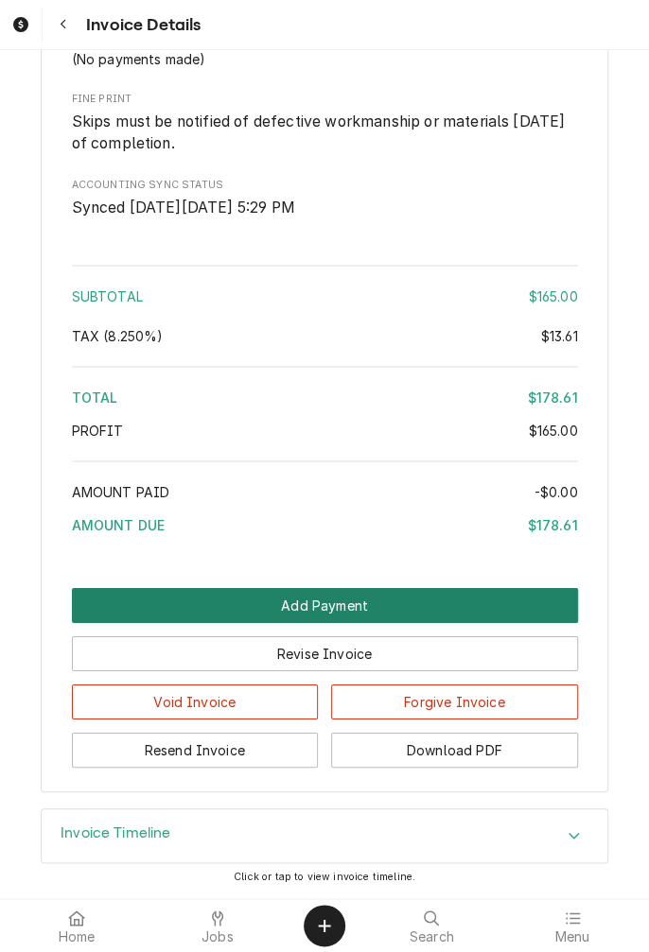
click at [359, 609] on button "Add Payment" at bounding box center [325, 605] width 506 height 35
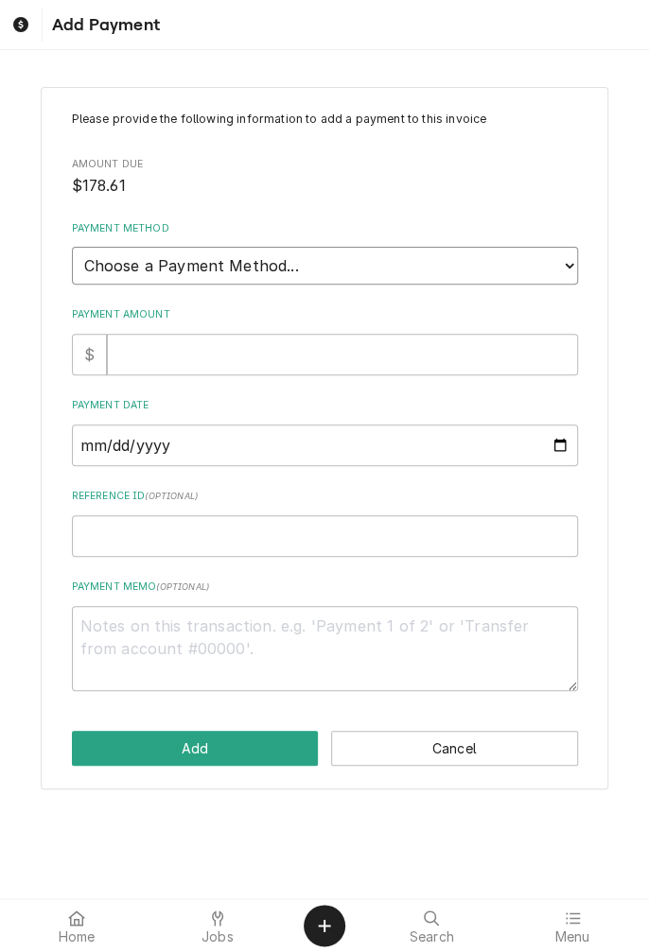
click at [566, 273] on select "Choose a Payment Method... Cash Check Credit/Debit Card ACH/eCheck Other" at bounding box center [325, 266] width 506 height 38
select select "2"
click at [72, 247] on select "Choose a Payment Method... Cash Check Credit/Debit Card ACH/eCheck Other" at bounding box center [325, 266] width 506 height 38
click at [233, 360] on input "Payment Amount" at bounding box center [342, 355] width 471 height 42
type textarea "x"
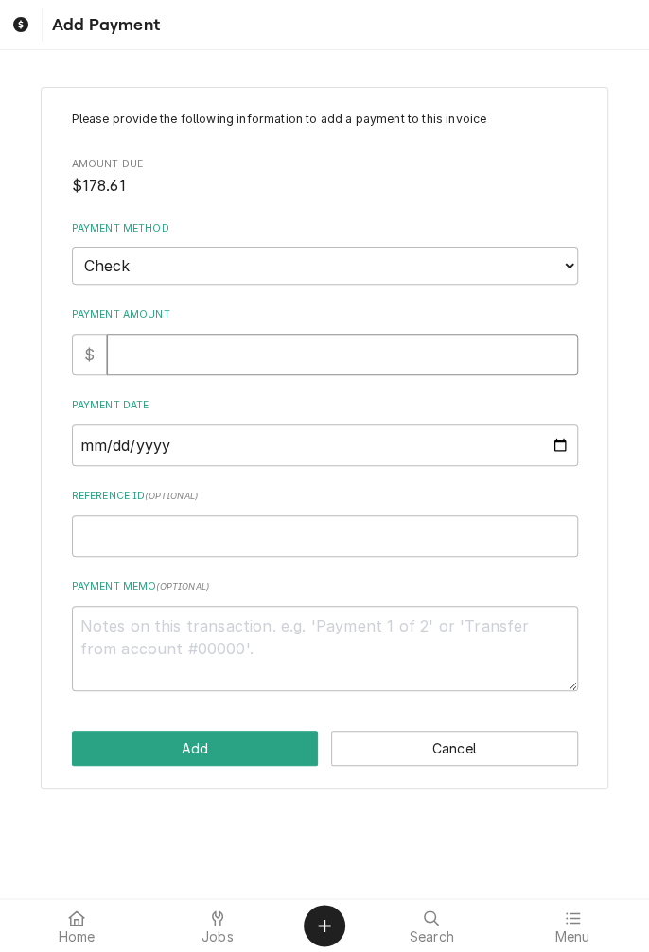
type input "1"
type textarea "x"
type input "17"
type textarea "x"
type input "178"
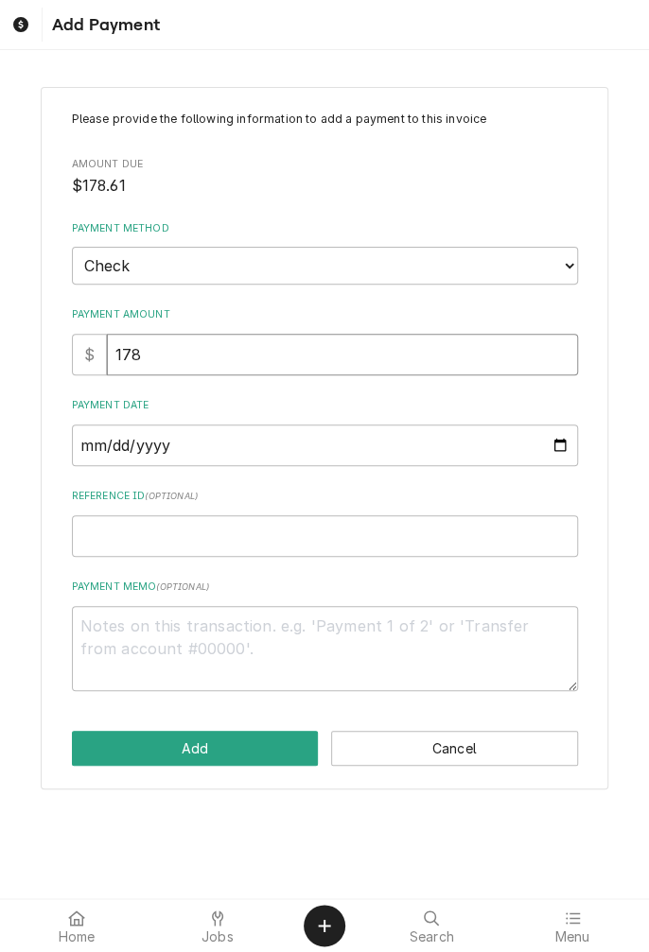
type textarea "x"
type input "178.6"
type textarea "x"
type input "178.61"
type textarea "x"
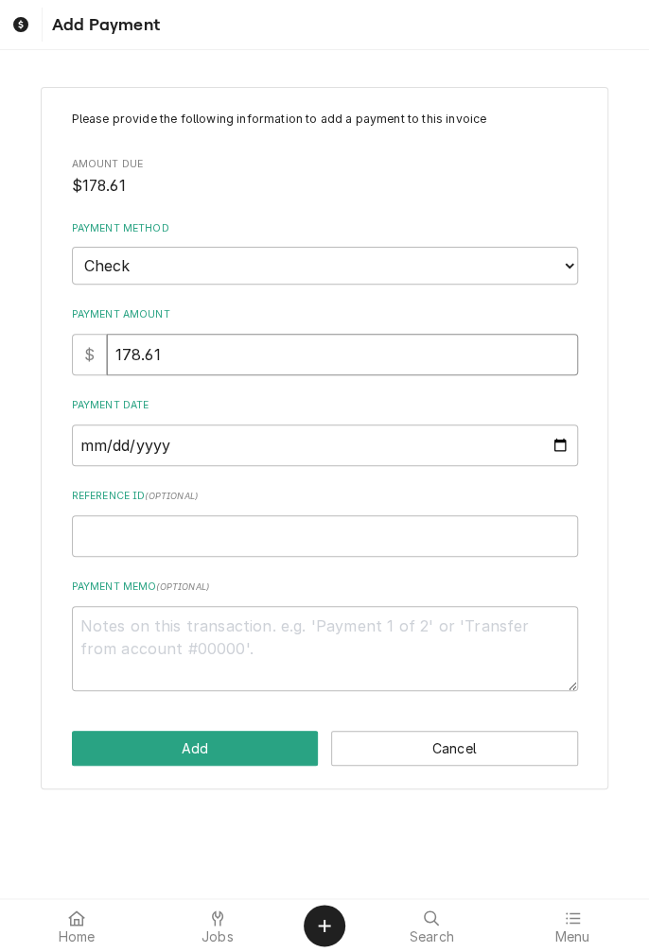
type input "178.61"
click at [245, 444] on input "Payment Date" at bounding box center [325, 445] width 506 height 42
type textarea "x"
type input "[DATE]"
click at [279, 542] on input "Reference ID ( optional )" at bounding box center [325, 536] width 506 height 42
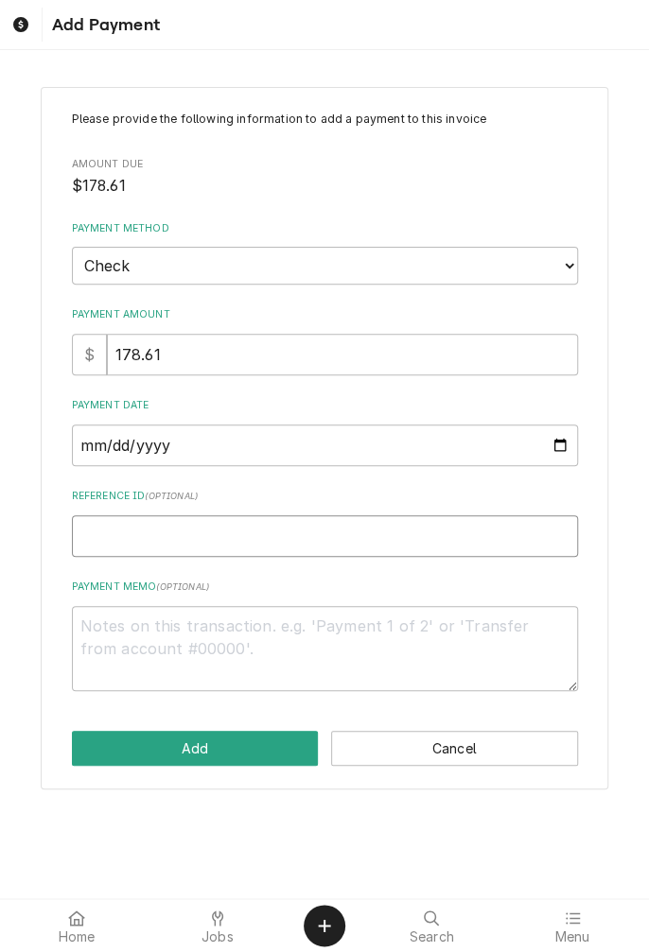
type textarea "x"
type input "1"
type textarea "x"
type input "15"
type textarea "x"
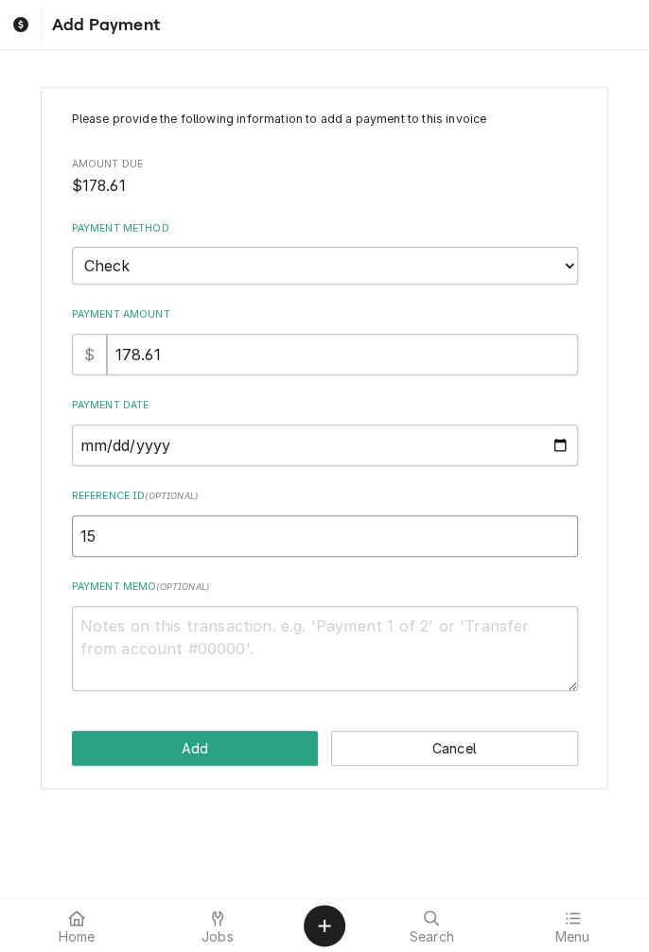
type input "151"
type textarea "x"
type input "1514"
type textarea "x"
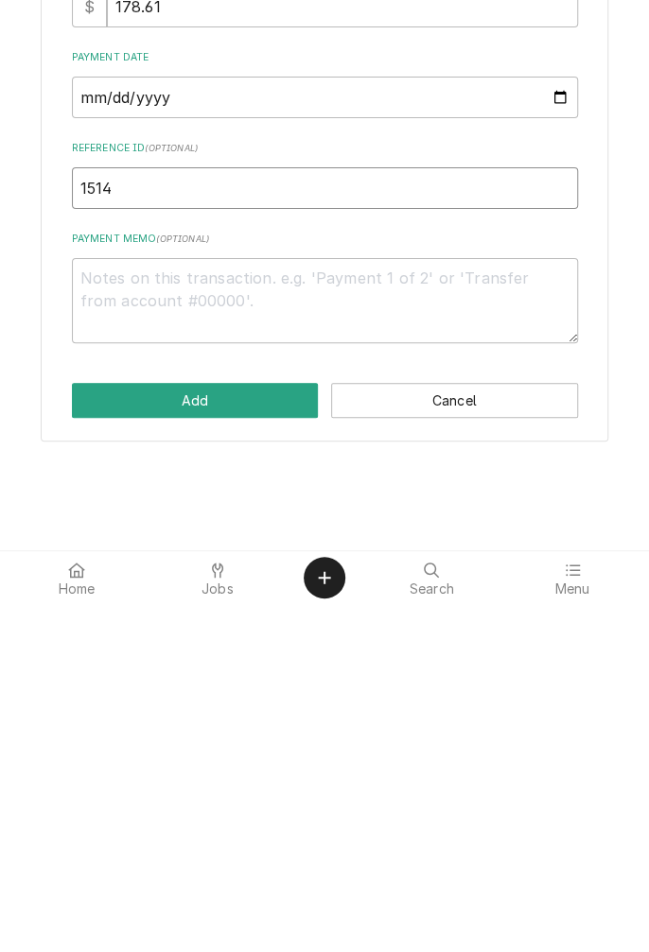
type input "1514"
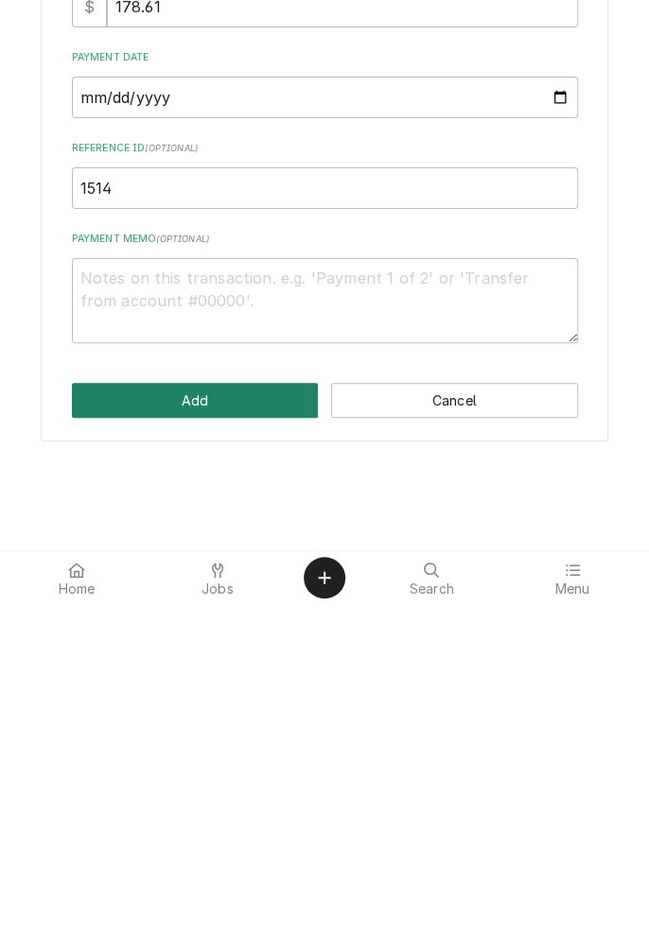
click at [204, 747] on button "Add" at bounding box center [195, 748] width 247 height 35
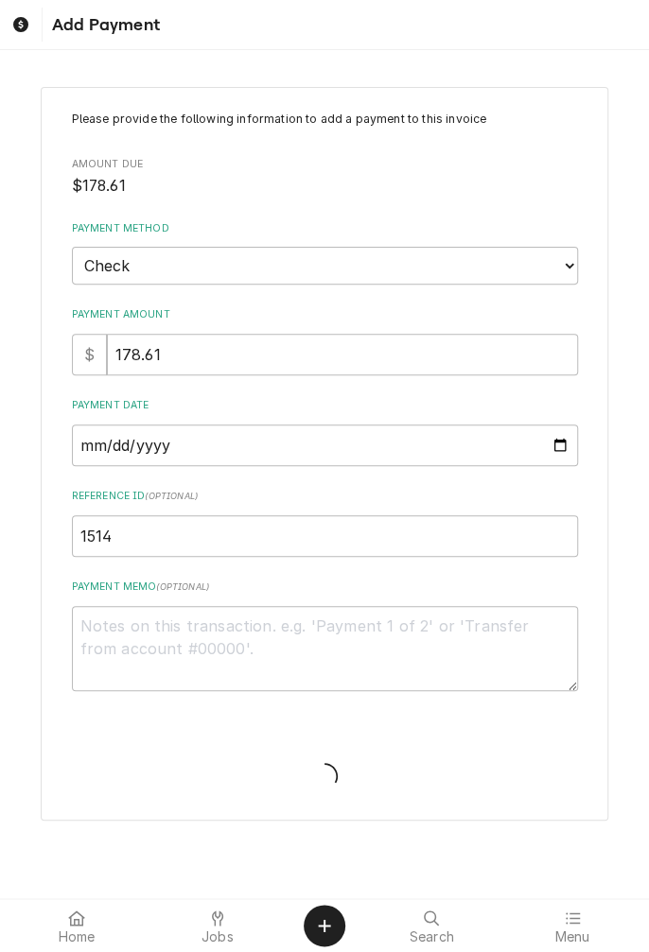
type textarea "x"
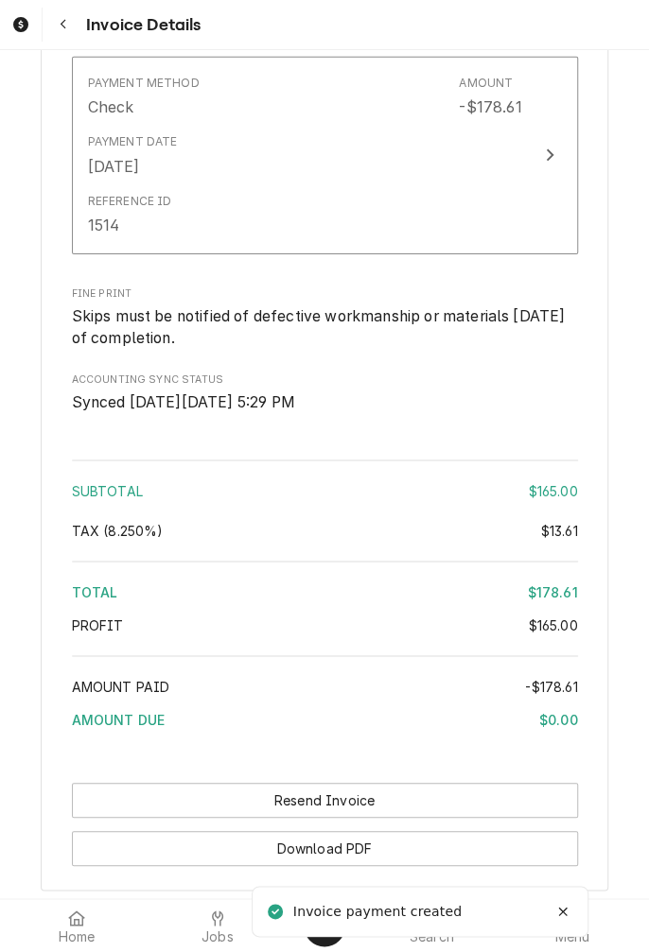
scroll to position [2067, 0]
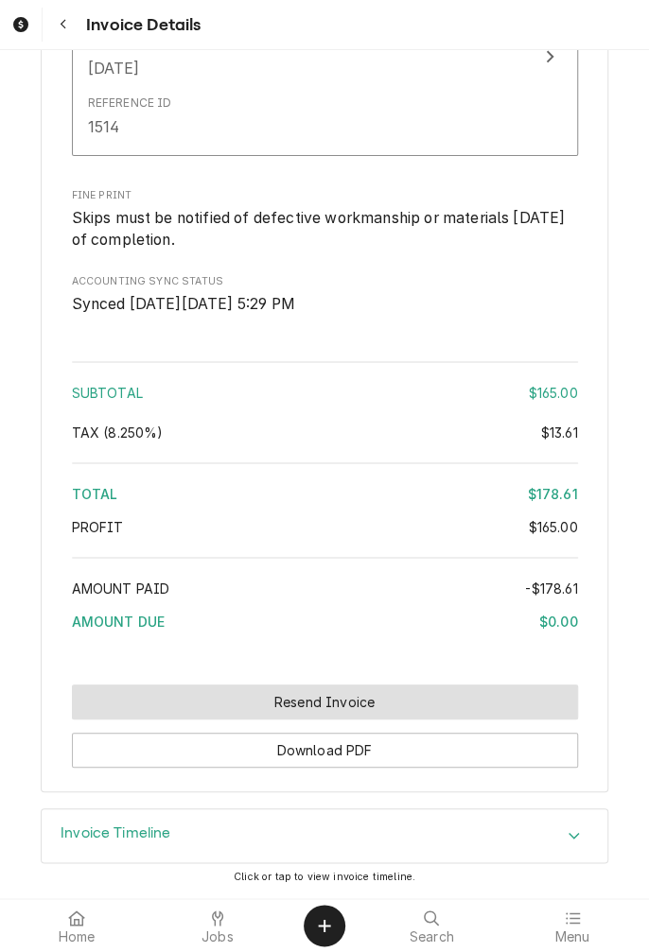
click at [333, 706] on button "Resend Invoice" at bounding box center [325, 701] width 506 height 35
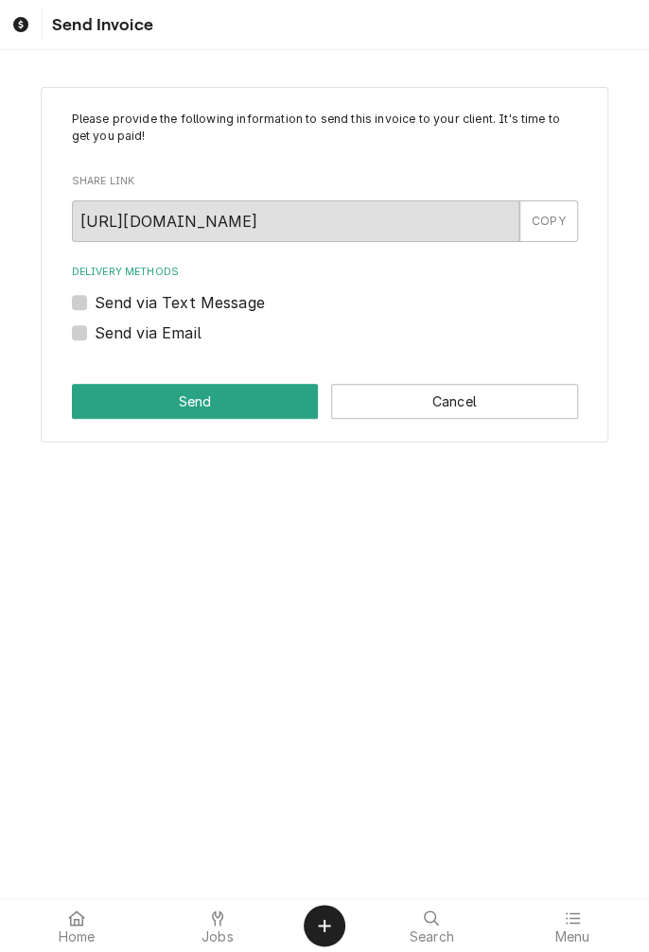
click at [95, 334] on label "Send via Email" at bounding box center [148, 332] width 107 height 23
click at [95, 334] on input "Send via Email" at bounding box center [348, 342] width 506 height 42
checkbox input "true"
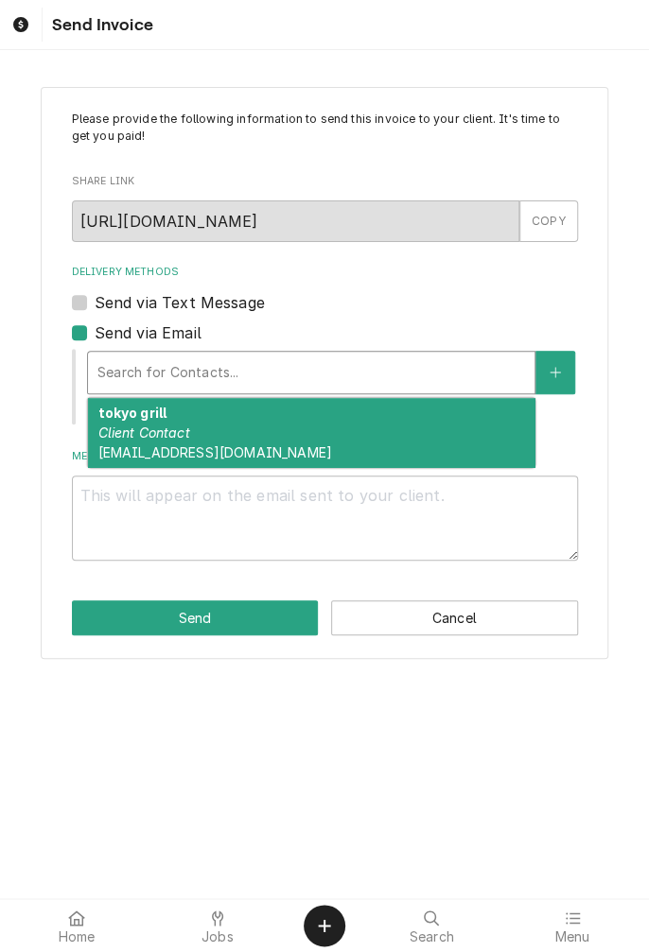
click at [227, 426] on div "tokyo grill Client Contact tokyogrillvictoriatx@gmaik.com" at bounding box center [311, 432] width 446 height 69
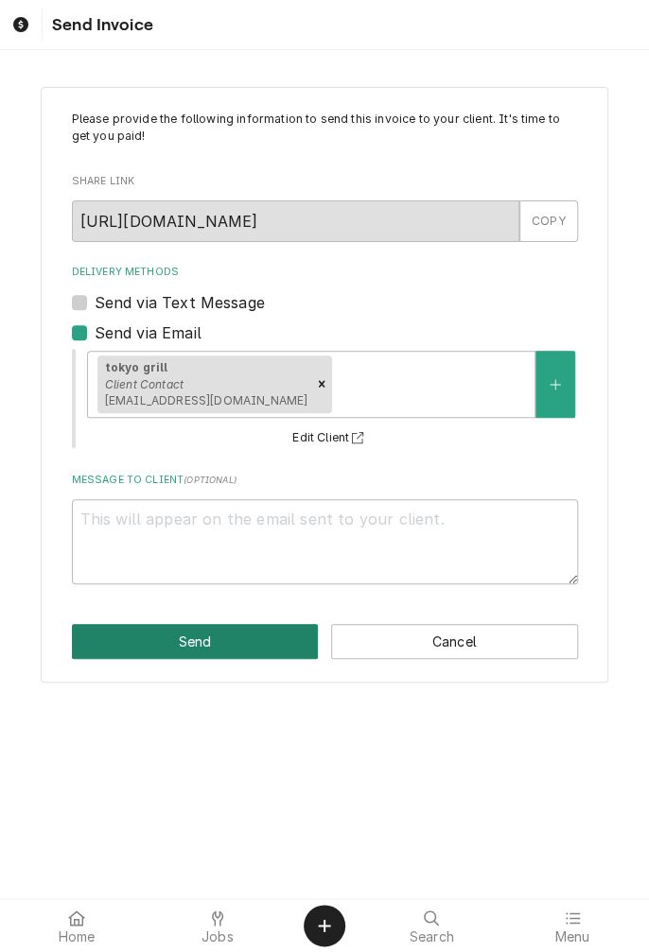
click at [194, 640] on button "Send" at bounding box center [195, 641] width 247 height 35
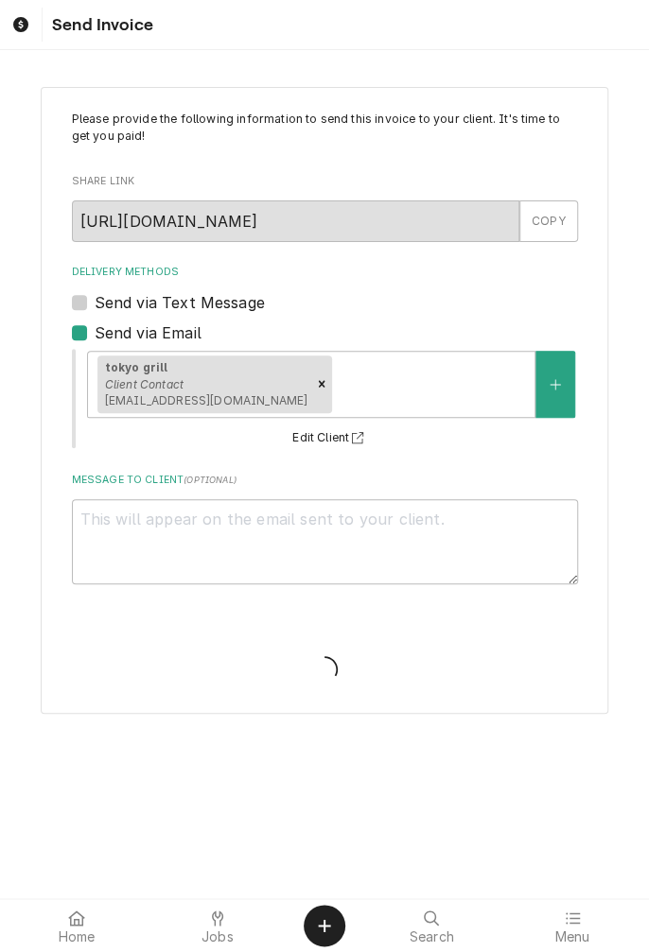
type textarea "x"
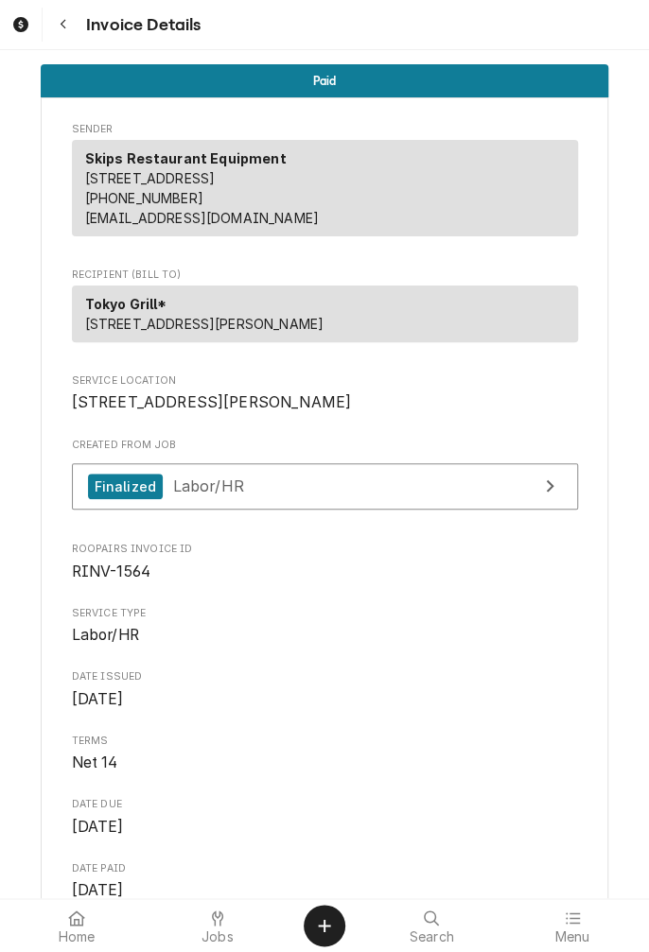
click at [62, 24] on icon "Navigate back" at bounding box center [64, 24] width 9 height 13
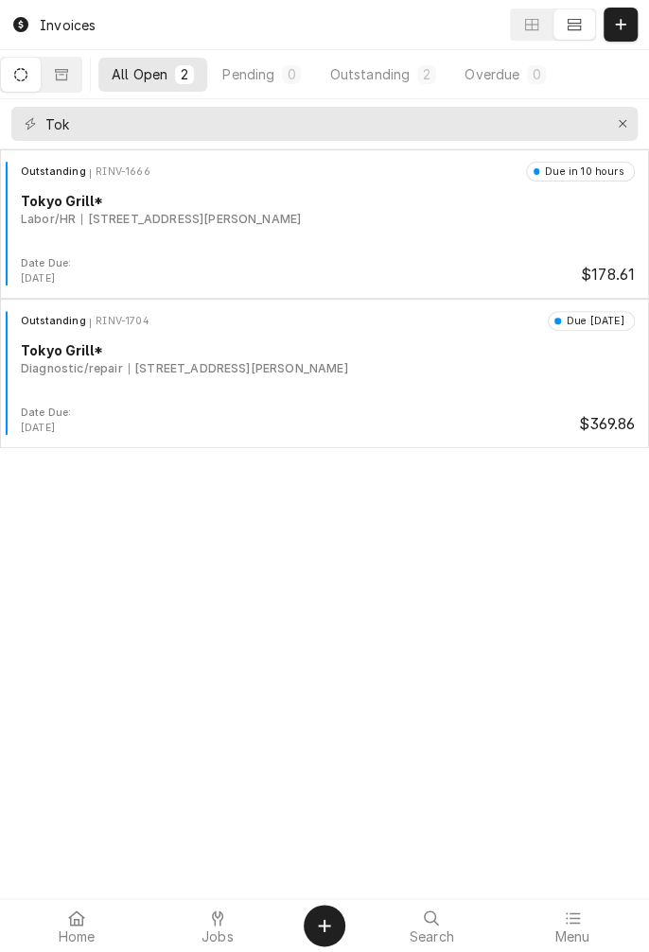
click at [272, 219] on div "5006 N Navarro St, Victoria, TX 77904" at bounding box center [190, 219] width 219 height 17
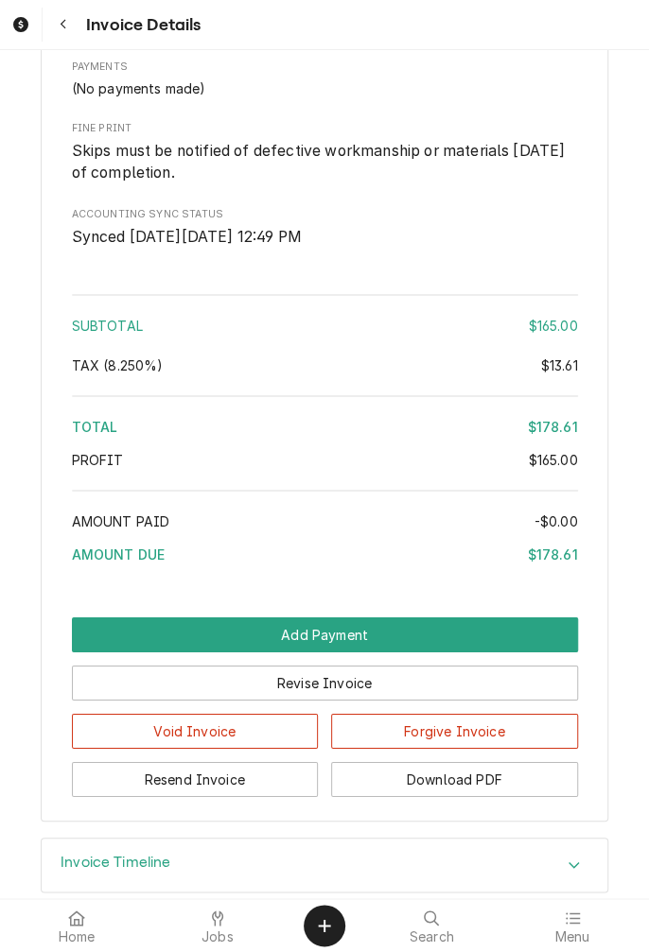
scroll to position [1846, 0]
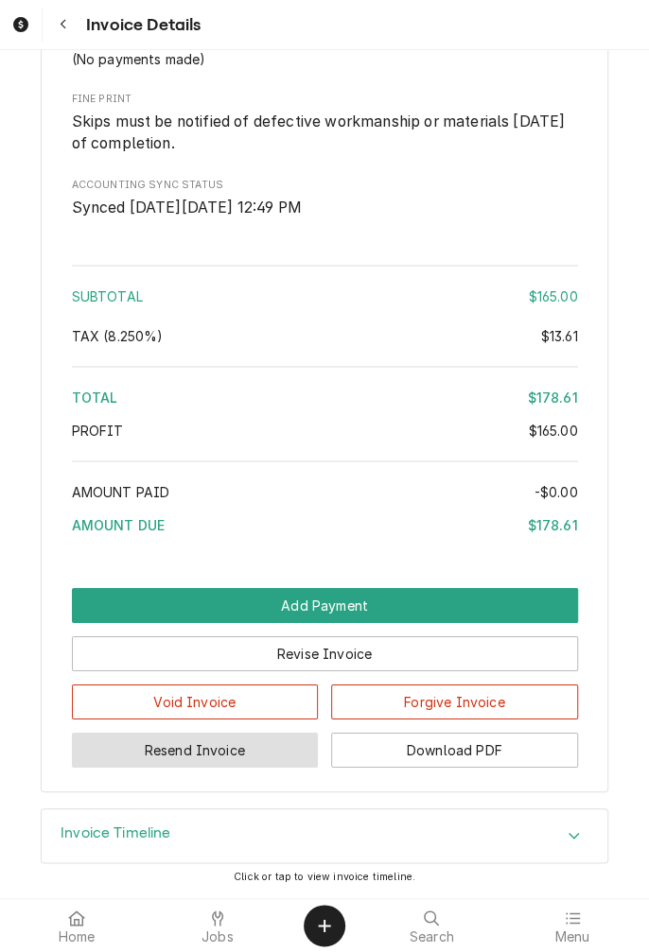
click at [196, 758] on button "Resend Invoice" at bounding box center [195, 750] width 247 height 35
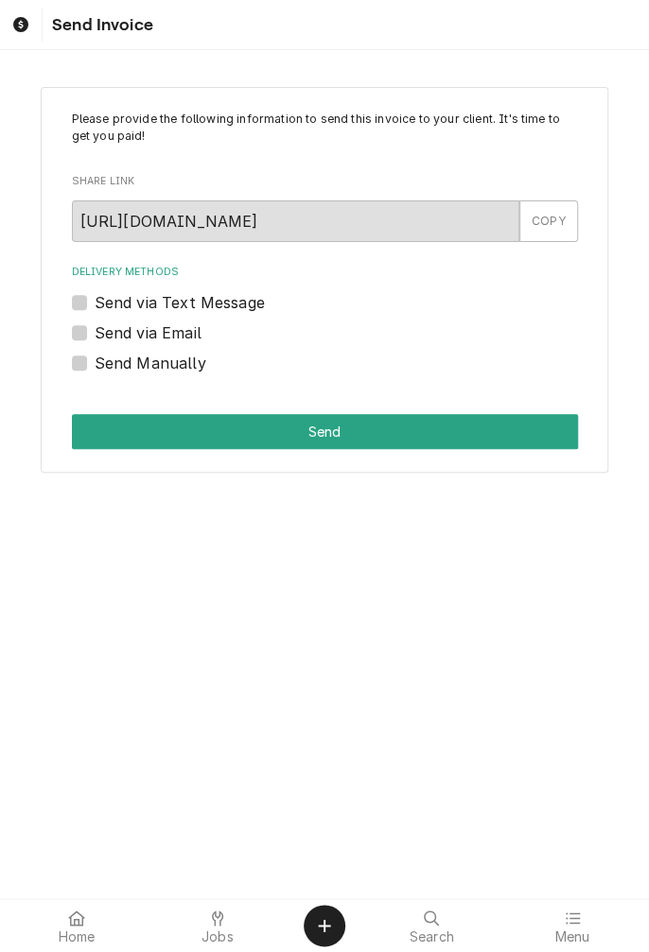
click at [95, 333] on label "Send via Email" at bounding box center [148, 332] width 107 height 23
click at [95, 333] on input "Send via Email" at bounding box center [348, 342] width 506 height 42
checkbox input "true"
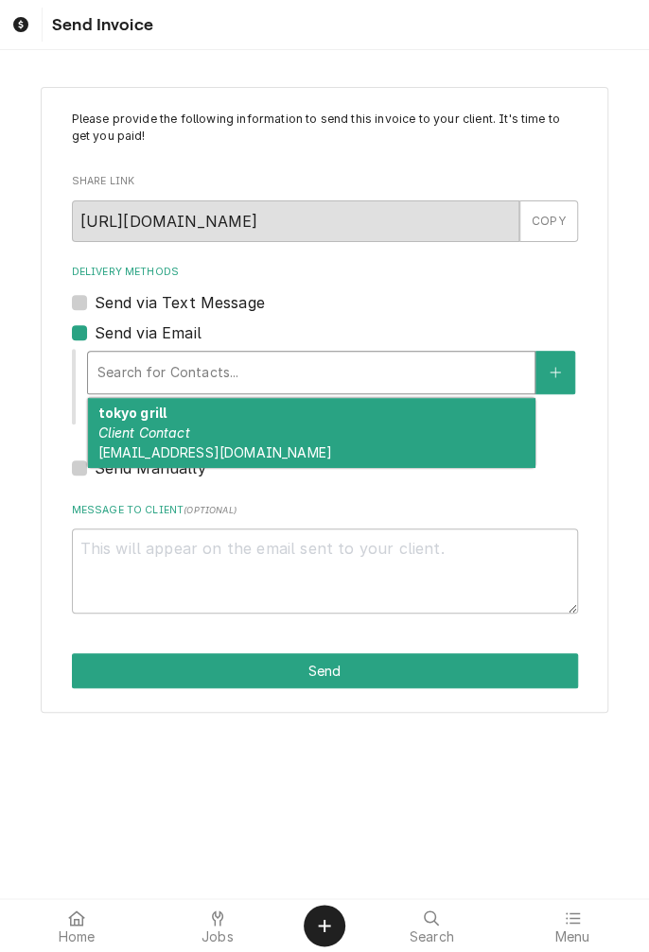
click at [258, 432] on div "tokyo grill Client Contact tokyogrillvictoriatx@gmaik.com" at bounding box center [311, 432] width 446 height 69
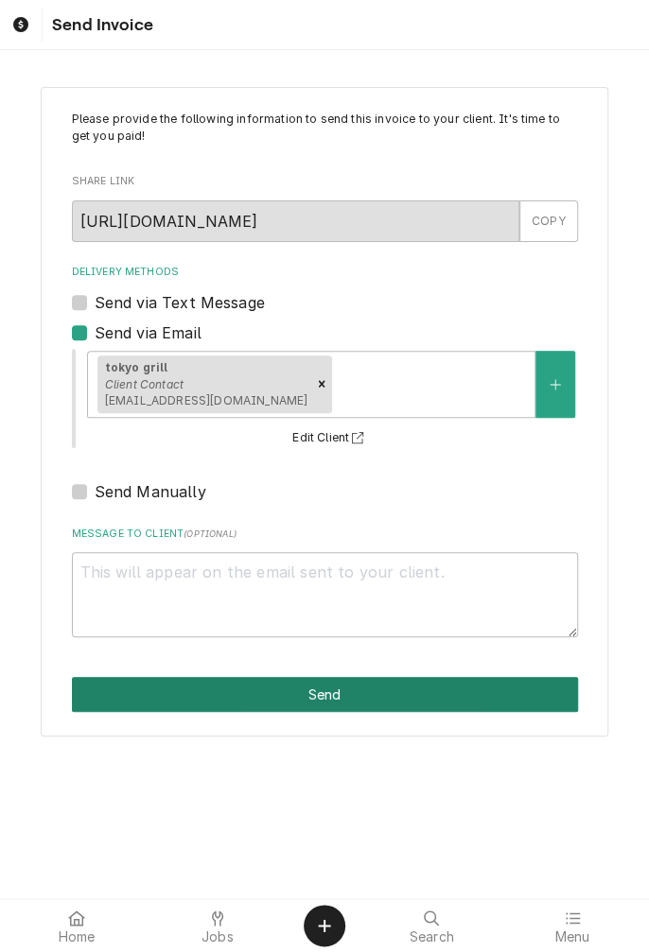
click at [307, 693] on button "Send" at bounding box center [325, 694] width 506 height 35
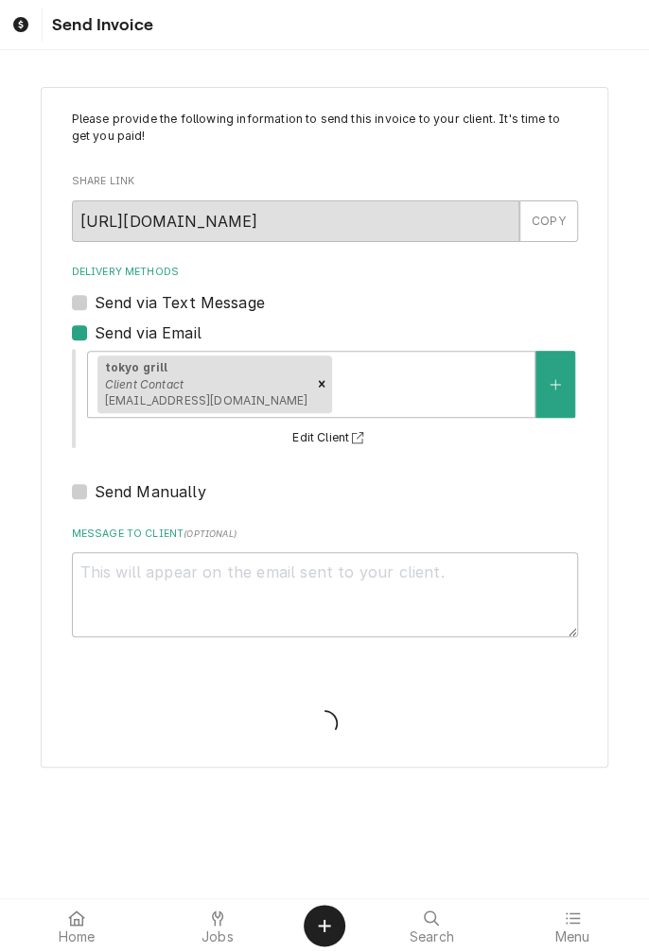
type textarea "x"
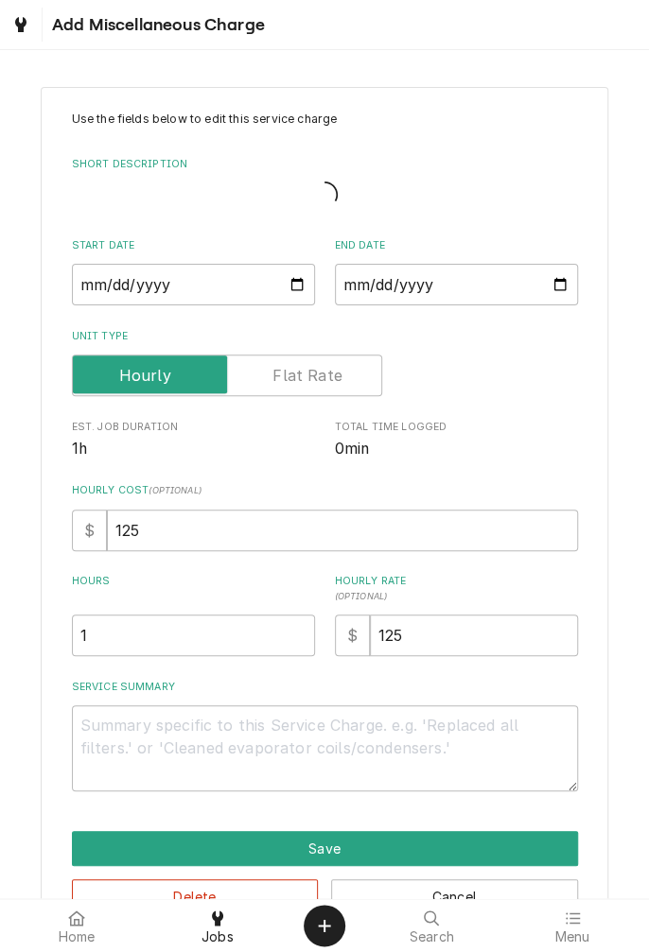
type textarea "x"
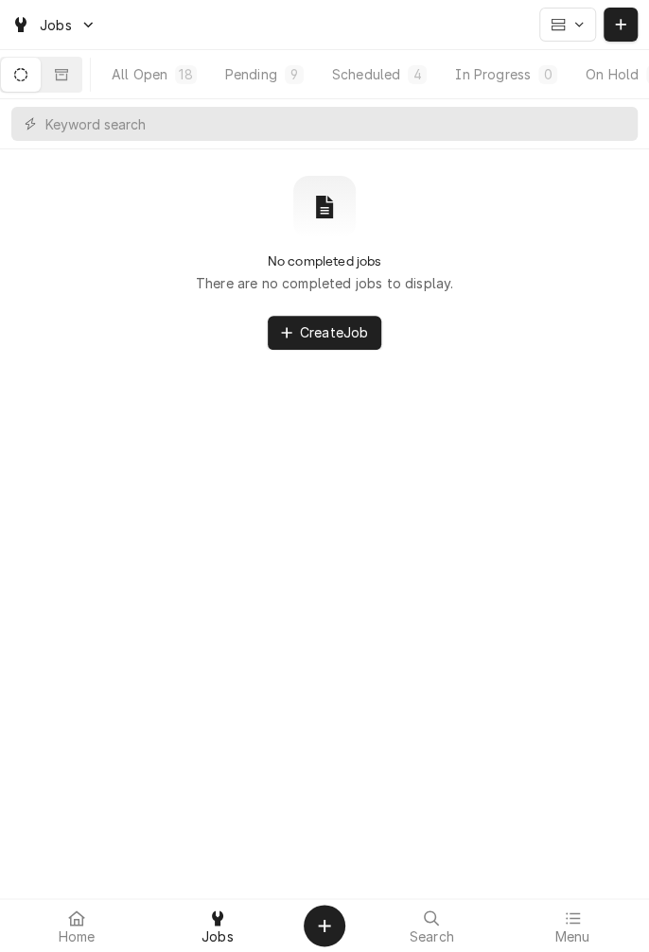
click at [376, 90] on button "Scheduled 4" at bounding box center [379, 75] width 121 height 34
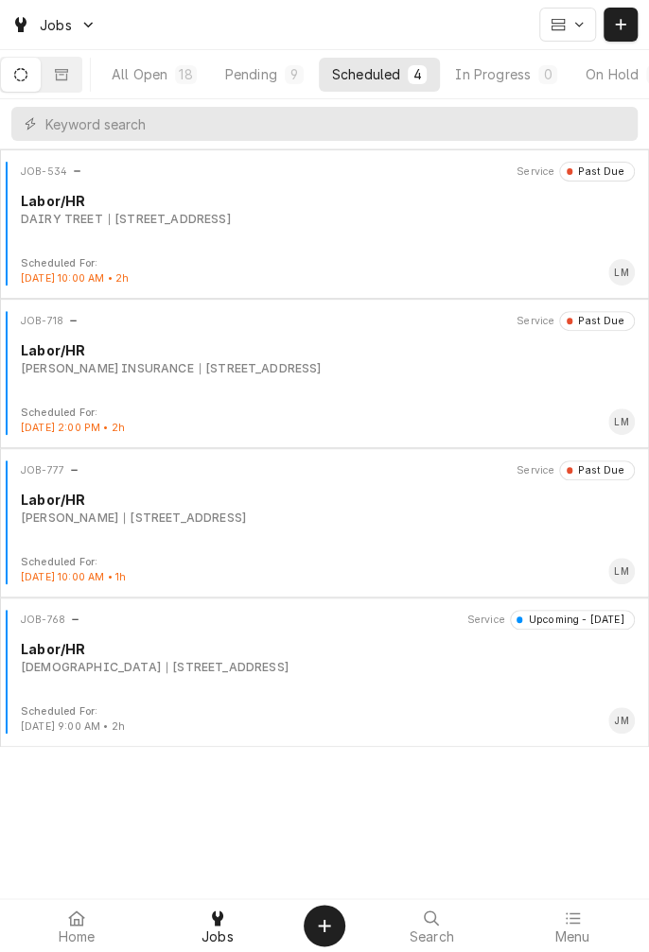
click at [330, 688] on div "JOB-768 Service Upcoming - Tomorrow Labor/HR FIRST UNITED METHODIST CHURCH 407 …" at bounding box center [324, 657] width 633 height 95
